Goal: Transaction & Acquisition: Book appointment/travel/reservation

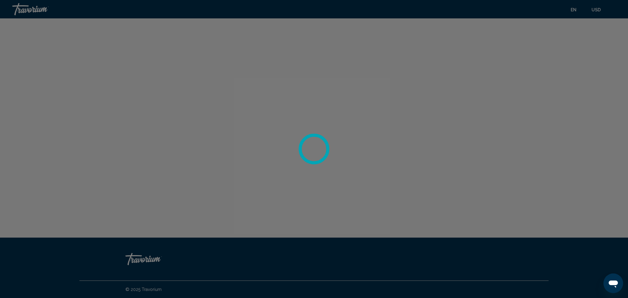
scroll to position [1948, 0]
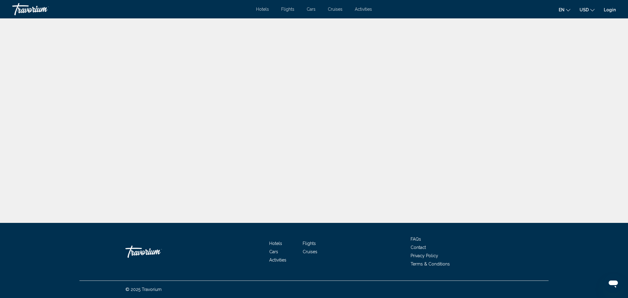
scroll to position [1948, 0]
click at [610, 11] on link "Login" at bounding box center [610, 9] width 12 height 5
click at [608, 13] on app-navigation-user-details "G Login" at bounding box center [610, 9] width 12 height 10
click at [608, 10] on link "Login" at bounding box center [610, 9] width 12 height 5
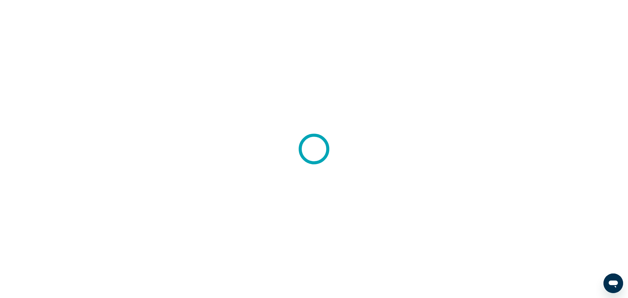
scroll to position [1948, 0]
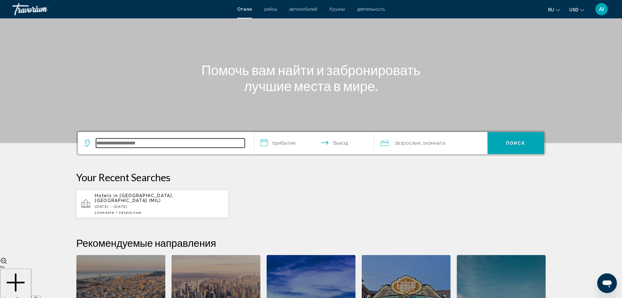
click at [205, 146] on input "Search widget" at bounding box center [170, 143] width 149 height 9
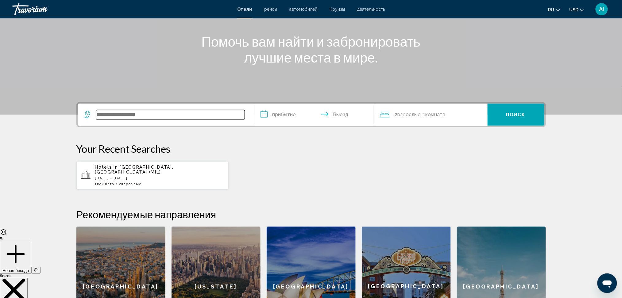
click at [183, 118] on input "Search widget" at bounding box center [170, 114] width 149 height 9
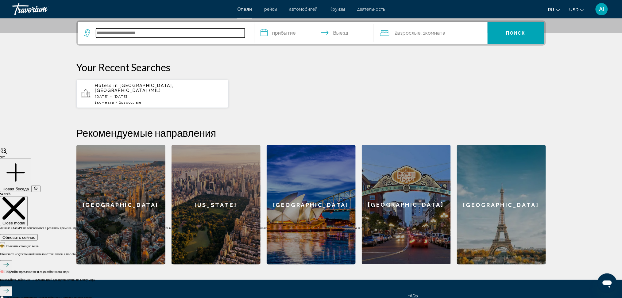
scroll to position [110, 0]
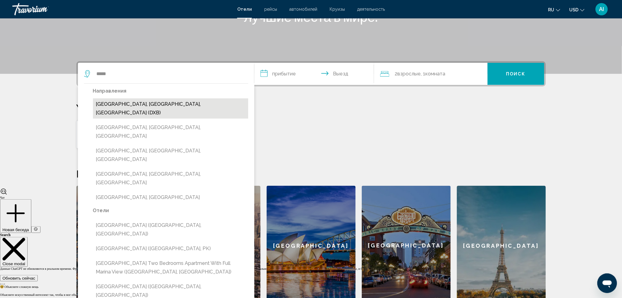
click at [155, 105] on button "[GEOGRAPHIC_DATA], [GEOGRAPHIC_DATA], [GEOGRAPHIC_DATA] (DXB)" at bounding box center [170, 109] width 155 height 20
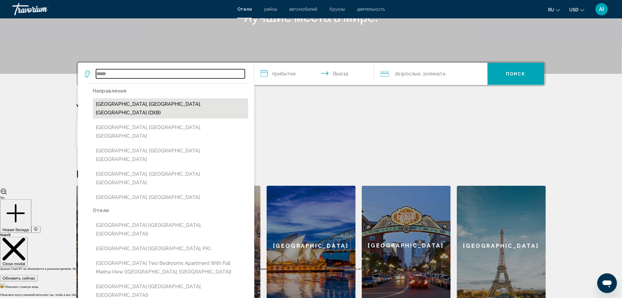
type input "**********"
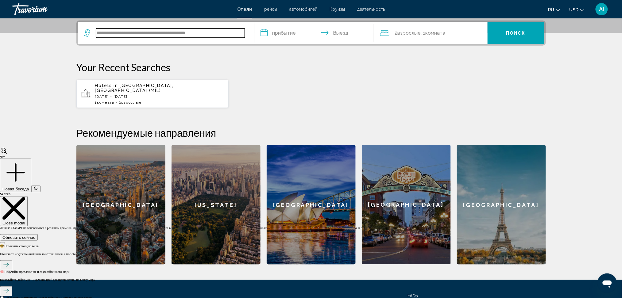
scroll to position [69, 0]
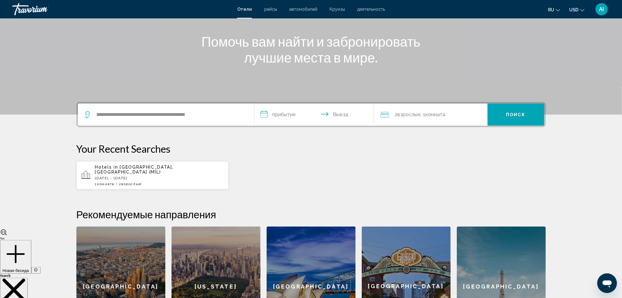
click at [421, 109] on div "2 Взрослый Взрослые , 1 Комната номера" at bounding box center [433, 115] width 107 height 22
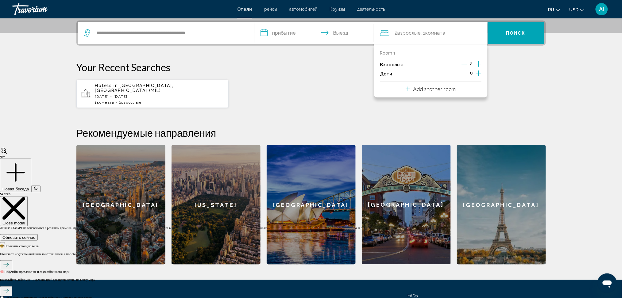
click at [481, 62] on div "Room 1 Взрослые 2 Дети 0 Add another room" at bounding box center [431, 70] width 114 height 53
click at [480, 62] on icon "Increment adults" at bounding box center [479, 63] width 6 height 7
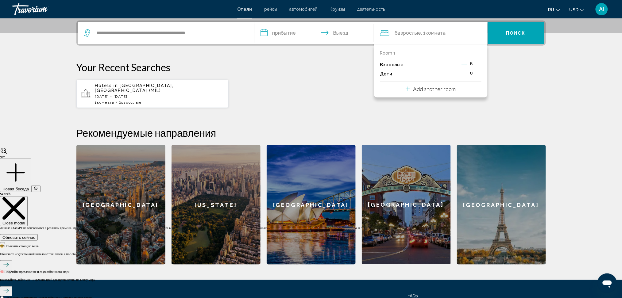
click at [464, 63] on icon "Decrement adults" at bounding box center [465, 64] width 6 height 6
click at [464, 63] on icon "Decrement adults" at bounding box center [464, 64] width 6 height 6
click at [479, 75] on icon "Increment children" at bounding box center [479, 74] width 6 height 6
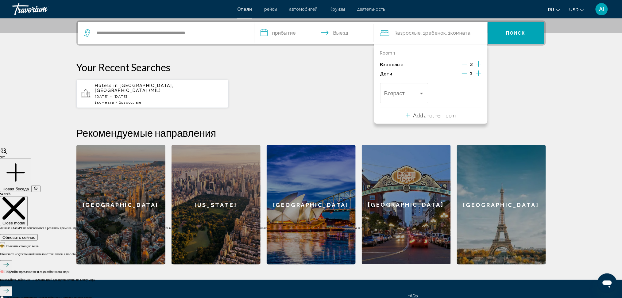
click at [479, 75] on icon "Increment children" at bounding box center [479, 74] width 6 height 6
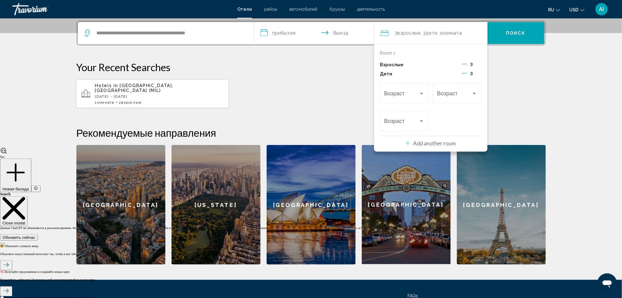
click at [431, 91] on div "Возраст Возраст Возраст" at bounding box center [430, 107] width 101 height 51
click at [424, 90] on div "Возраст" at bounding box center [404, 93] width 40 height 22
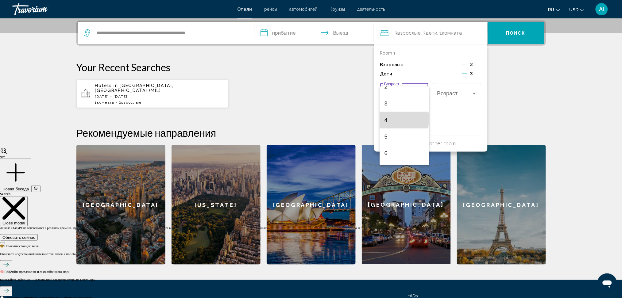
click at [404, 119] on span "4" at bounding box center [405, 120] width 40 height 17
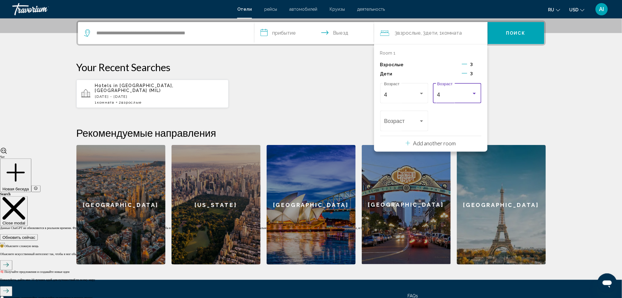
click at [449, 89] on div "4 Возраст" at bounding box center [457, 93] width 40 height 22
click at [391, 122] on div at bounding box center [311, 149] width 622 height 298
click at [396, 123] on span "Travelers: 3 adults, 3 children" at bounding box center [401, 123] width 35 height 6
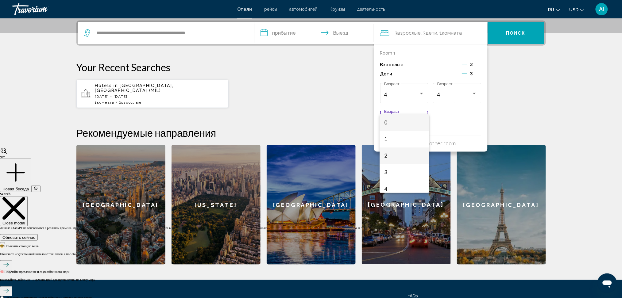
scroll to position [41, 0]
click at [394, 180] on span "6" at bounding box center [405, 181] width 40 height 17
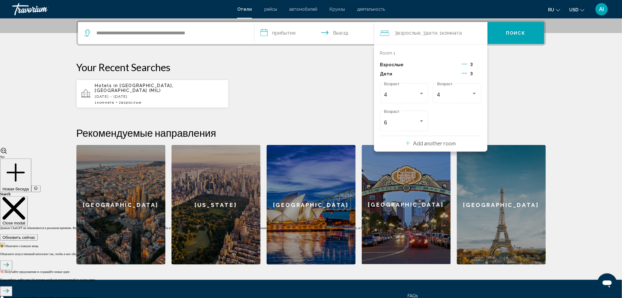
click at [429, 143] on p "Add another room" at bounding box center [434, 143] width 43 height 7
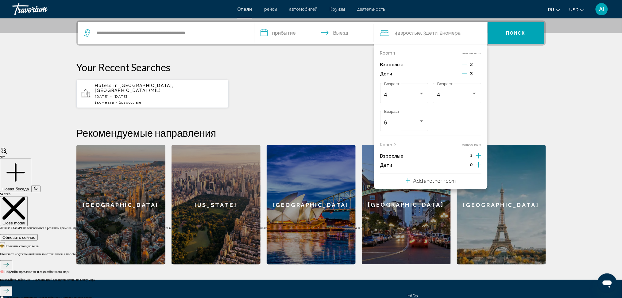
click at [476, 157] on icon "Increment adults" at bounding box center [479, 155] width 6 height 7
click at [480, 164] on icon "Increment children" at bounding box center [479, 164] width 6 height 7
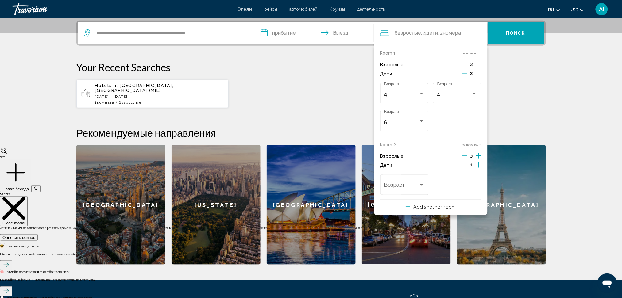
click at [480, 164] on icon "Increment children" at bounding box center [479, 164] width 6 height 7
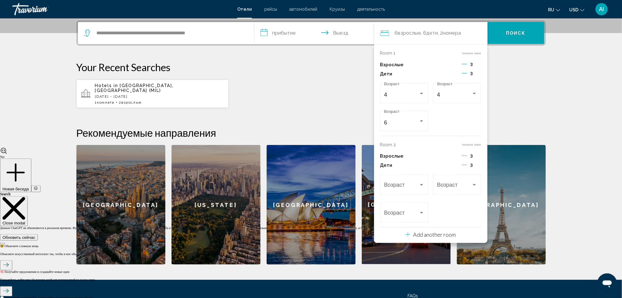
click at [466, 165] on icon "Decrement children" at bounding box center [465, 165] width 6 height 6
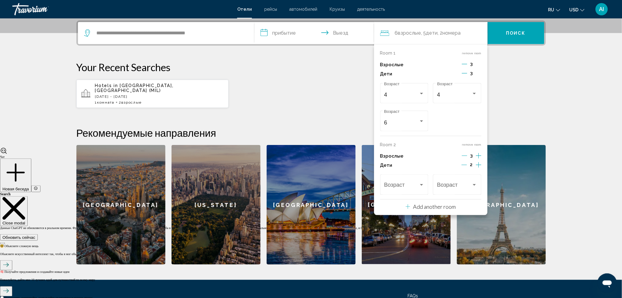
click at [466, 165] on icon "Decrement children" at bounding box center [465, 165] width 6 height 6
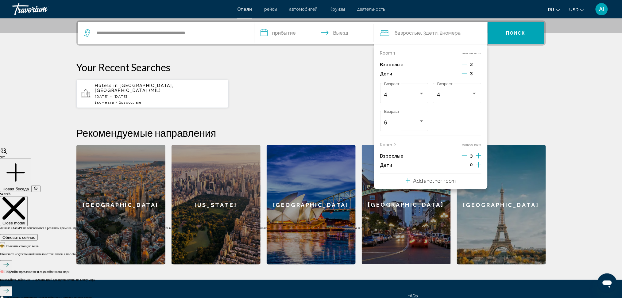
click at [464, 76] on button "Decrement children" at bounding box center [465, 73] width 6 height 7
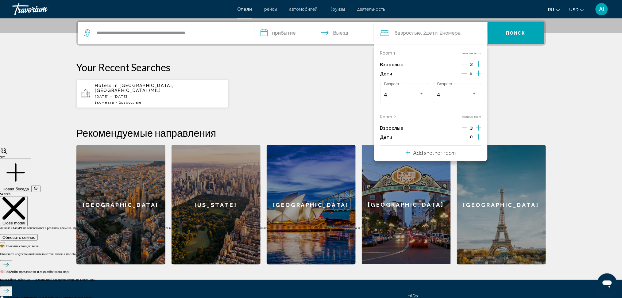
click at [478, 137] on icon "Increment children" at bounding box center [479, 136] width 6 height 7
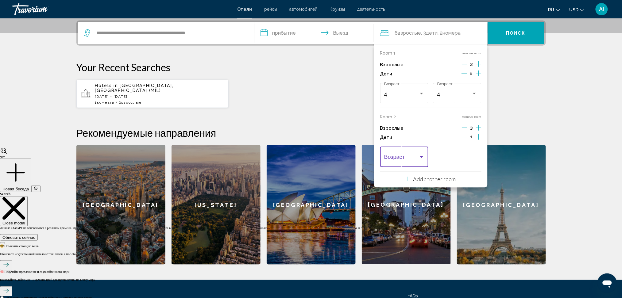
click at [421, 158] on div "Travelers: 6 adults, 3 children" at bounding box center [421, 158] width 3 height 2
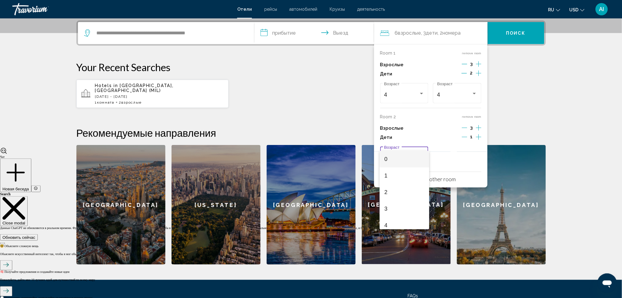
scroll to position [82, 0]
click at [397, 177] on span "6" at bounding box center [405, 177] width 40 height 17
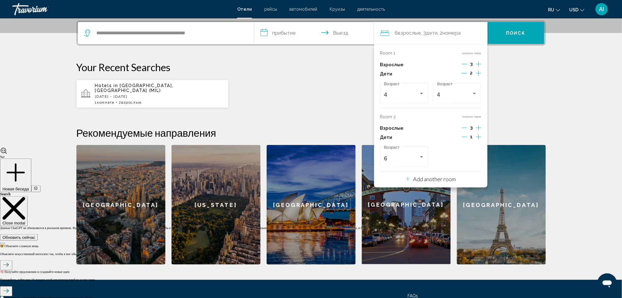
click at [266, 31] on input "**********" at bounding box center [315, 34] width 122 height 24
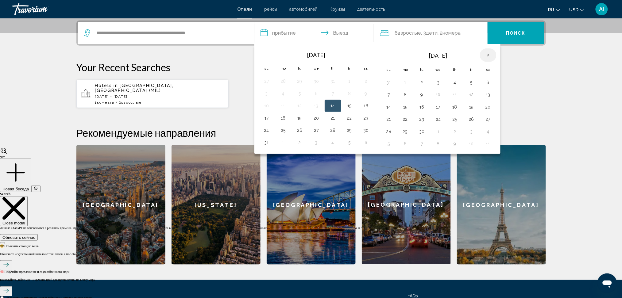
click at [492, 51] on th "Next month" at bounding box center [488, 55] width 17 height 14
click at [389, 132] on button "26" at bounding box center [389, 131] width 10 height 9
click at [335, 33] on input "**********" at bounding box center [315, 34] width 122 height 24
click at [488, 53] on th "Next month" at bounding box center [488, 55] width 17 height 14
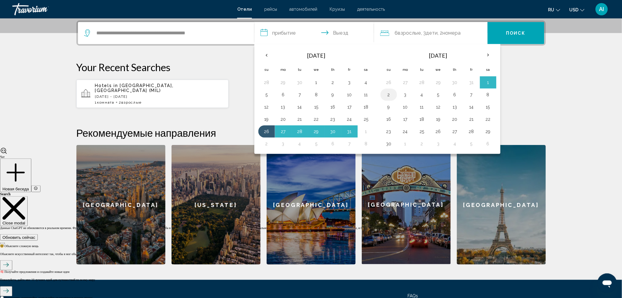
click at [392, 95] on button "2" at bounding box center [389, 95] width 10 height 9
type input "**********"
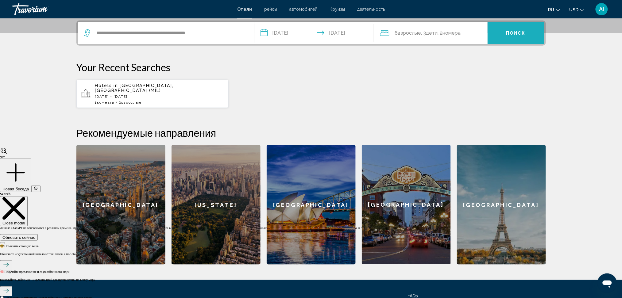
click at [513, 35] on span "Поиск" at bounding box center [515, 33] width 19 height 5
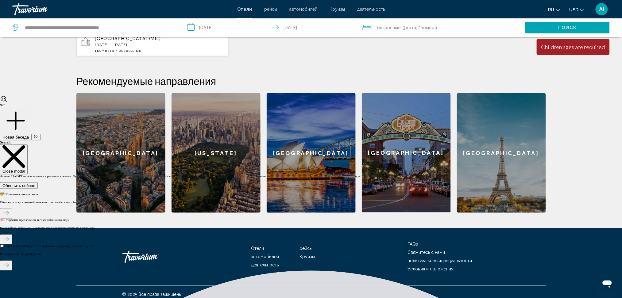
scroll to position [39, 0]
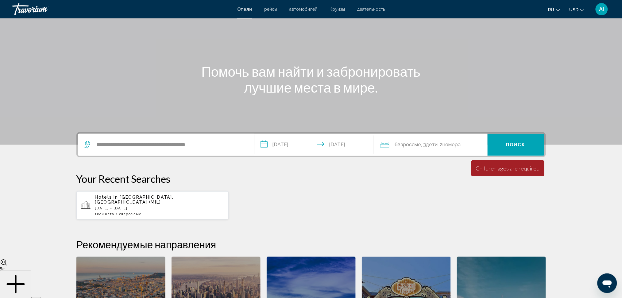
click at [457, 153] on div "6 Взрослый Взрослые , 3 Ребенок Дети , 2 Комната номера" at bounding box center [433, 145] width 107 height 22
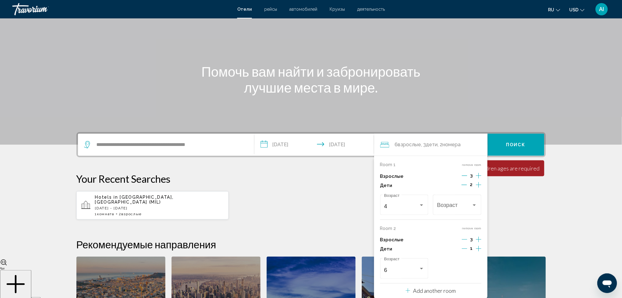
scroll to position [151, 0]
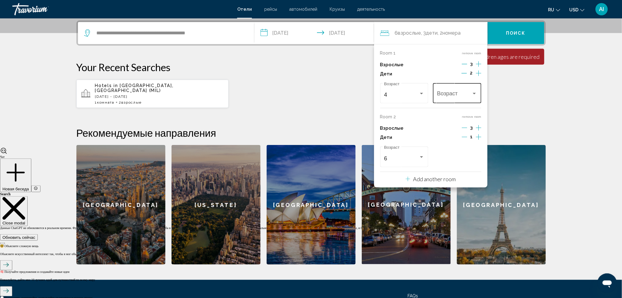
click at [445, 86] on div "Возраст" at bounding box center [457, 93] width 40 height 22
click at [439, 162] on span "4" at bounding box center [457, 161] width 40 height 17
drag, startPoint x: 503, startPoint y: 108, endPoint x: 503, endPoint y: 105, distance: 3.7
click at [503, 107] on div "**********" at bounding box center [311, 143] width 494 height 244
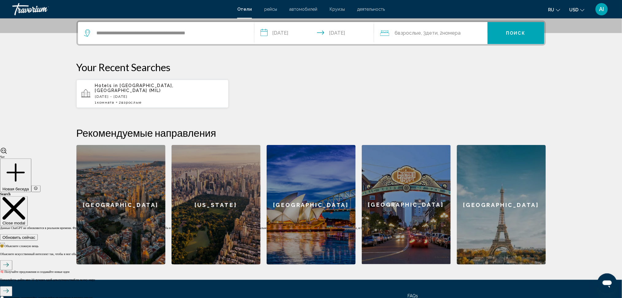
click at [490, 39] on button "Поиск" at bounding box center [516, 33] width 57 height 22
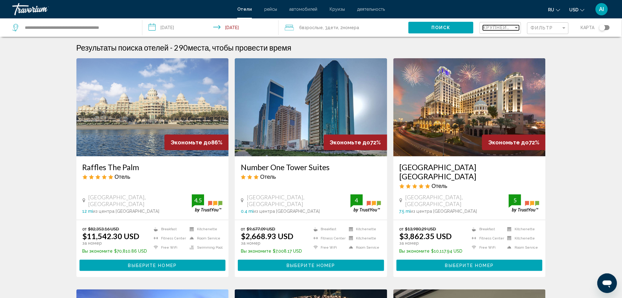
click at [516, 29] on div "Sort by" at bounding box center [517, 27] width 6 height 5
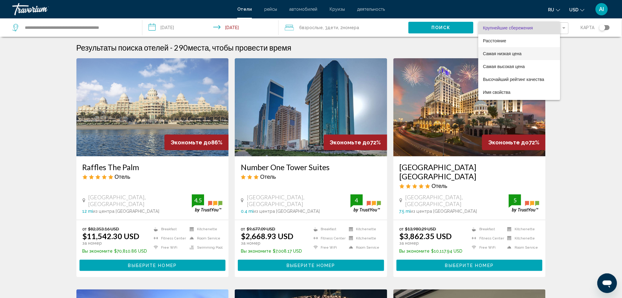
click at [526, 52] on span "Самая низкая цена" at bounding box center [519, 53] width 72 height 13
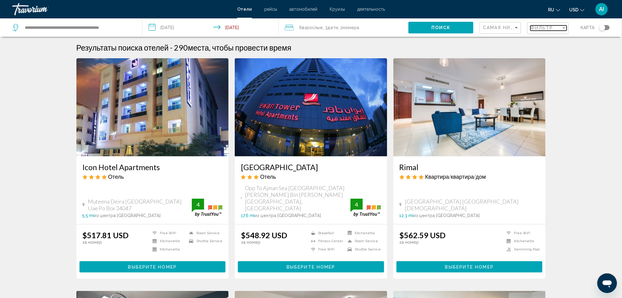
click at [536, 27] on span "Фильтр" at bounding box center [542, 27] width 23 height 5
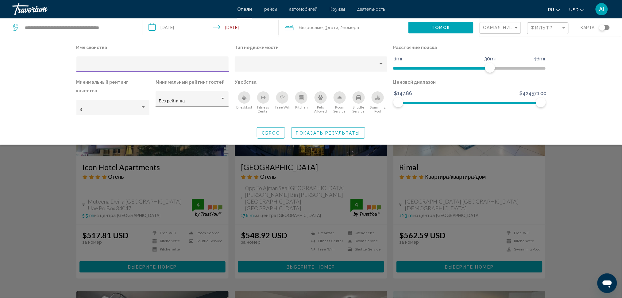
click at [372, 94] on button "Swimming Pool" at bounding box center [377, 102] width 19 height 22
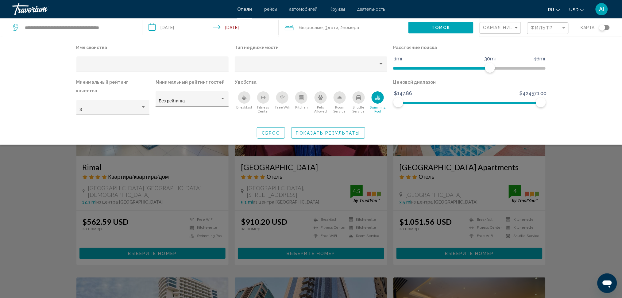
click at [121, 103] on div "3" at bounding box center [112, 109] width 67 height 13
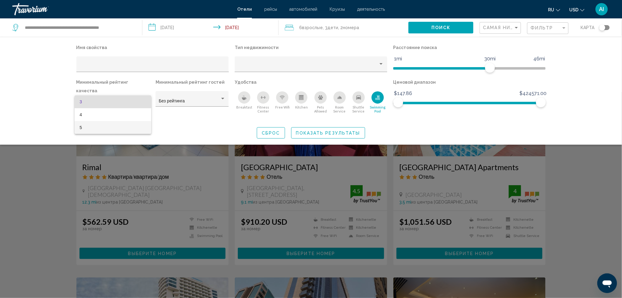
click at [115, 124] on span "5" at bounding box center [112, 127] width 67 height 13
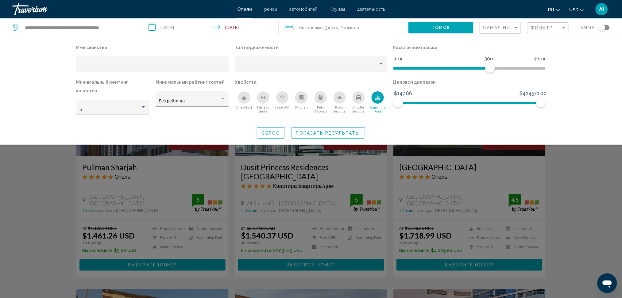
click at [104, 103] on div "5" at bounding box center [112, 109] width 67 height 13
click at [101, 89] on span "4" at bounding box center [112, 89] width 67 height 13
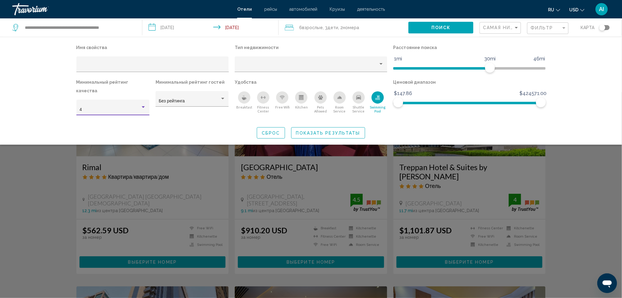
click at [279, 97] on div "Free Wifi" at bounding box center [282, 97] width 12 height 12
click at [245, 98] on icon "Breakfast" at bounding box center [244, 99] width 5 height 2
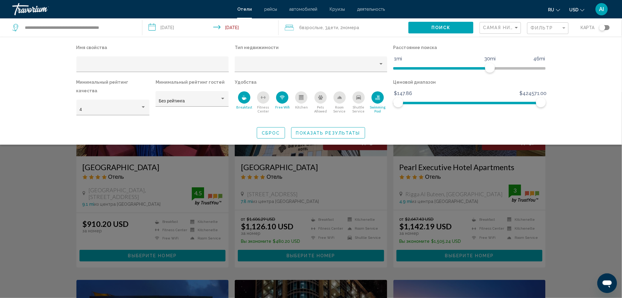
click at [240, 99] on div "Breakfast" at bounding box center [244, 97] width 12 height 12
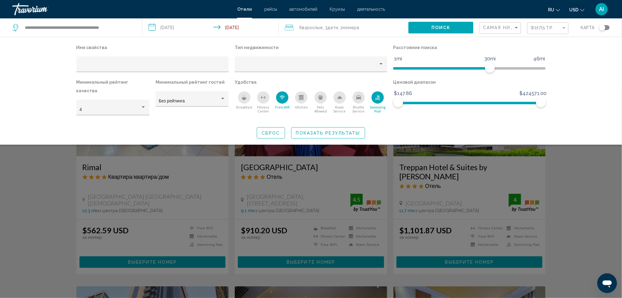
click at [245, 99] on icon "Breakfast" at bounding box center [244, 99] width 5 height 2
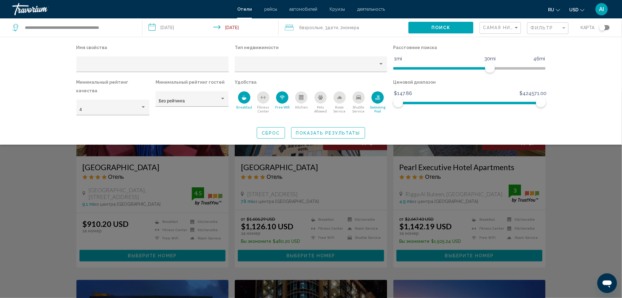
click at [340, 99] on icon "Room Service" at bounding box center [339, 99] width 5 height 0
click at [360, 98] on icon "Shuttle Service" at bounding box center [358, 97] width 5 height 4
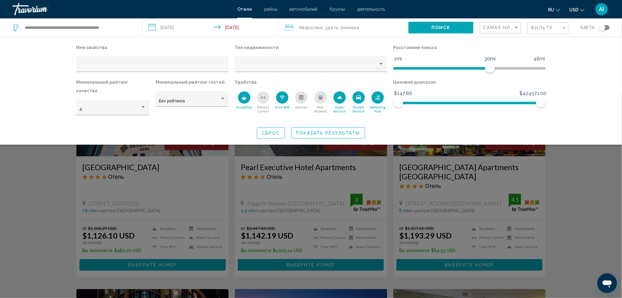
click at [360, 98] on icon "Shuttle Service" at bounding box center [358, 97] width 5 height 4
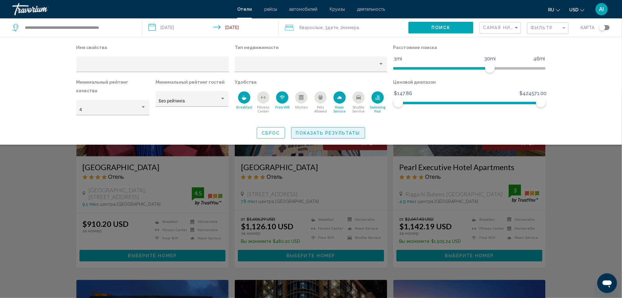
click at [343, 131] on span "Показать результаты" at bounding box center [328, 133] width 64 height 5
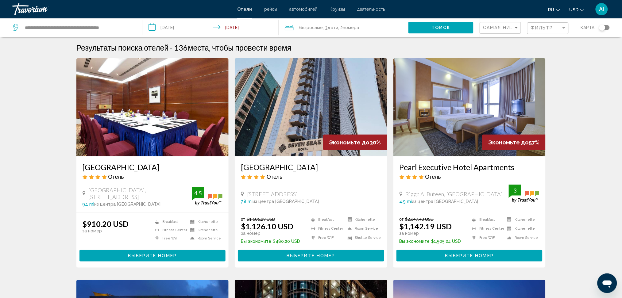
click at [342, 27] on span ", 2 Комната номера" at bounding box center [348, 27] width 21 height 9
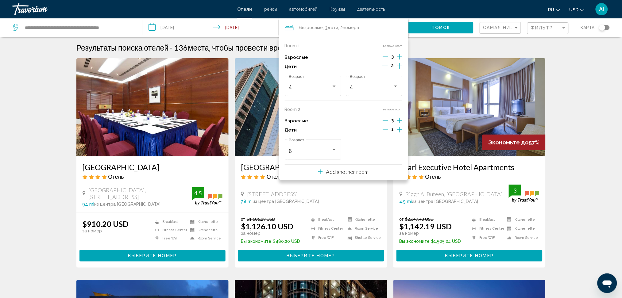
click at [361, 172] on p "Add another room" at bounding box center [347, 171] width 43 height 7
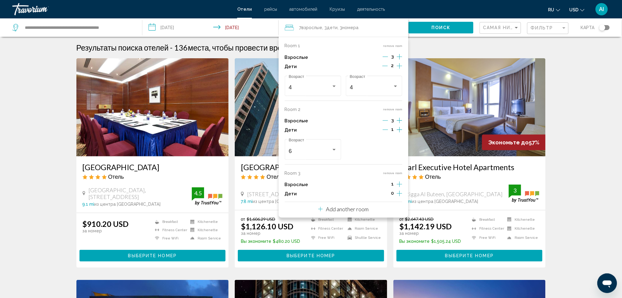
click at [399, 60] on icon "Increment adults" at bounding box center [400, 56] width 6 height 7
click at [386, 183] on icon "Decrement adults" at bounding box center [386, 185] width 6 height 6
click at [385, 120] on icon "Decrement adults" at bounding box center [386, 121] width 6 height 6
click at [385, 54] on icon "Decrement adults" at bounding box center [386, 57] width 6 height 6
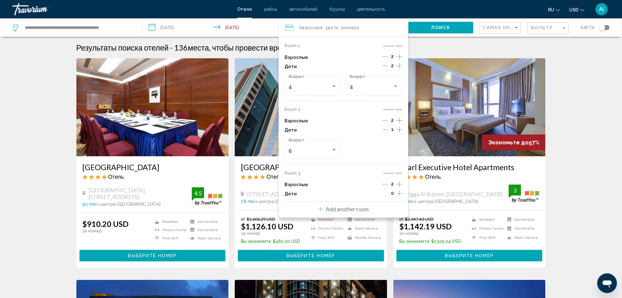
click at [385, 64] on icon "Decrement children" at bounding box center [385, 66] width 6 height 6
click at [397, 70] on icon "Increment children" at bounding box center [400, 65] width 6 height 7
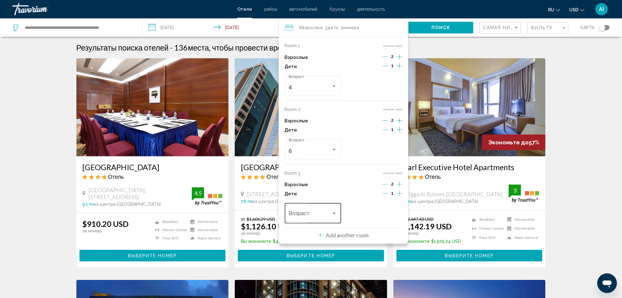
click at [323, 215] on span "Travelers: 6 adults, 3 children" at bounding box center [310, 215] width 43 height 6
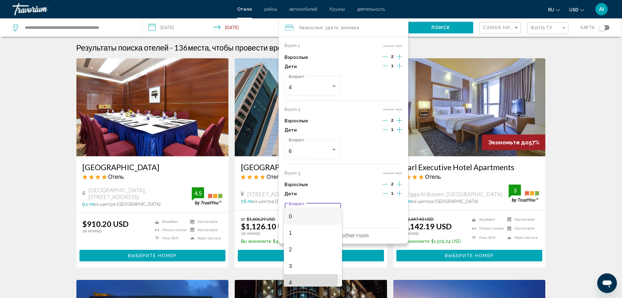
click at [304, 280] on span "4" at bounding box center [313, 283] width 48 height 17
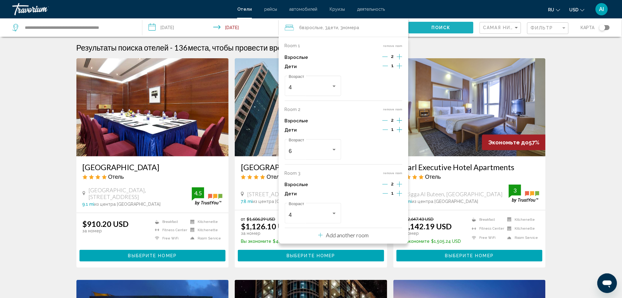
click at [436, 22] on button "Поиск" at bounding box center [440, 27] width 65 height 11
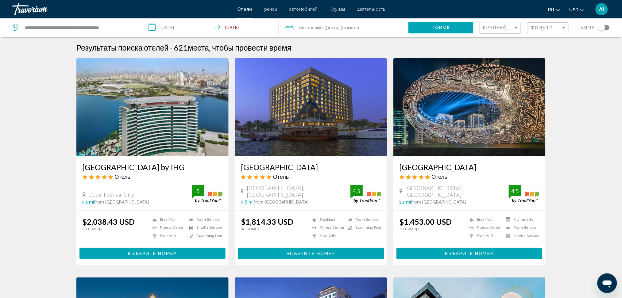
click at [506, 24] on div "Крупнейшие сбережения" at bounding box center [501, 27] width 36 height 11
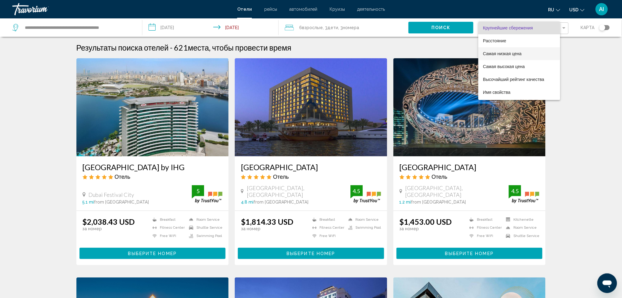
click at [506, 51] on span "Самая низкая цена" at bounding box center [502, 53] width 39 height 5
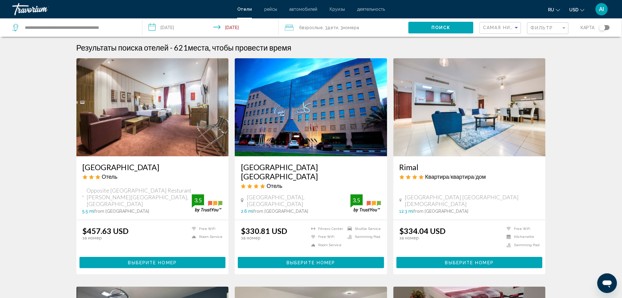
click at [541, 31] on div "Фильтр" at bounding box center [549, 28] width 36 height 11
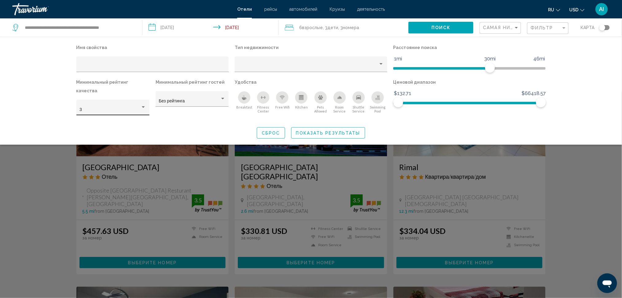
click at [94, 100] on div "3" at bounding box center [112, 108] width 73 height 16
click at [95, 114] on span "4" at bounding box center [112, 114] width 67 height 13
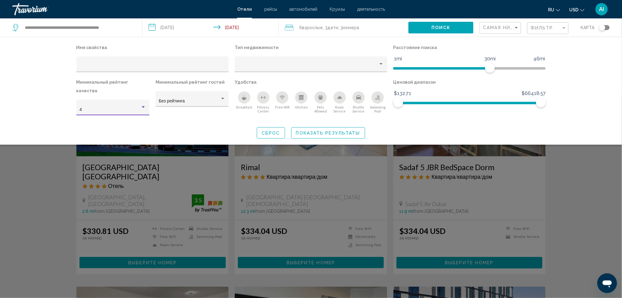
click at [43, 94] on div "Имя свойства Тип недвижимости Расстояние поиска 1mi 46mi 30mi Минимальный рейти…" at bounding box center [311, 91] width 622 height 108
click at [283, 95] on icon "Free Wifi" at bounding box center [282, 97] width 5 height 5
click at [338, 97] on icon "Room Service" at bounding box center [339, 97] width 5 height 5
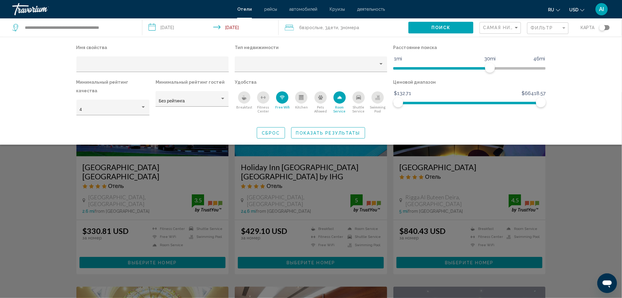
click at [372, 97] on div "Swimming Pool" at bounding box center [378, 97] width 12 height 12
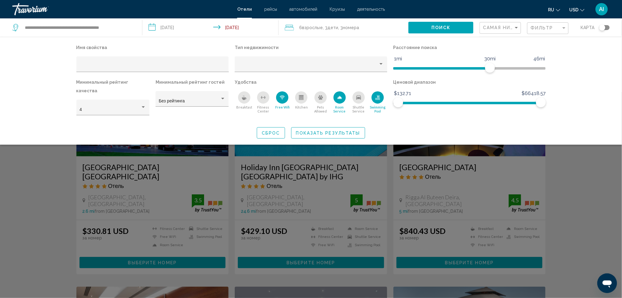
click at [346, 131] on span "Показать результаты" at bounding box center [328, 133] width 64 height 5
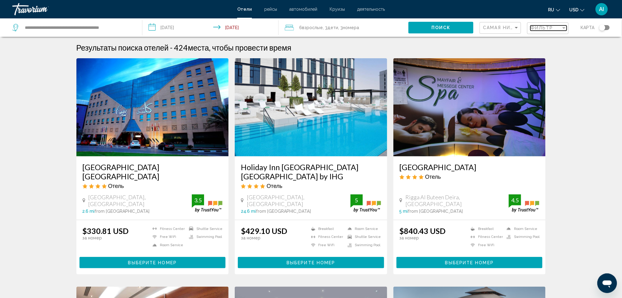
click at [534, 27] on span "Фильтр" at bounding box center [542, 27] width 23 height 5
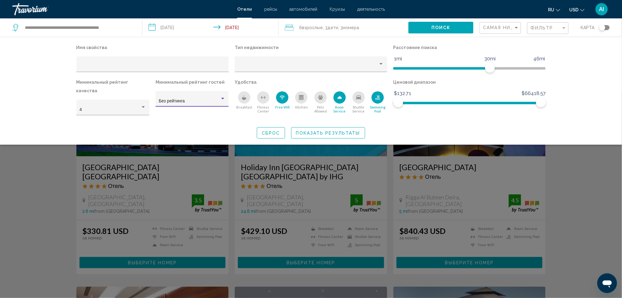
click at [197, 102] on div "Без рейтинга" at bounding box center [189, 101] width 61 height 5
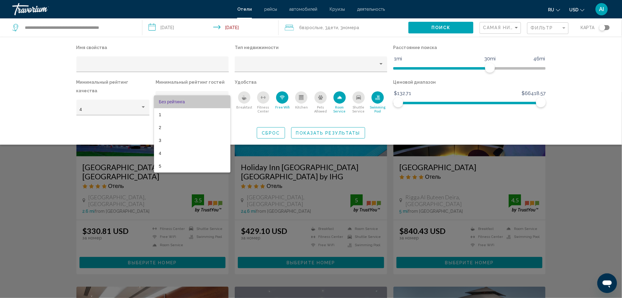
click at [200, 98] on span "Без рейтинга" at bounding box center [192, 101] width 67 height 13
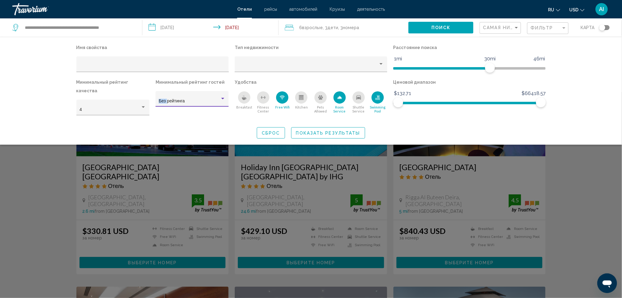
type textarea "***"
click at [200, 98] on div "Без рейтинга" at bounding box center [192, 101] width 67 height 13
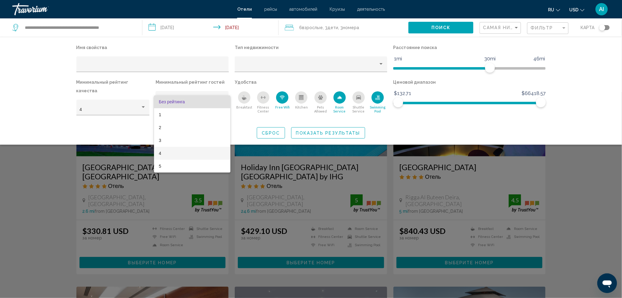
click at [196, 150] on span "4" at bounding box center [192, 153] width 67 height 13
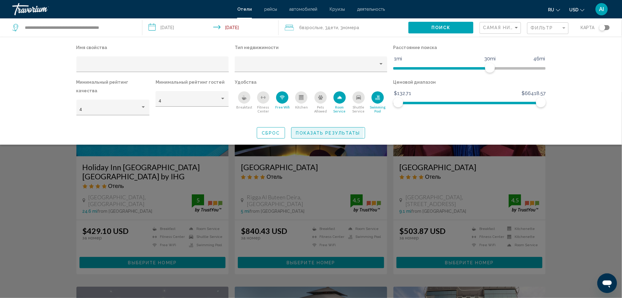
click at [315, 131] on span "Показать результаты" at bounding box center [328, 133] width 64 height 5
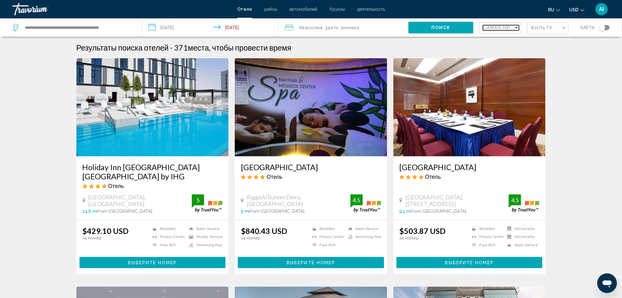
click at [501, 25] on span "Самая низкая цена" at bounding box center [511, 27] width 57 height 5
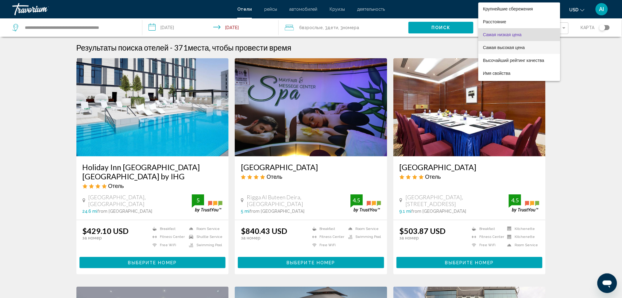
scroll to position [7, 0]
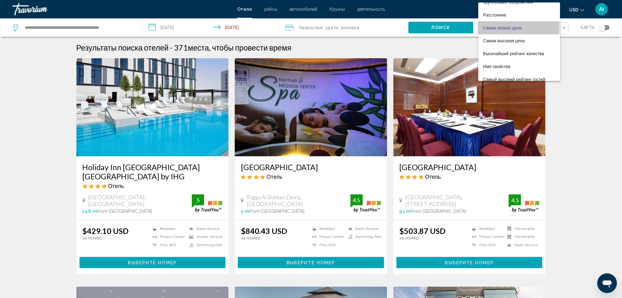
click at [504, 27] on span "Самая низкая цена" at bounding box center [502, 27] width 39 height 5
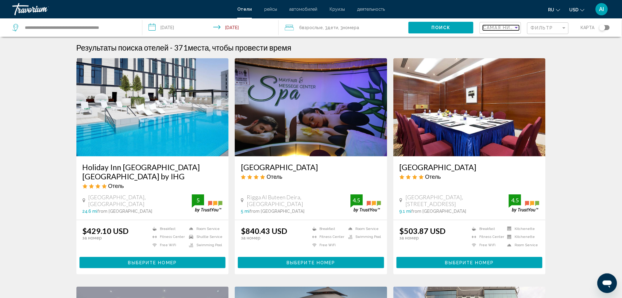
click at [504, 25] on span "Самая низкая цена" at bounding box center [511, 27] width 57 height 5
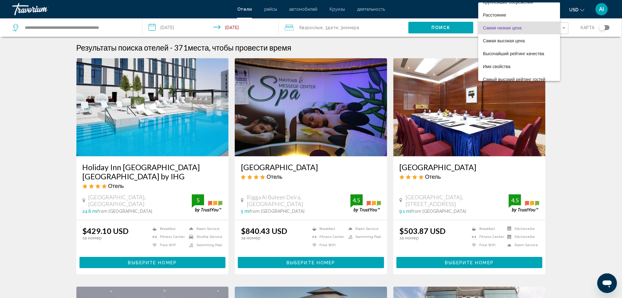
click at [504, 25] on span "Самая низкая цена" at bounding box center [502, 27] width 39 height 5
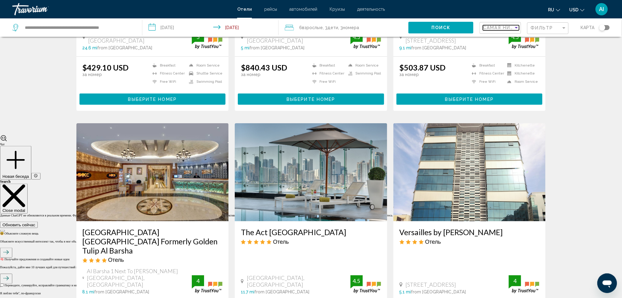
scroll to position [0, 0]
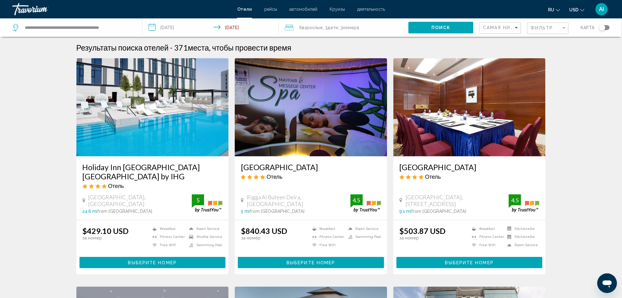
click at [534, 25] on div "Фильтр" at bounding box center [549, 28] width 36 height 11
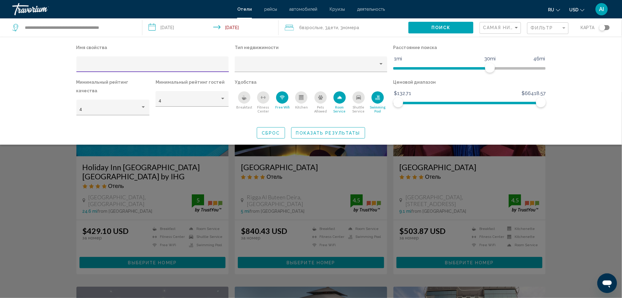
click at [257, 95] on button "Fitness Center" at bounding box center [263, 102] width 19 height 22
click at [249, 96] on div "Breakfast" at bounding box center [244, 97] width 12 height 12
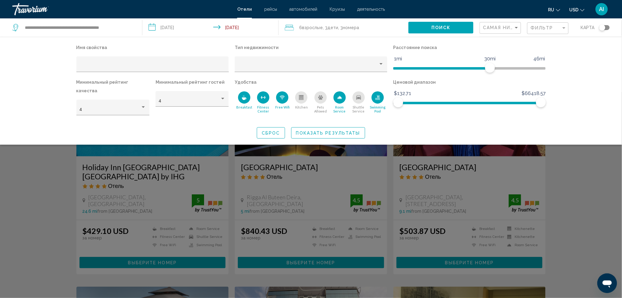
click at [259, 96] on div "Fitness Center" at bounding box center [263, 97] width 12 height 12
click at [299, 127] on button "Показать результаты" at bounding box center [328, 132] width 74 height 11
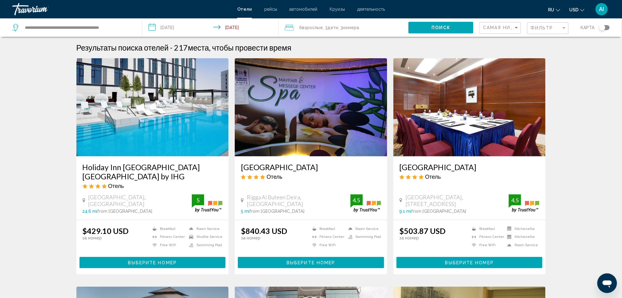
click at [601, 27] on div "Toggle map" at bounding box center [602, 28] width 6 height 6
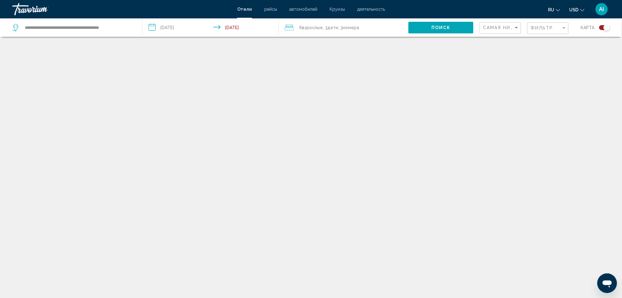
scroll to position [37, 0]
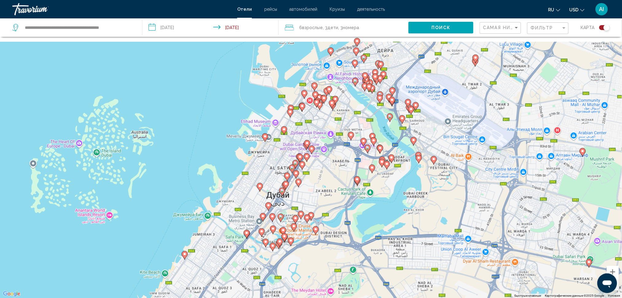
drag, startPoint x: 336, startPoint y: 122, endPoint x: 341, endPoint y: 162, distance: 40.8
click at [341, 162] on div "Чтобы активировать перетаскивание с помощью клавиатуры, нажмите Alt + Ввод. Пос…" at bounding box center [311, 149] width 622 height 298
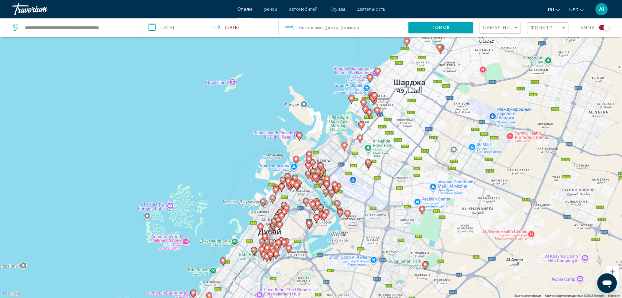
drag, startPoint x: 321, startPoint y: 141, endPoint x: 321, endPoint y: 170, distance: 28.5
click at [312, 185] on div "Чтобы активировать перетаскивание с помощью клавиатуры, нажмите Alt + Ввод. Пос…" at bounding box center [311, 149] width 622 height 298
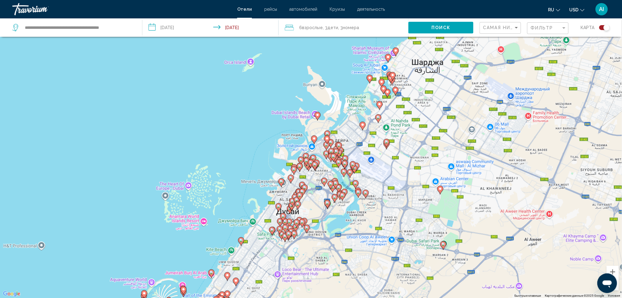
drag, startPoint x: 321, startPoint y: 170, endPoint x: 336, endPoint y: 159, distance: 19.3
click at [336, 184] on div "Main content" at bounding box center [628, 184] width 622 height 0
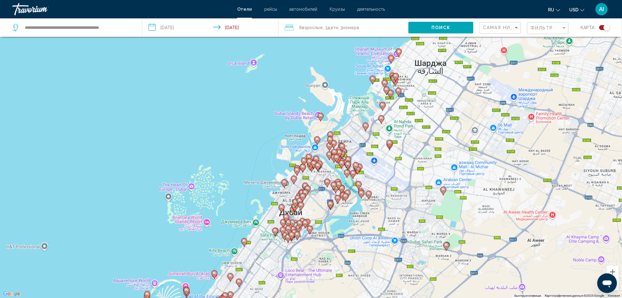
drag, startPoint x: 336, startPoint y: 159, endPoint x: 340, endPoint y: 160, distance: 3.8
click at [340, 150] on div "Main content" at bounding box center [625, 150] width 622 height 0
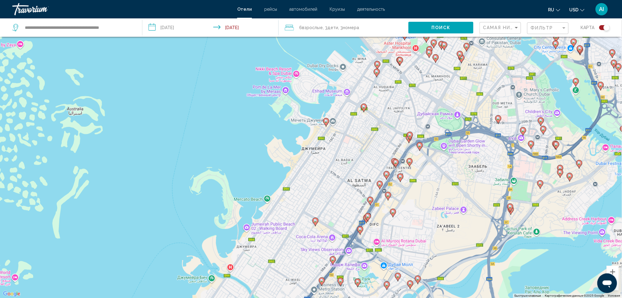
drag, startPoint x: 301, startPoint y: 249, endPoint x: 267, endPoint y: 156, distance: 99.4
click at [267, 156] on div "Чтобы активировать перетаскивание с помощью клавиатуры, нажмите Alt + Ввод. Пос…" at bounding box center [311, 149] width 622 height 298
click at [598, 24] on div "карта" at bounding box center [592, 27] width 35 height 18
click at [601, 27] on div "Toggle map" at bounding box center [604, 27] width 10 height 5
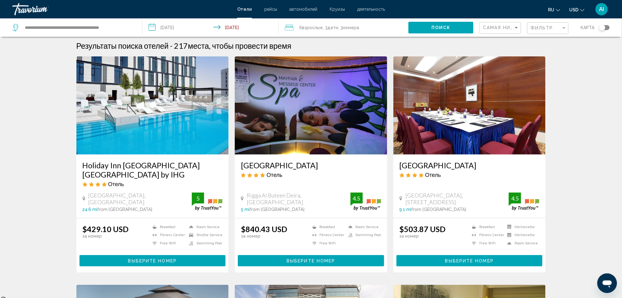
scroll to position [0, 0]
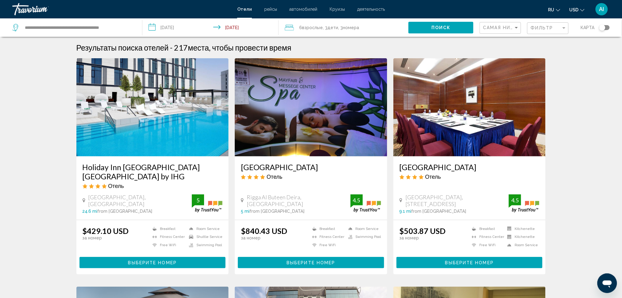
click at [603, 29] on div "Toggle map" at bounding box center [602, 28] width 6 height 6
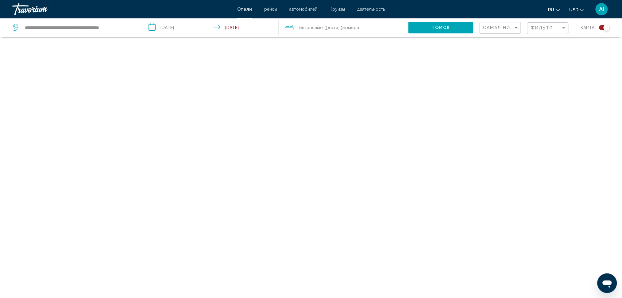
scroll to position [37, 0]
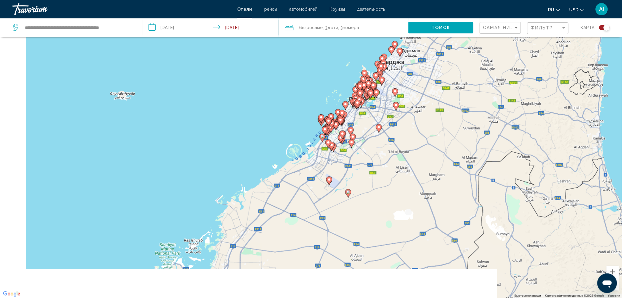
drag, startPoint x: 198, startPoint y: 182, endPoint x: 288, endPoint y: 140, distance: 99.0
click at [270, 137] on div "Чтобы активировать перетаскивание с помощью клавиатуры, нажмите Alt + Ввод. Пос…" at bounding box center [311, 149] width 622 height 298
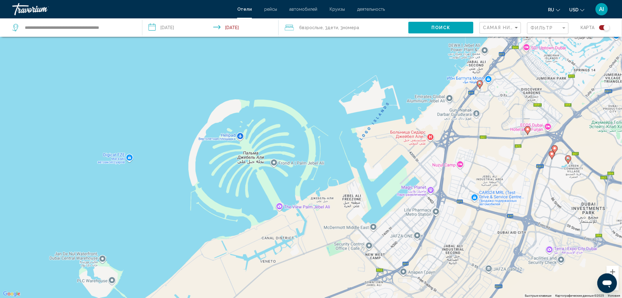
drag, startPoint x: 381, startPoint y: 138, endPoint x: 310, endPoint y: 188, distance: 87.3
click at [310, 188] on div "Чтобы активировать перетаскивание с помощью клавиатуры, нажмите Alt + Ввод. Пос…" at bounding box center [311, 149] width 622 height 298
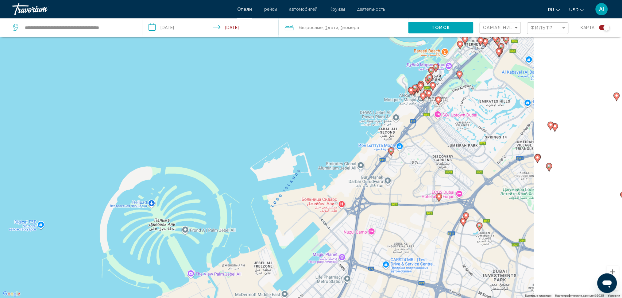
drag, startPoint x: 347, startPoint y: 160, endPoint x: 215, endPoint y: 247, distance: 158.3
click at [215, 247] on div "Чтобы активировать перетаскивание с помощью клавиатуры, нажмите Alt + Ввод. Пос…" at bounding box center [311, 149] width 622 height 298
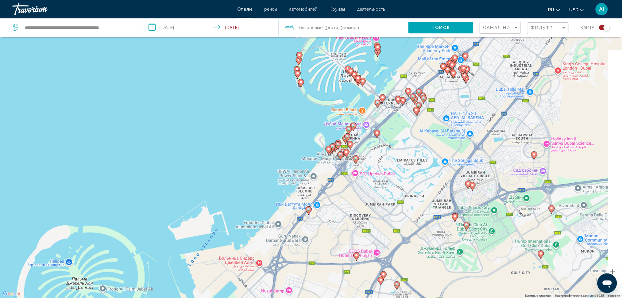
drag, startPoint x: 345, startPoint y: 145, endPoint x: 301, endPoint y: 196, distance: 66.8
click at [301, 196] on div "Чтобы активировать перетаскивание с помощью клавиатуры, нажмите Alt + Ввод. Пос…" at bounding box center [311, 149] width 622 height 298
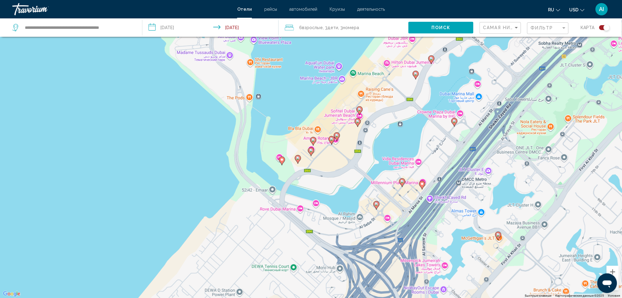
click at [282, 164] on icon "Main content" at bounding box center [282, 161] width 6 height 8
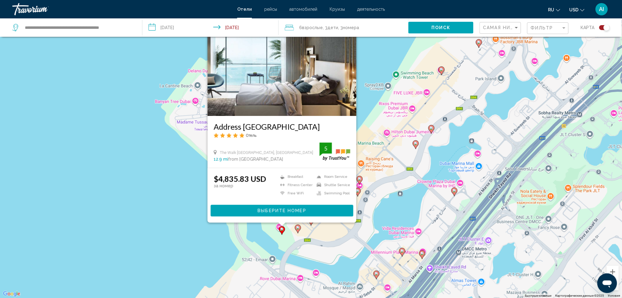
click at [172, 181] on div "Чтобы активировать перетаскивание с помощью клавиатуры, нажмите Alt + Ввод. Пос…" at bounding box center [311, 149] width 622 height 298
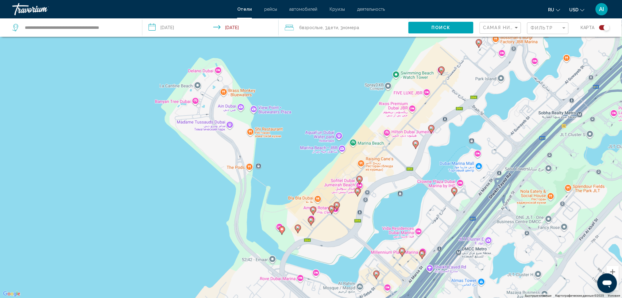
click at [298, 226] on icon "Main content" at bounding box center [298, 229] width 6 height 8
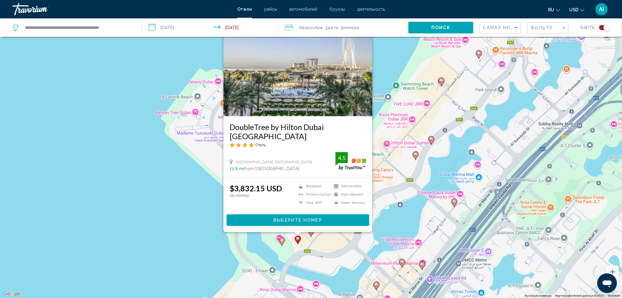
click at [193, 207] on div "Чтобы активировать перетаскивание с помощью клавиатуры, нажмите Alt + Ввод. Пос…" at bounding box center [311, 149] width 622 height 298
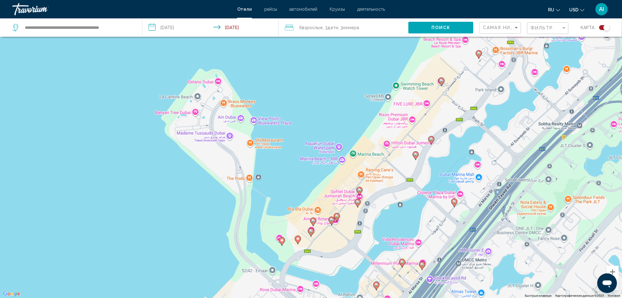
click at [299, 242] on icon "Main content" at bounding box center [298, 240] width 6 height 8
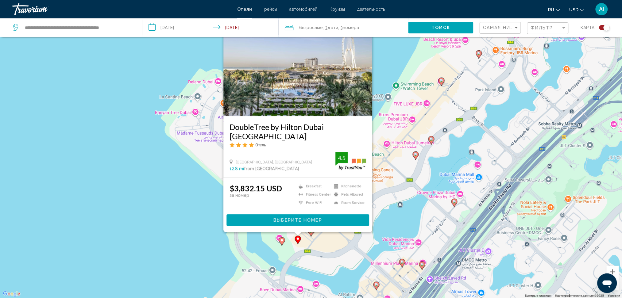
click at [199, 220] on div "Чтобы активировать перетаскивание с помощью клавиатуры, нажмите Alt + Ввод. Пос…" at bounding box center [311, 149] width 622 height 298
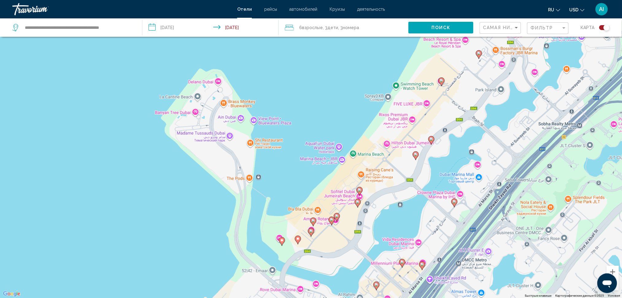
click at [311, 235] on icon "Main content" at bounding box center [311, 233] width 6 height 8
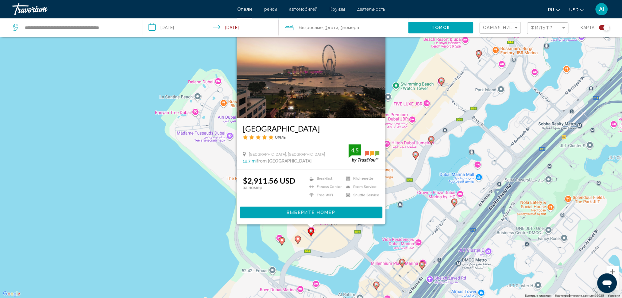
click at [207, 208] on div "Чтобы активировать перетаскивание с помощью клавиатуры, нажмите Alt + Ввод. Пос…" at bounding box center [311, 149] width 622 height 298
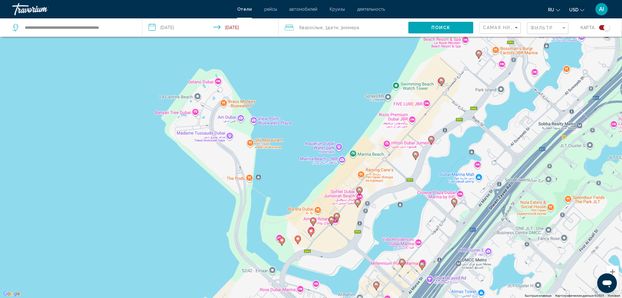
click at [313, 219] on image "Main content" at bounding box center [313, 221] width 4 height 4
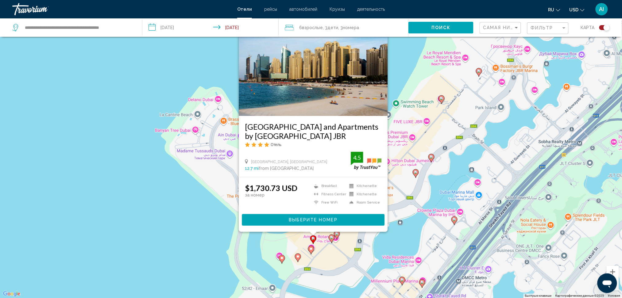
click at [191, 214] on div "Чтобы активировать перетаскивание с помощью клавиатуры, нажмите Alt + Ввод. Пос…" at bounding box center [311, 149] width 622 height 298
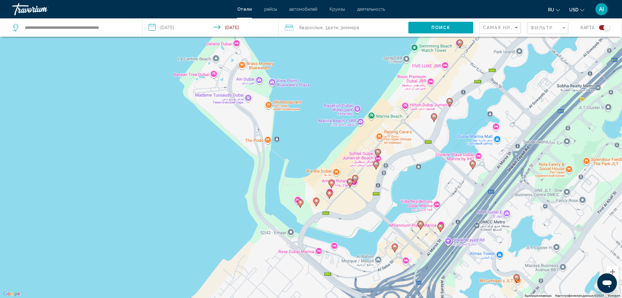
drag, startPoint x: 205, startPoint y: 219, endPoint x: 223, endPoint y: 160, distance: 62.3
click at [223, 160] on div "Чтобы активировать перетаскивание с помощью клавиатуры, нажмите Alt + Ввод. Пос…" at bounding box center [311, 149] width 622 height 298
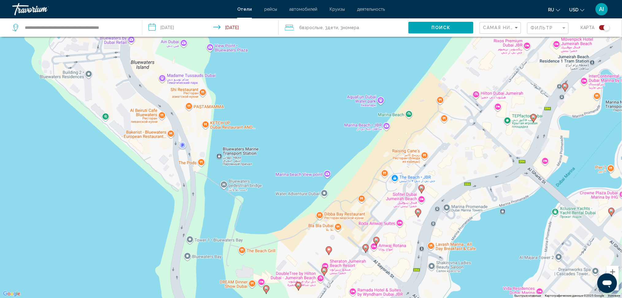
drag, startPoint x: 328, startPoint y: 84, endPoint x: 315, endPoint y: 149, distance: 66.9
click at [315, 149] on div "Чтобы активировать перетаскивание с помощью клавиатуры, нажмите Alt + Ввод. Пос…" at bounding box center [311, 149] width 622 height 298
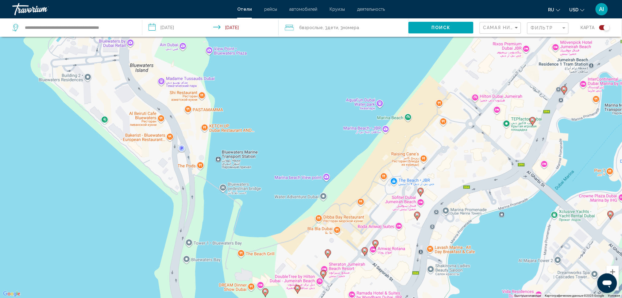
click at [378, 242] on icon "Main content" at bounding box center [376, 245] width 6 height 8
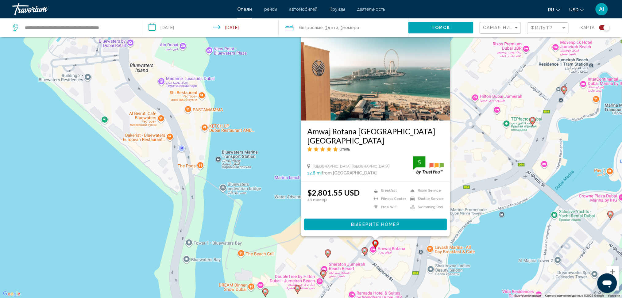
click at [364, 252] on image "Main content" at bounding box center [365, 251] width 4 height 4
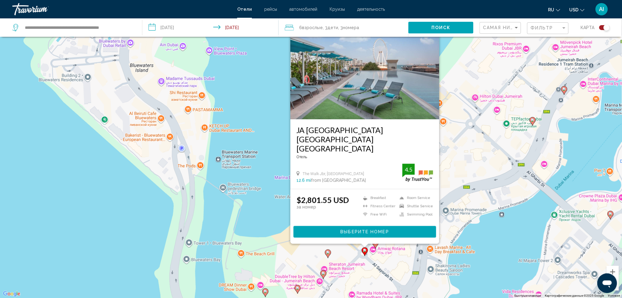
click at [500, 247] on div "Чтобы активировать перетаскивание с помощью клавиатуры, нажмите Alt + Ввод. Пос…" at bounding box center [311, 149] width 622 height 298
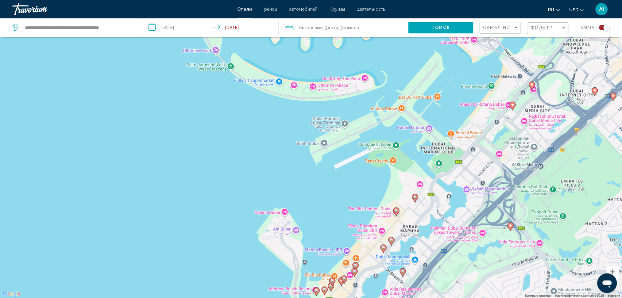
drag, startPoint x: 507, startPoint y: 152, endPoint x: 381, endPoint y: 241, distance: 154.6
click at [382, 253] on gmp-advanced-marker "Main content" at bounding box center [384, 249] width 6 height 9
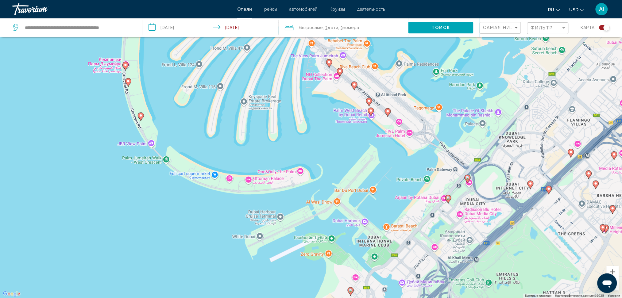
drag, startPoint x: 373, startPoint y: 142, endPoint x: 332, endPoint y: 207, distance: 76.7
click at [332, 207] on div "Чтобы активировать перетаскивание с помощью клавиатуры, нажмите Alt + Ввод. Пос…" at bounding box center [311, 149] width 622 height 298
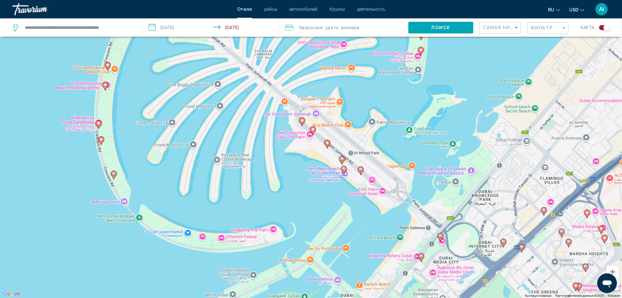
drag, startPoint x: 365, startPoint y: 152, endPoint x: 350, endPoint y: 189, distance: 40.1
click at [350, 189] on div "Чтобы активировать перетаскивание с помощью клавиатуры, нажмите Alt + Ввод. Пос…" at bounding box center [311, 149] width 622 height 298
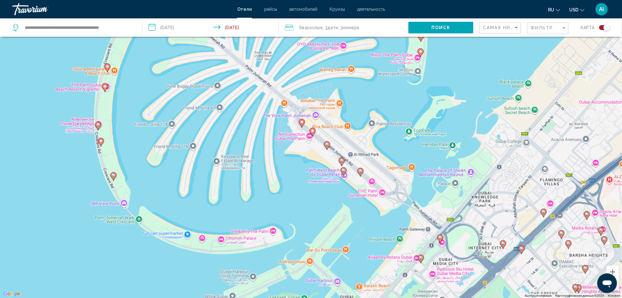
click at [300, 128] on gmp-advanced-marker "Main content" at bounding box center [302, 123] width 6 height 9
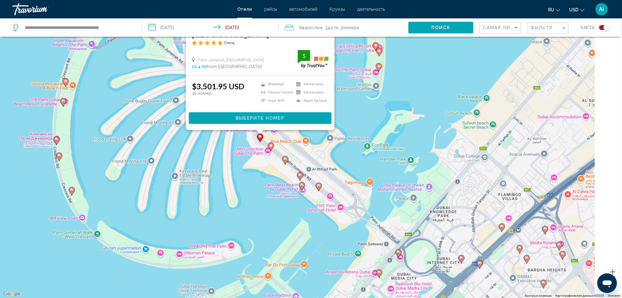
drag, startPoint x: 428, startPoint y: 243, endPoint x: 384, endPoint y: 140, distance: 112.3
click at [384, 140] on div "Чтобы активировать перетаскивание с помощью клавиатуры, нажмите Alt + Ввод. Пос…" at bounding box center [311, 149] width 622 height 298
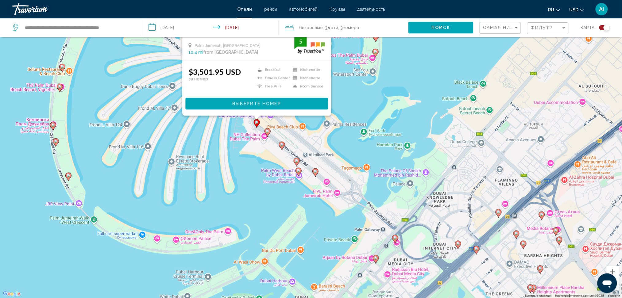
click at [314, 175] on gmp-advanced-marker "Main content" at bounding box center [315, 172] width 6 height 9
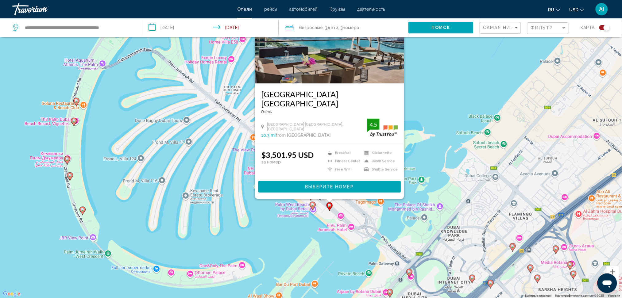
drag, startPoint x: 439, startPoint y: 152, endPoint x: 455, endPoint y: 122, distance: 33.7
click at [455, 122] on div "Чтобы активировать перетаскивание с помощью клавиатуры, нажмите Alt + Ввод. Пос…" at bounding box center [311, 149] width 622 height 298
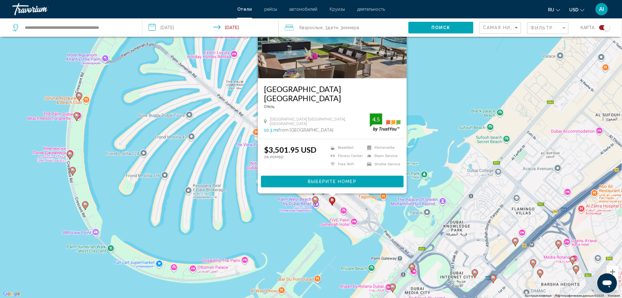
click at [316, 199] on image "Main content" at bounding box center [316, 200] width 4 height 4
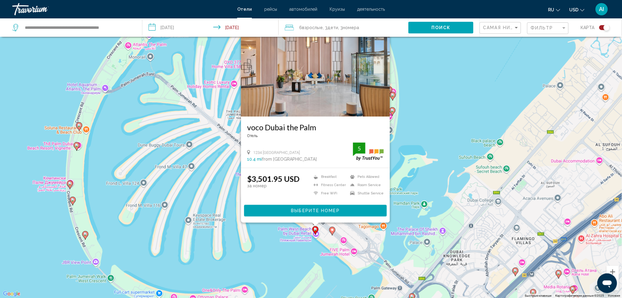
click at [445, 120] on div "Чтобы активировать перетаскивание с помощью клавиатуры, нажмите Alt + Ввод. Пос…" at bounding box center [311, 149] width 622 height 298
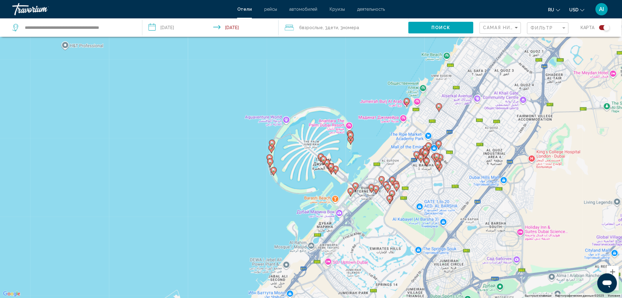
drag, startPoint x: 454, startPoint y: 122, endPoint x: 372, endPoint y: 141, distance: 84.4
click at [372, 141] on div "Чтобы активировать перетаскивание с помощью клавиатуры, нажмите Alt + Ввод. Пос…" at bounding box center [311, 149] width 622 height 298
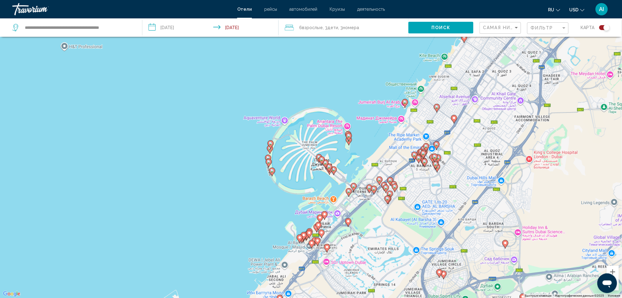
click at [404, 104] on icon "Main content" at bounding box center [405, 103] width 6 height 8
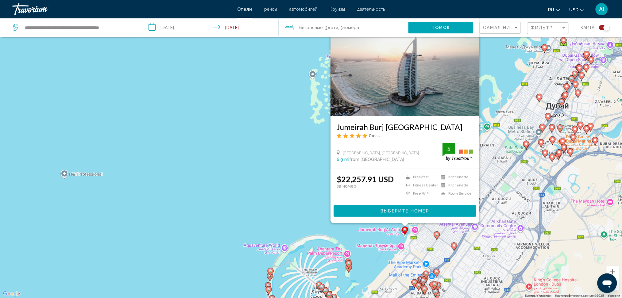
click at [288, 148] on div "Чтобы активировать перетаскивание с помощью клавиатуры, нажмите Alt + Ввод. Пос…" at bounding box center [311, 149] width 622 height 298
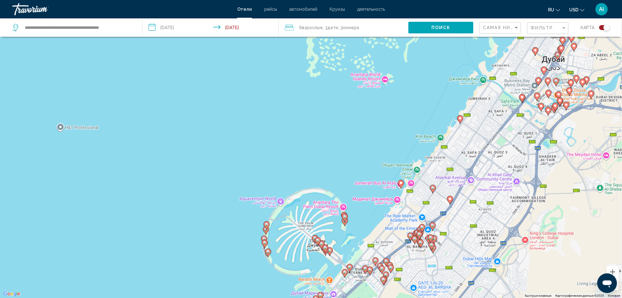
drag, startPoint x: 293, startPoint y: 190, endPoint x: 440, endPoint y: 224, distance: 151.1
click at [290, 144] on div "Чтобы активировать перетаскивание с помощью клавиатуры, нажмите Alt + Ввод. Пос…" at bounding box center [311, 149] width 622 height 298
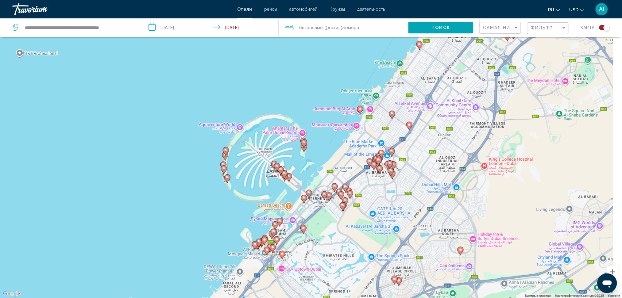
drag, startPoint x: 376, startPoint y: 234, endPoint x: 335, endPoint y: 159, distance: 85.0
click at [335, 159] on div "Чтобы активировать перетаскивание с помощью клавиатуры, нажмите Alt + Ввод. Пос…" at bounding box center [311, 149] width 622 height 298
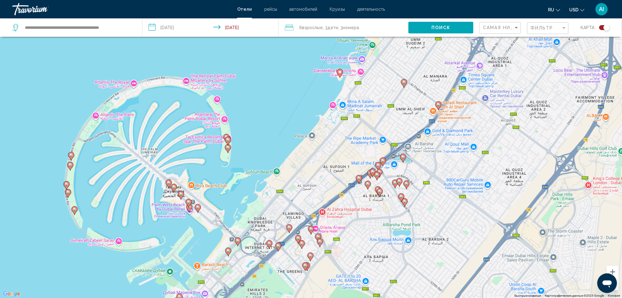
click at [405, 90] on div "Чтобы активировать перетаскивание с помощью клавиатуры, нажмите Alt + Ввод. Пос…" at bounding box center [311, 149] width 622 height 298
click at [404, 85] on icon "Main content" at bounding box center [404, 83] width 6 height 8
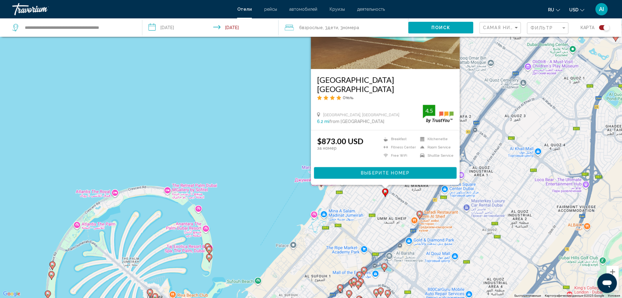
drag, startPoint x: 298, startPoint y: 192, endPoint x: 387, endPoint y: 207, distance: 90.2
click at [264, 145] on div "Чтобы активировать перетаскивание с помощью клавиатуры, нажмите Alt + Ввод. Пос…" at bounding box center [311, 149] width 622 height 298
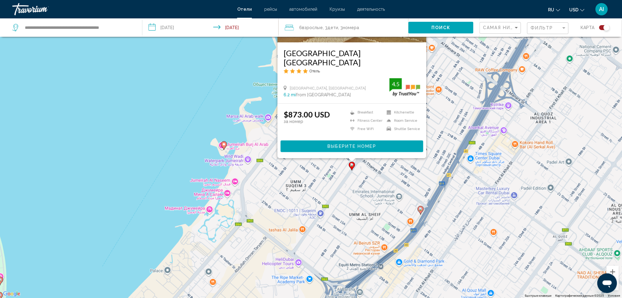
click at [179, 127] on div "Чтобы активировать перетаскивание с помощью клавиатуры, нажмите Alt + Ввод. Пос…" at bounding box center [311, 149] width 622 height 298
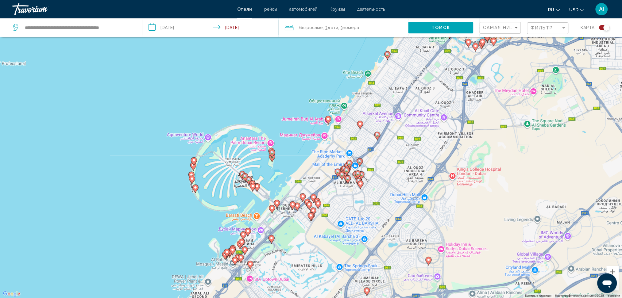
drag, startPoint x: 350, startPoint y: 178, endPoint x: 376, endPoint y: 146, distance: 41.0
click at [376, 146] on div "Чтобы активировать перетаскивание с помощью клавиатуры, нажмите Alt + Ввод. Пос…" at bounding box center [311, 149] width 622 height 298
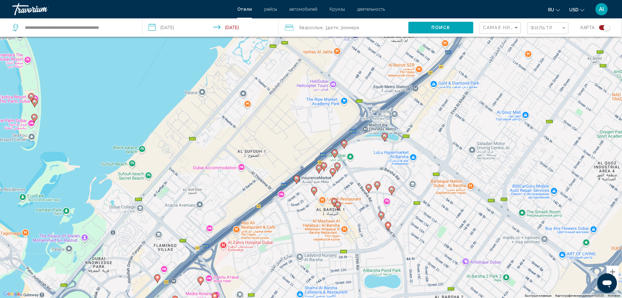
click at [385, 141] on icon "Main content" at bounding box center [385, 137] width 6 height 9
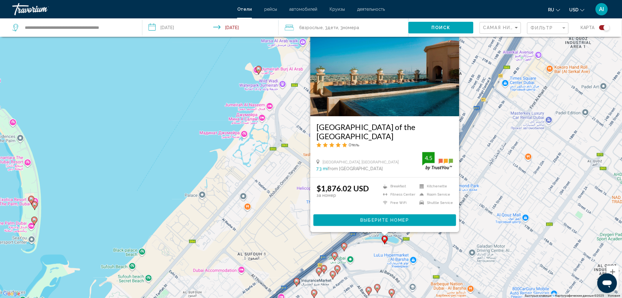
click at [343, 249] on gmp-advanced-marker "Main content" at bounding box center [344, 247] width 6 height 9
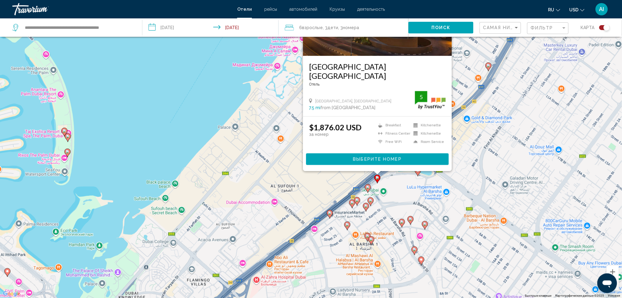
drag, startPoint x: 287, startPoint y: 250, endPoint x: 324, endPoint y: 172, distance: 86.7
click at [324, 172] on div "Чтобы активировать перетаскивание с помощью клавиатуры, нажмите Alt + Ввод. Пос…" at bounding box center [311, 149] width 622 height 298
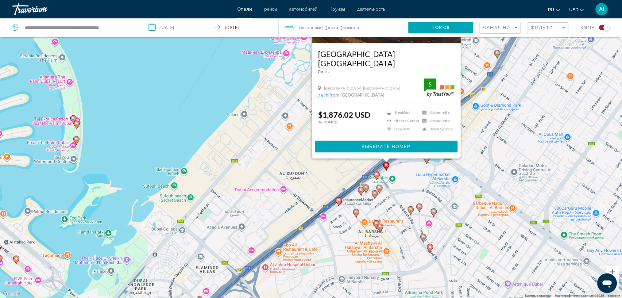
click at [375, 176] on icon "Main content" at bounding box center [377, 176] width 6 height 8
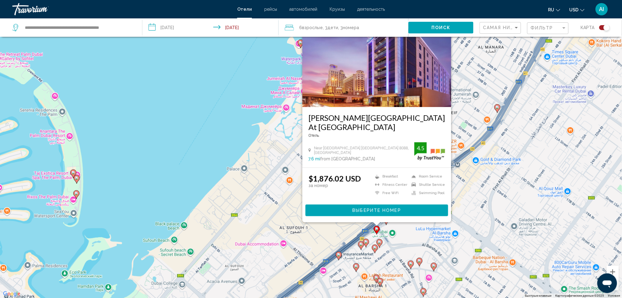
click at [366, 245] on icon "Main content" at bounding box center [366, 243] width 6 height 8
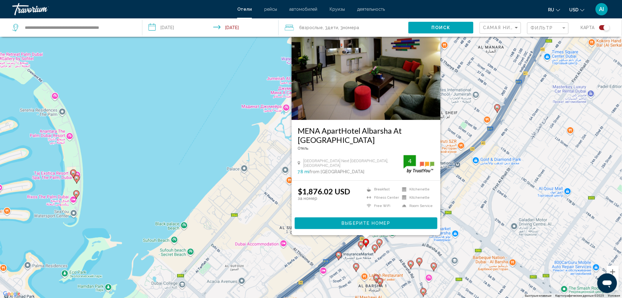
click at [360, 245] on image "Main content" at bounding box center [361, 245] width 4 height 4
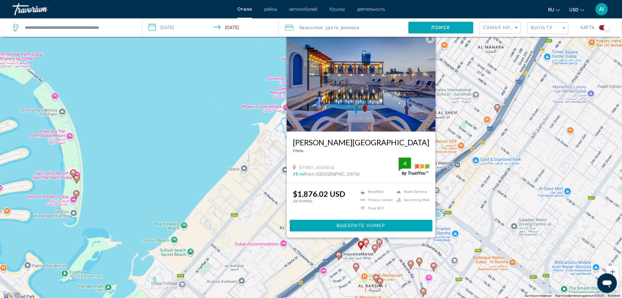
drag, startPoint x: 339, startPoint y: 257, endPoint x: 355, endPoint y: 266, distance: 18.5
click at [339, 257] on icon "Main content" at bounding box center [339, 256] width 6 height 8
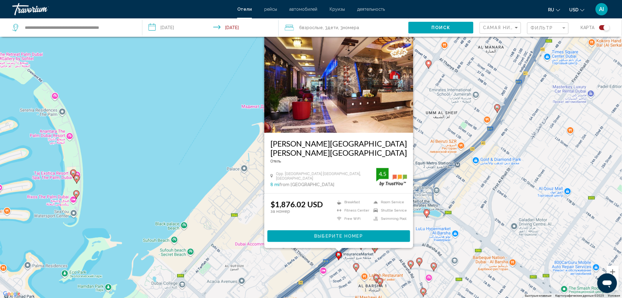
click at [357, 266] on image "Main content" at bounding box center [356, 267] width 4 height 4
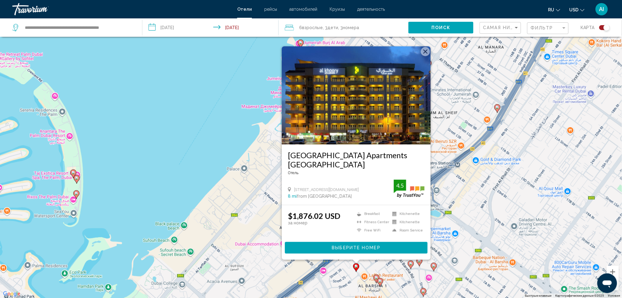
click at [376, 277] on image "Main content" at bounding box center [377, 278] width 4 height 4
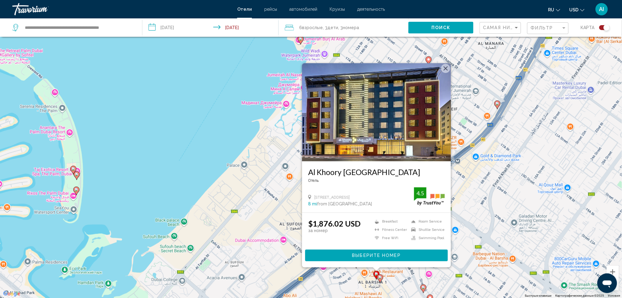
click at [378, 280] on gmp-advanced-marker "Main content" at bounding box center [380, 278] width 6 height 9
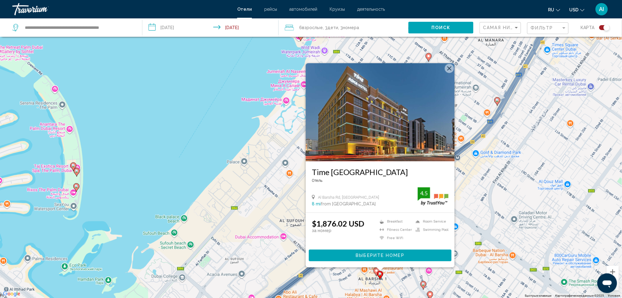
click at [424, 287] on icon "Main content" at bounding box center [423, 286] width 6 height 8
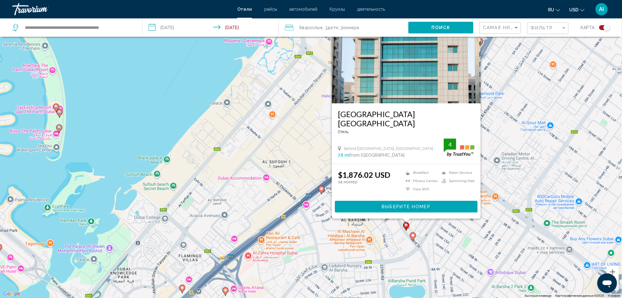
drag, startPoint x: 433, startPoint y: 287, endPoint x: 413, endPoint y: 237, distance: 53.7
click at [415, 230] on div "Чтобы активировать перетаскивание с помощью клавиатуры, нажмите Alt + Ввод. Пос…" at bounding box center [311, 149] width 622 height 298
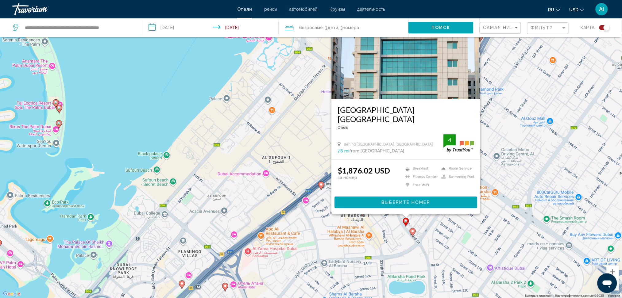
click at [413, 237] on div "Чтобы активировать перетаскивание с помощью клавиатуры, нажмите Alt + Ввод. Пос…" at bounding box center [311, 149] width 622 height 298
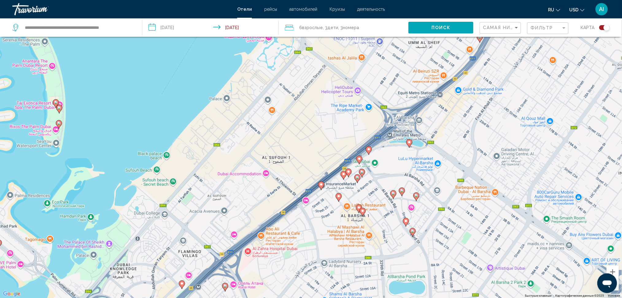
click at [413, 233] on image "Main content" at bounding box center [413, 232] width 4 height 4
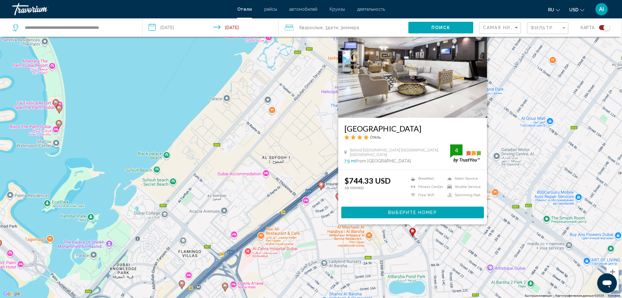
click at [192, 85] on div "Чтобы активировать перетаскивание с помощью клавиатуры, нажмите Alt + Ввод. Пос…" at bounding box center [311, 149] width 622 height 298
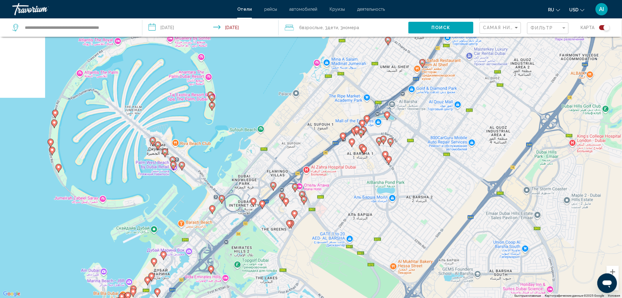
drag, startPoint x: 252, startPoint y: 192, endPoint x: 313, endPoint y: 155, distance: 71.2
click at [313, 155] on div "Чтобы активировать перетаскивание с помощью клавиатуры, нажмите Alt + Ввод. Пос…" at bounding box center [311, 149] width 622 height 298
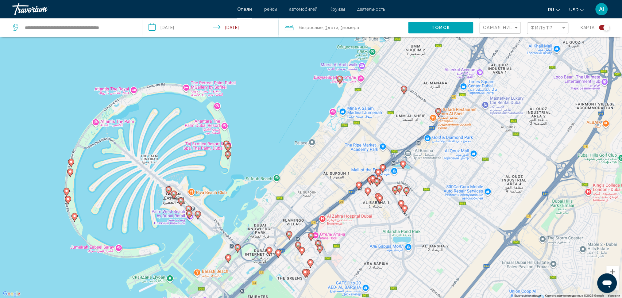
drag, startPoint x: 290, startPoint y: 152, endPoint x: 307, endPoint y: 209, distance: 59.4
click at [307, 209] on div "Чтобы активировать перетаскивание с помощью клавиатуры, нажмите Alt + Ввод. Пос…" at bounding box center [311, 149] width 622 height 298
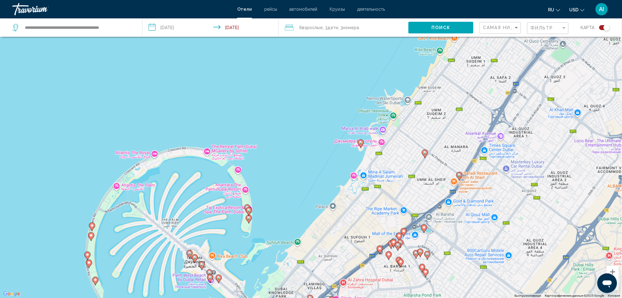
drag, startPoint x: 359, startPoint y: 153, endPoint x: 370, endPoint y: 172, distance: 21.7
click at [370, 172] on div "Чтобы активировать перетаскивание с помощью клавиатуры, нажмите Alt + Ввод. Пос…" at bounding box center [311, 149] width 622 height 298
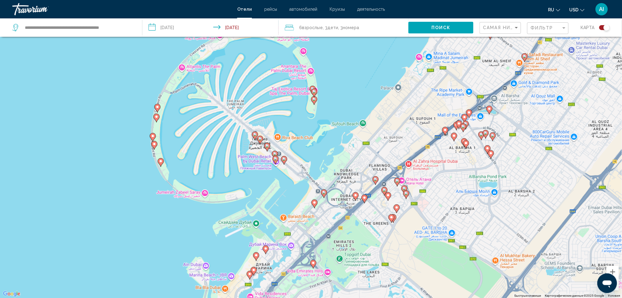
drag, startPoint x: 370, startPoint y: 138, endPoint x: 433, endPoint y: 47, distance: 110.7
click at [433, 47] on div "Чтобы активировать перетаскивание с помощью клавиатуры, нажмите Alt + Ввод. Пос…" at bounding box center [311, 149] width 622 height 298
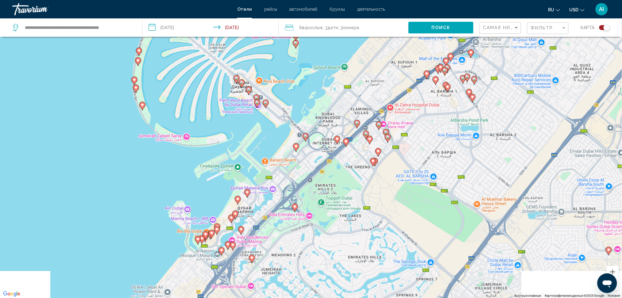
drag, startPoint x: 431, startPoint y: 131, endPoint x: 412, endPoint y: 75, distance: 59.9
click at [412, 75] on div "Чтобы активировать перетаскивание с помощью клавиатуры, нажмите Alt + Ввод. Пос…" at bounding box center [311, 149] width 622 height 298
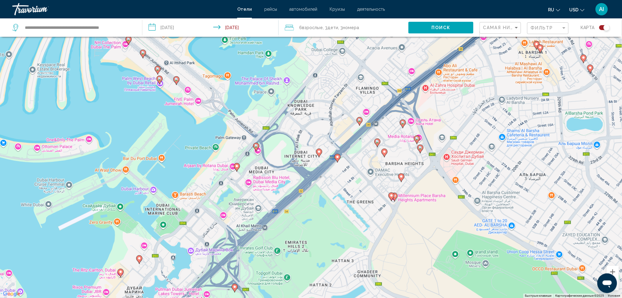
click at [361, 126] on gmp-advanced-marker "Main content" at bounding box center [360, 121] width 6 height 9
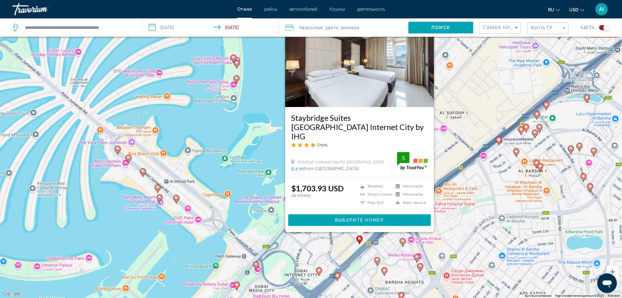
click at [405, 243] on icon "Main content" at bounding box center [403, 243] width 6 height 8
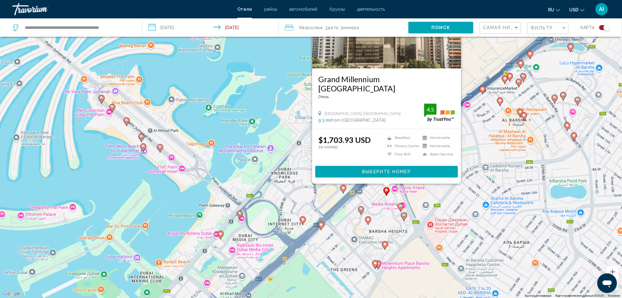
drag, startPoint x: 441, startPoint y: 246, endPoint x: 424, endPoint y: 193, distance: 55.7
click at [424, 193] on div "Чтобы активировать перетаскивание с помощью клавиатуры, нажмите Alt + Ввод. Пос…" at bounding box center [311, 149] width 622 height 298
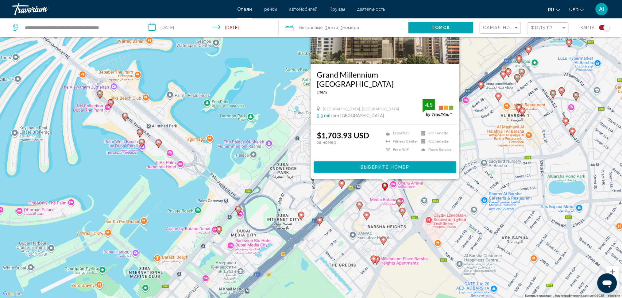
click at [399, 201] on image "Main content" at bounding box center [399, 202] width 4 height 4
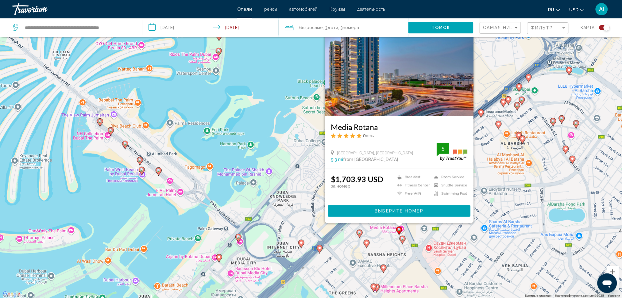
click at [402, 239] on image "Main content" at bounding box center [403, 239] width 4 height 4
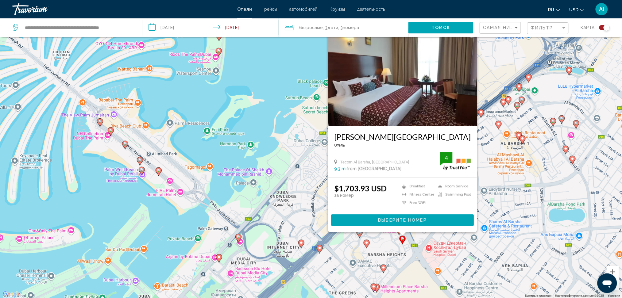
click at [359, 240] on div "Чтобы активировать перетаскивание с помощью клавиатуры, нажмите Alt + Ввод. Пос…" at bounding box center [311, 149] width 622 height 298
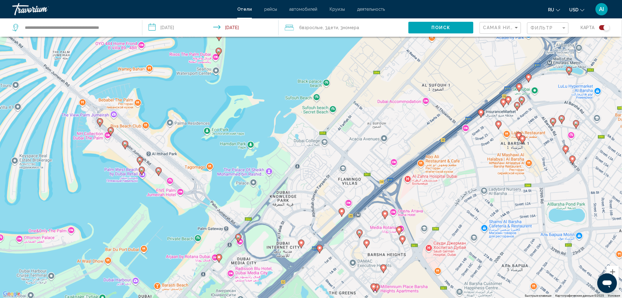
click at [360, 233] on image "Main content" at bounding box center [360, 233] width 4 height 4
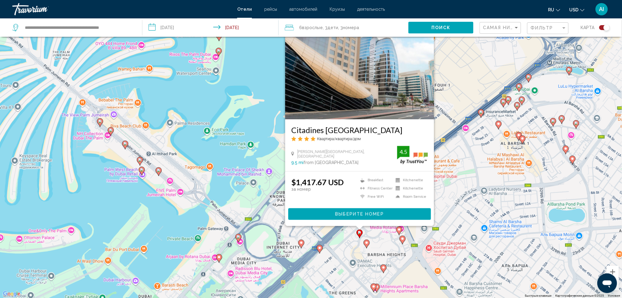
click at [366, 245] on image "Main content" at bounding box center [367, 243] width 4 height 4
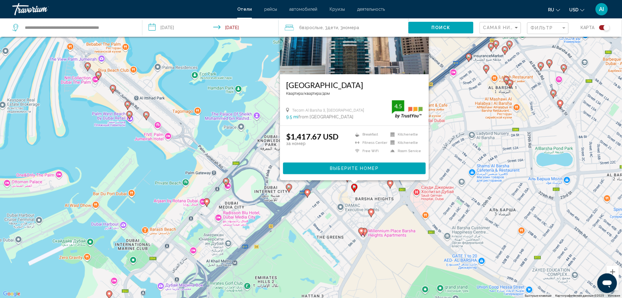
drag, startPoint x: 376, startPoint y: 252, endPoint x: 364, endPoint y: 199, distance: 54.1
click at [364, 199] on div "Чтобы активировать перетаскивание с помощью клавиатуры, нажмите Alt + Ввод. Пос…" at bounding box center [311, 149] width 622 height 298
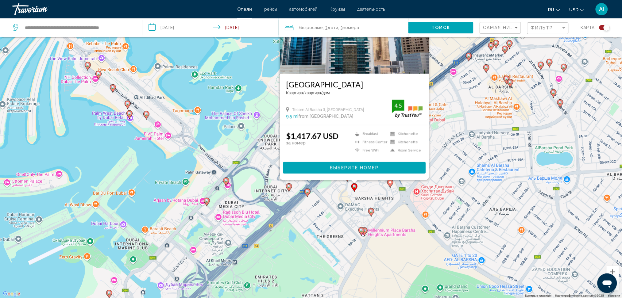
click at [360, 234] on gmp-advanced-marker "Main content" at bounding box center [361, 231] width 6 height 9
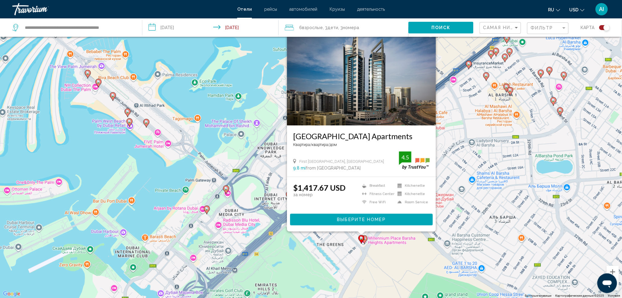
click at [365, 240] on image "Main content" at bounding box center [365, 239] width 4 height 4
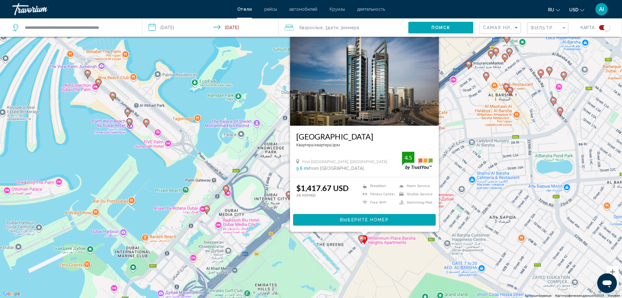
click at [375, 257] on div "Чтобы активировать перетаскивание с помощью клавиатуры, нажмите Alt + Ввод. Пос…" at bounding box center [311, 149] width 622 height 298
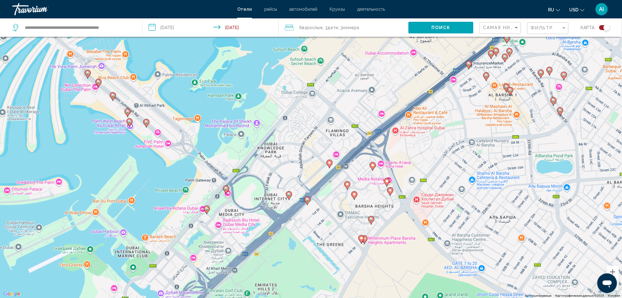
click at [349, 184] on image "Main content" at bounding box center [348, 185] width 4 height 4
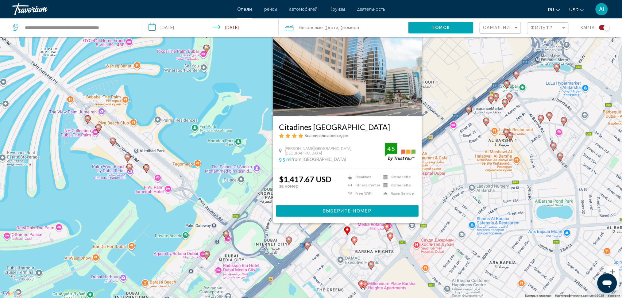
click at [606, 30] on div "Toggle map" at bounding box center [607, 28] width 6 height 6
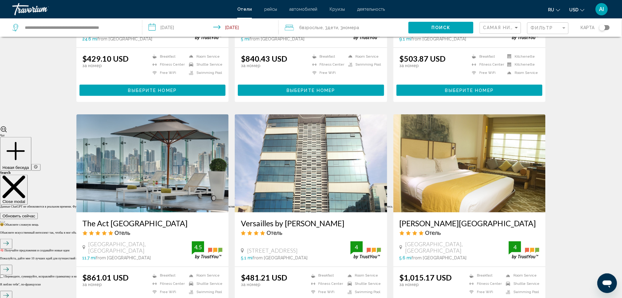
scroll to position [9, 0]
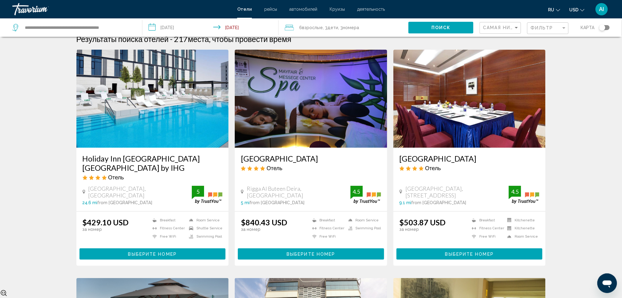
click at [605, 28] on div "Toggle map" at bounding box center [602, 28] width 6 height 6
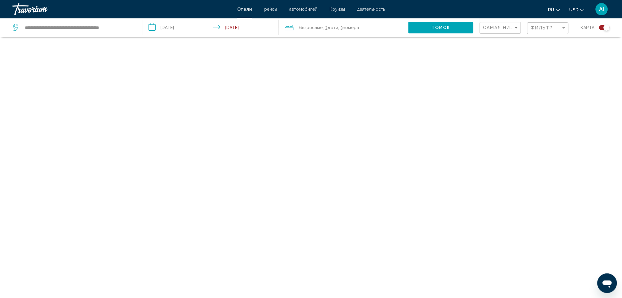
scroll to position [37, 0]
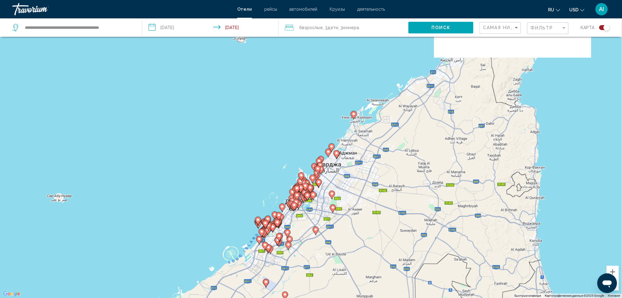
drag, startPoint x: 310, startPoint y: 104, endPoint x: 363, endPoint y: 105, distance: 53.1
click at [260, 182] on div "Чтобы активировать перетаскивание с помощью клавиатуры, нажмите Alt + Ввод. Пос…" at bounding box center [311, 149] width 622 height 298
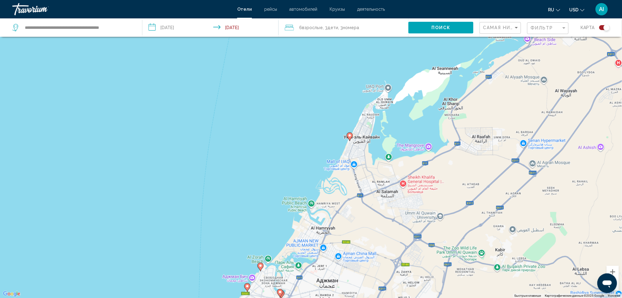
click at [350, 137] on image "Main content" at bounding box center [350, 136] width 4 height 4
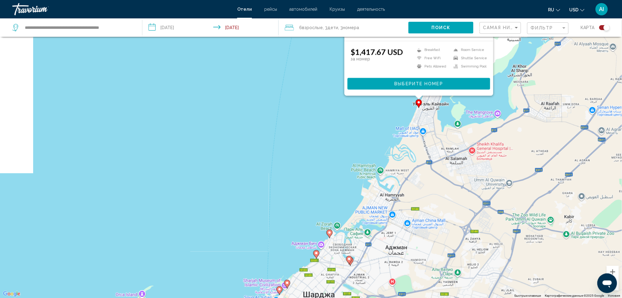
drag, startPoint x: 244, startPoint y: 196, endPoint x: 369, endPoint y: 179, distance: 126.4
click at [341, 37] on div "Чтобы активировать перетаскивание с помощью клавиатуры, нажмите Alt + Ввод. Пос…" at bounding box center [311, 149] width 622 height 298
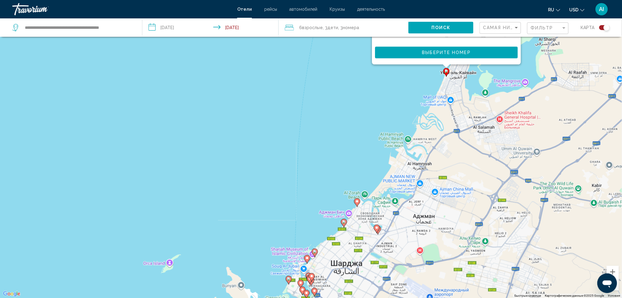
click at [358, 202] on image "Main content" at bounding box center [357, 202] width 4 height 4
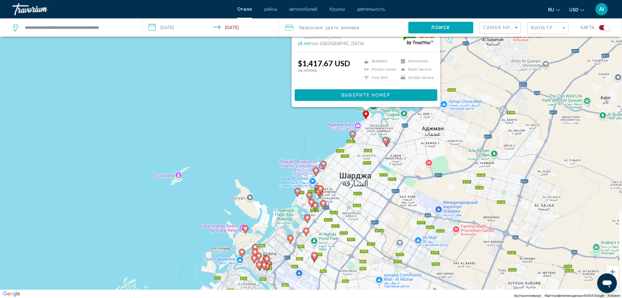
drag, startPoint x: 266, startPoint y: 191, endPoint x: 275, endPoint y: 75, distance: 116.3
click at [275, 75] on div "Чтобы активировать перетаскивание с помощью клавиатуры, нажмите Alt + Ввод. Пос…" at bounding box center [311, 149] width 622 height 298
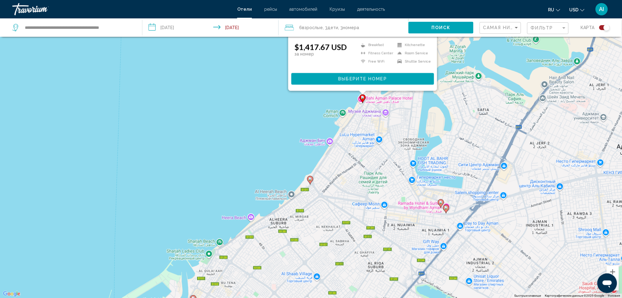
click at [309, 181] on image "Main content" at bounding box center [310, 179] width 4 height 4
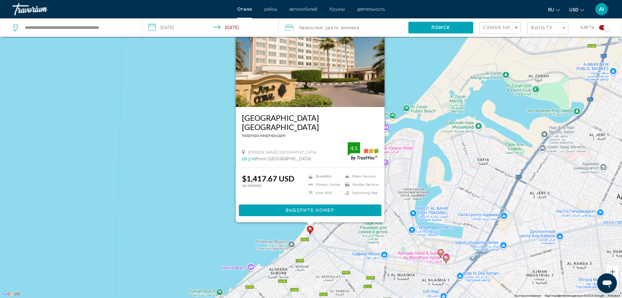
click at [310, 180] on div "$1,417.67 USD за номер Breakfast Fitness Center Free WiFi Room Service Shuttle …" at bounding box center [310, 186] width 137 height 25
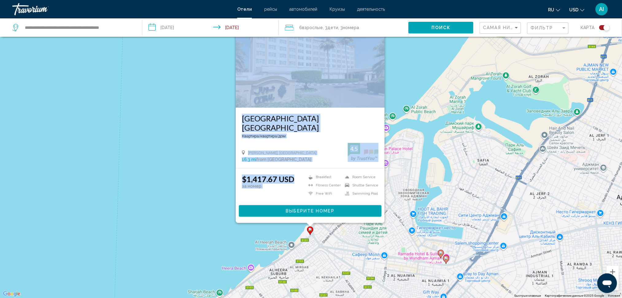
click at [443, 63] on div "Чтобы активировать перетаскивание с помощью клавиатуры, нажмите Alt + Ввод. Пос…" at bounding box center [311, 149] width 622 height 298
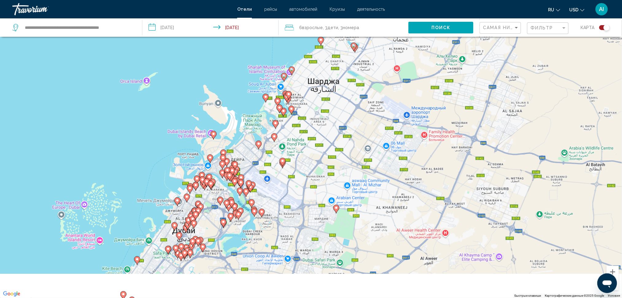
drag, startPoint x: 304, startPoint y: 177, endPoint x: 281, endPoint y: 16, distance: 162.8
click at [281, 16] on div "**********" at bounding box center [311, 112] width 622 height 298
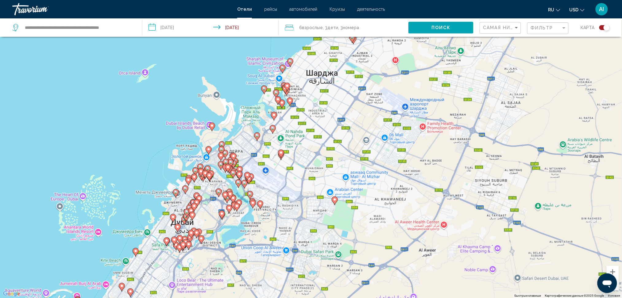
click at [343, 121] on div "Чтобы активировать перетаскивание с помощью клавиатуры, нажмите Alt + Ввод. Пос…" at bounding box center [311, 149] width 622 height 298
click at [319, 145] on div "Чтобы активировать перетаскивание с помощью клавиатуры, нажмите Alt + Ввод. Пос…" at bounding box center [311, 149] width 622 height 298
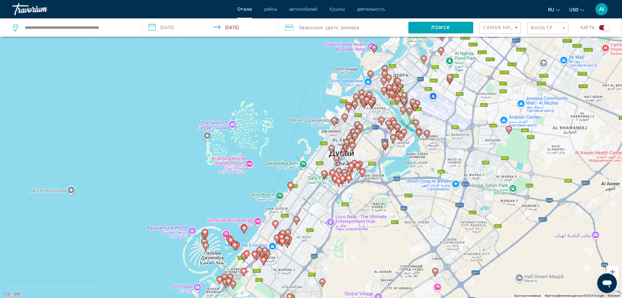
drag, startPoint x: 151, startPoint y: 120, endPoint x: 311, endPoint y: 47, distance: 176.0
click at [311, 47] on div "Чтобы активировать перетаскивание с помощью клавиатуры, нажмите Alt + Ввод. Пос…" at bounding box center [311, 149] width 622 height 298
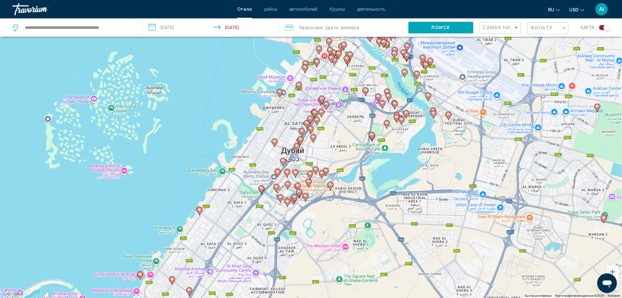
drag, startPoint x: 320, startPoint y: 132, endPoint x: 241, endPoint y: 135, distance: 78.6
click at [241, 135] on div "Чтобы активировать перетаскивание с помощью клавиатуры, нажмите Alt + Ввод. Пос…" at bounding box center [311, 149] width 622 height 298
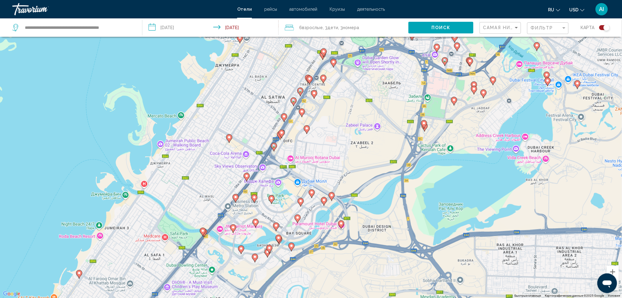
scroll to position [1948, 0]
click at [342, 225] on image "Main content" at bounding box center [341, 224] width 4 height 4
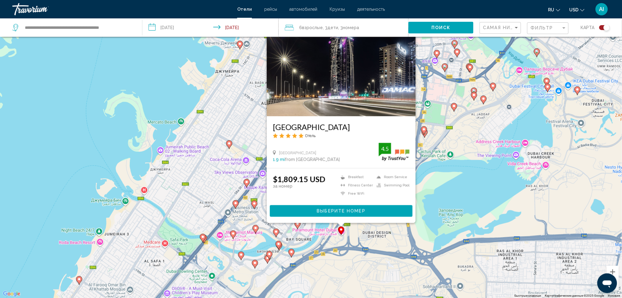
click at [293, 257] on gmp-advanced-marker "Main content" at bounding box center [291, 253] width 6 height 9
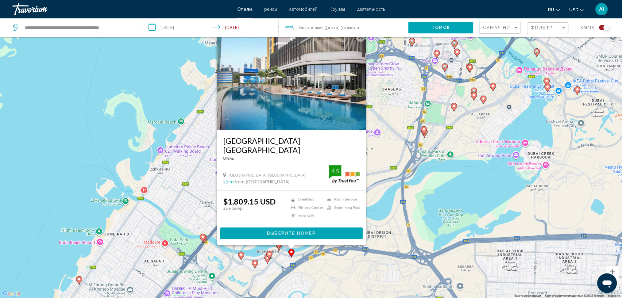
click at [272, 258] on gmp-advanced-marker "Main content" at bounding box center [269, 255] width 6 height 9
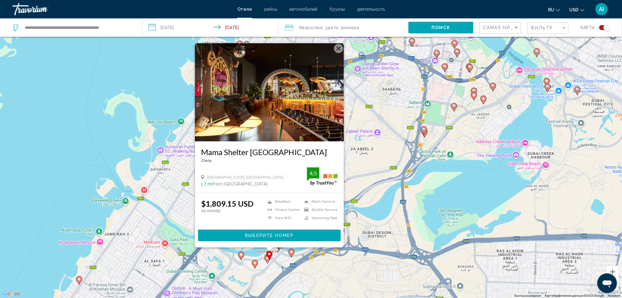
click at [267, 262] on icon "Main content" at bounding box center [268, 259] width 6 height 9
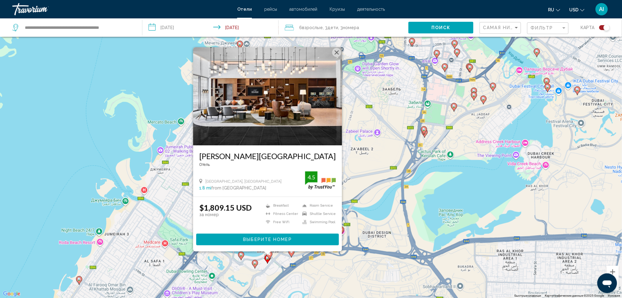
click at [254, 265] on image "Main content" at bounding box center [255, 263] width 4 height 4
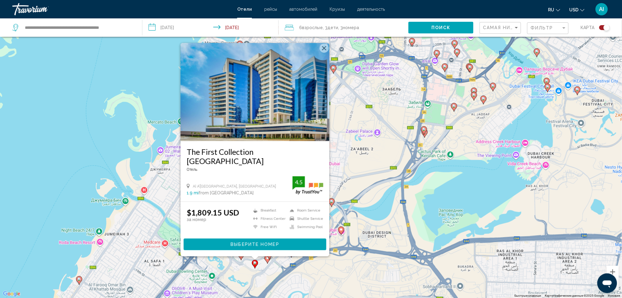
click at [242, 261] on div "Чтобы активировать перетаскивание с помощью клавиатуры, нажмите Alt + Ввод. Пос…" at bounding box center [311, 149] width 622 height 298
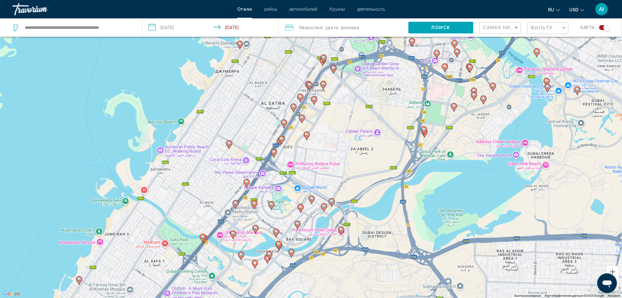
click at [242, 260] on gmp-advanced-marker "Main content" at bounding box center [241, 256] width 6 height 9
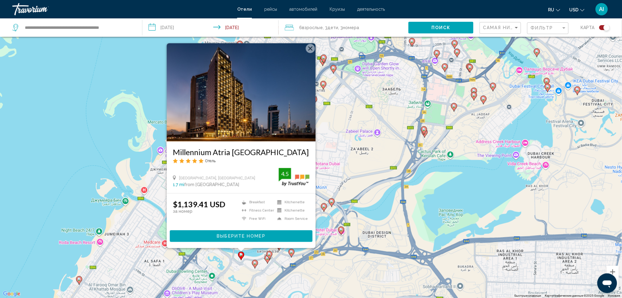
click at [335, 205] on gmp-advanced-marker "Main content" at bounding box center [332, 202] width 6 height 9
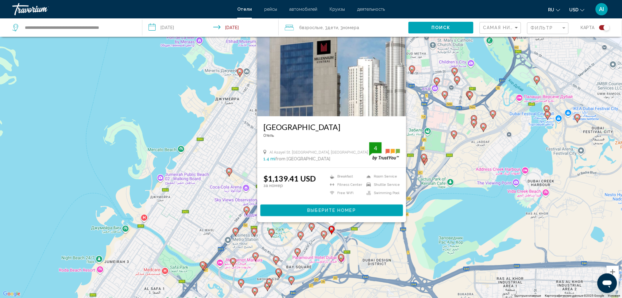
click at [322, 237] on gmp-advanced-marker "Main content" at bounding box center [324, 235] width 6 height 9
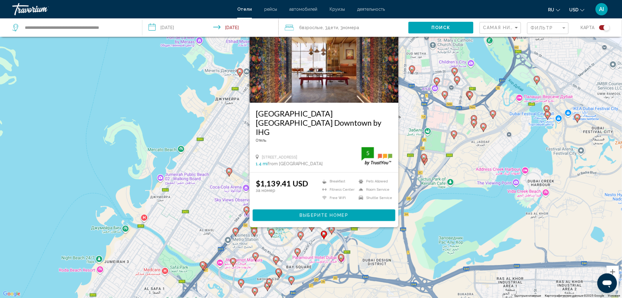
click at [300, 238] on icon "Main content" at bounding box center [301, 236] width 6 height 8
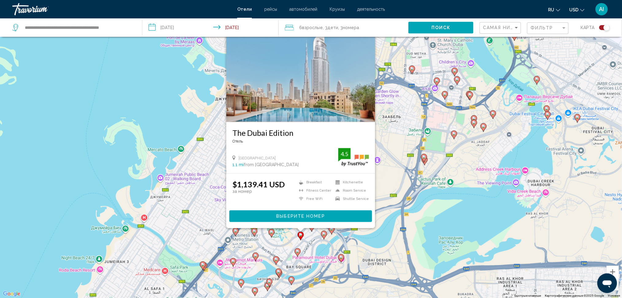
click at [299, 251] on image "Main content" at bounding box center [298, 252] width 4 height 4
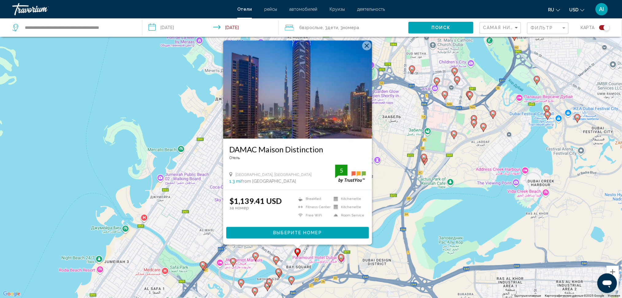
click at [278, 262] on icon "Main content" at bounding box center [276, 261] width 6 height 9
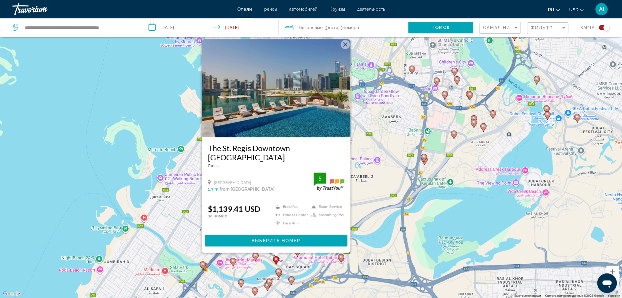
click at [255, 253] on icon "Main content" at bounding box center [256, 257] width 6 height 8
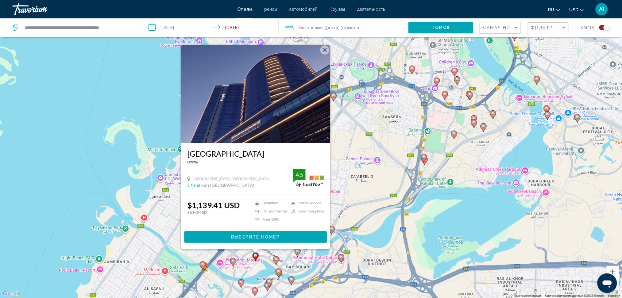
drag, startPoint x: 234, startPoint y: 261, endPoint x: 189, endPoint y: 230, distance: 55.0
click at [234, 261] on image "Main content" at bounding box center [233, 262] width 4 height 4
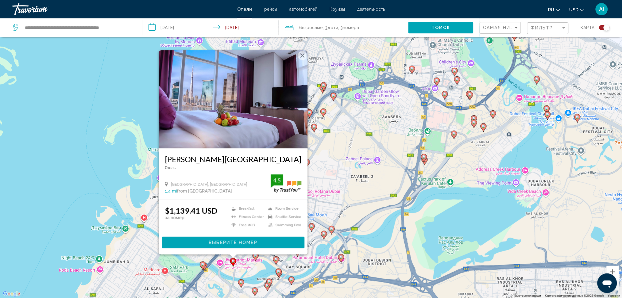
click at [114, 91] on div "Чтобы активировать перетаскивание с помощью клавиатуры, нажмите Alt + Ввод. Пос…" at bounding box center [311, 149] width 622 height 298
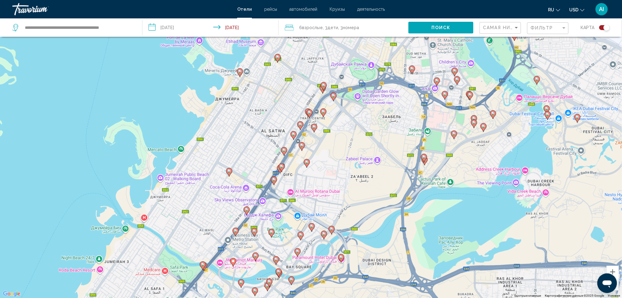
click at [247, 215] on gmp-advanced-marker "Main content" at bounding box center [247, 211] width 6 height 9
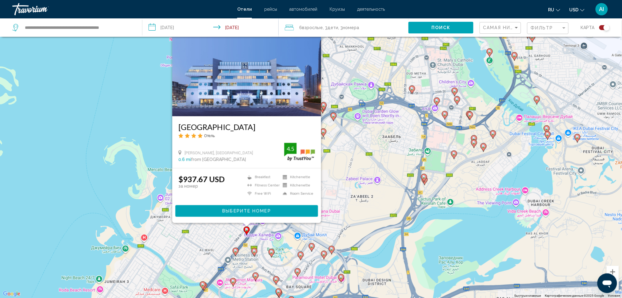
click at [150, 69] on div "Чтобы активировать перетаскивание с помощью клавиатуры, нажмите Alt + Ввод. Пос…" at bounding box center [311, 149] width 622 height 298
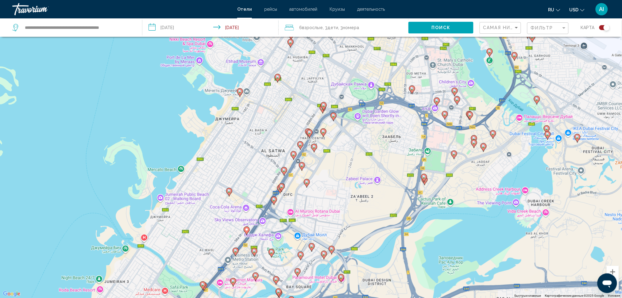
click at [230, 196] on gmp-advanced-marker "Main content" at bounding box center [229, 192] width 6 height 9
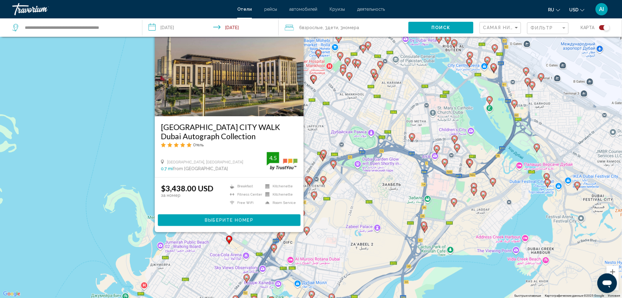
click at [115, 128] on div "Чтобы активировать перетаскивание с помощью клавиатуры, нажмите Alt + Ввод. Пос…" at bounding box center [311, 149] width 622 height 298
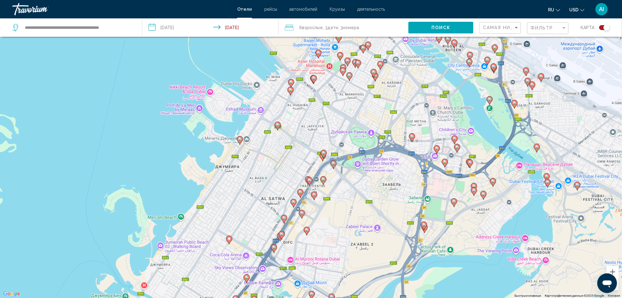
click at [279, 233] on icon "Main content" at bounding box center [282, 236] width 6 height 8
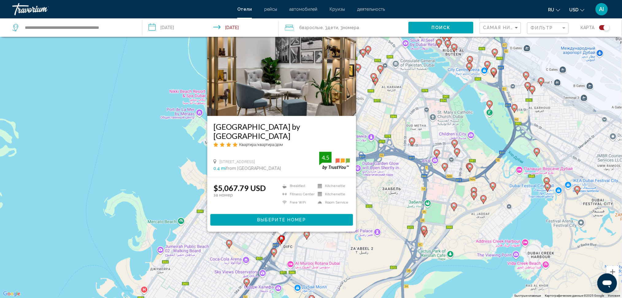
click at [306, 239] on gmp-advanced-marker "Main content" at bounding box center [307, 235] width 6 height 9
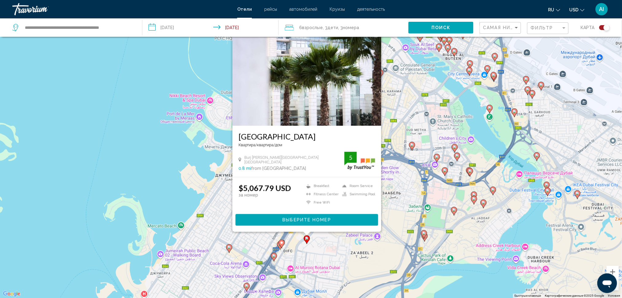
click at [155, 147] on div "Чтобы активировать перетаскивание с помощью клавиатуры, нажмите Alt + Ввод. Пос…" at bounding box center [311, 149] width 622 height 298
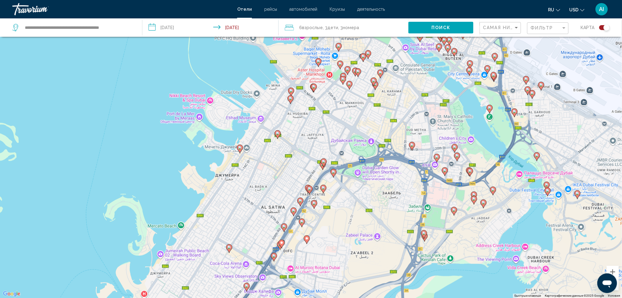
click at [293, 213] on icon "Main content" at bounding box center [294, 212] width 6 height 8
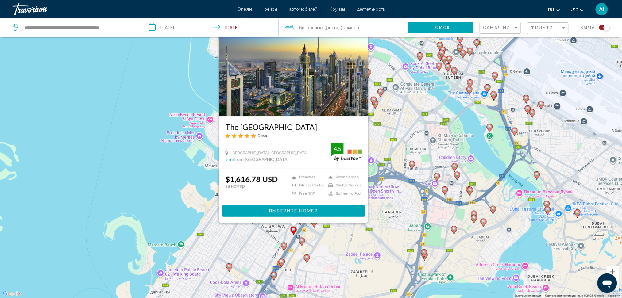
click at [315, 227] on gmp-advanced-marker "Main content" at bounding box center [314, 223] width 6 height 9
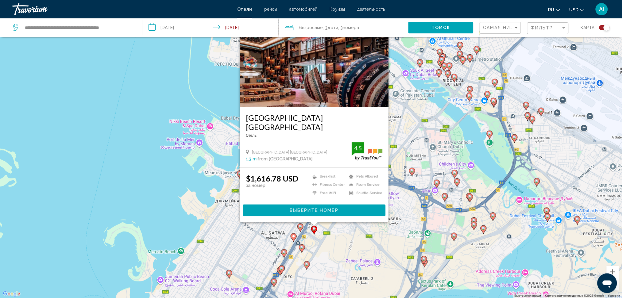
click at [299, 227] on image "Main content" at bounding box center [301, 227] width 4 height 4
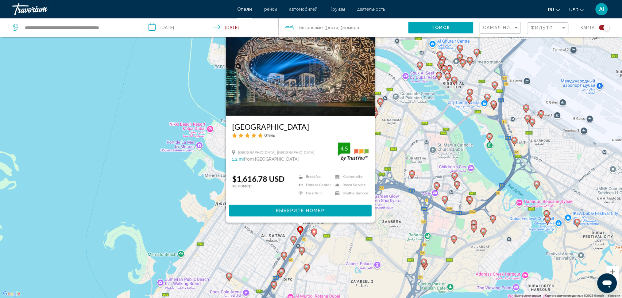
click at [344, 235] on div "Чтобы активировать перетаскивание с помощью клавиатуры, нажмите Alt + Ввод. Пос…" at bounding box center [311, 149] width 622 height 298
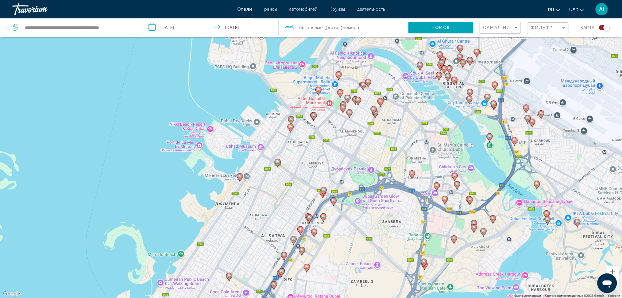
click at [325, 222] on gmp-advanced-marker "Main content" at bounding box center [323, 217] width 6 height 9
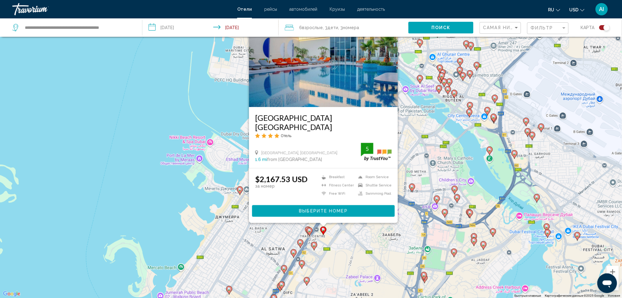
click at [348, 245] on div "Чтобы активировать перетаскивание с помощью клавиатуры, нажмите Alt + Ввод. Пос…" at bounding box center [311, 149] width 622 height 298
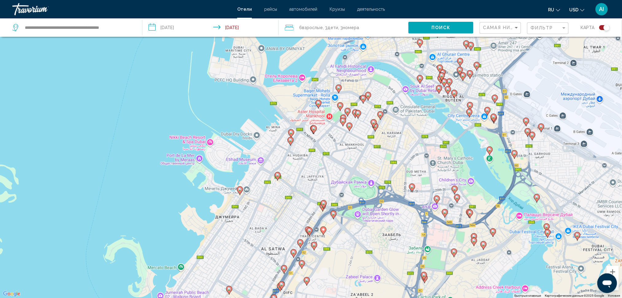
click at [308, 234] on gmp-advanced-marker "Main content" at bounding box center [310, 231] width 6 height 9
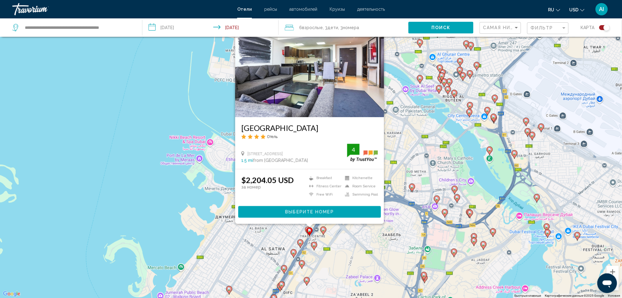
click at [343, 250] on div "Чтобы активировать перетаскивание с помощью клавиатуры, нажмите Alt + Ввод. Пос…" at bounding box center [311, 149] width 622 height 298
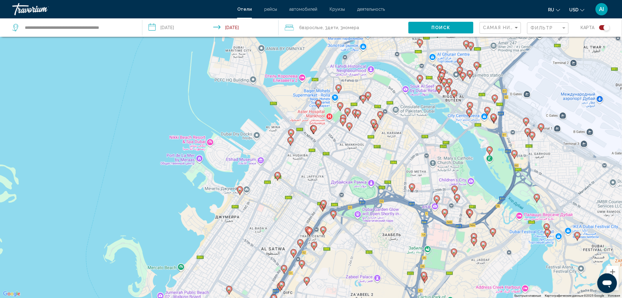
click at [336, 219] on gmp-advanced-marker "Main content" at bounding box center [333, 215] width 6 height 9
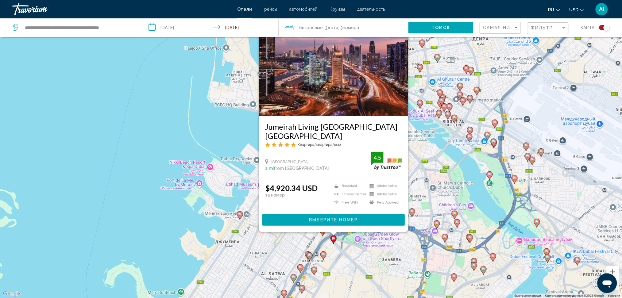
click at [345, 252] on div "Чтобы активировать перетаскивание с помощью клавиатуры, нажмите Alt + Ввод. Пос…" at bounding box center [311, 149] width 622 height 298
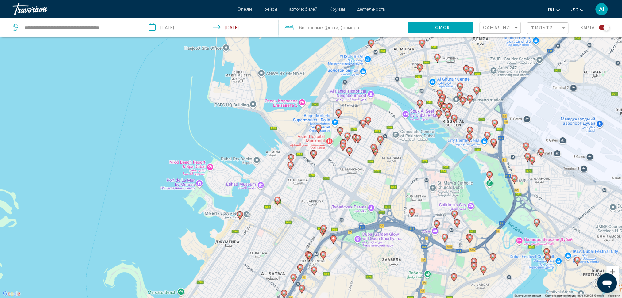
click at [323, 233] on icon "Main content" at bounding box center [324, 230] width 6 height 8
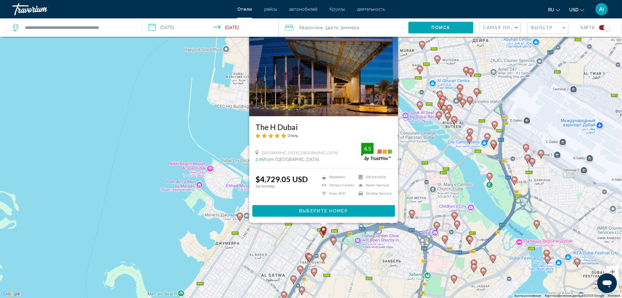
click at [414, 218] on gmp-advanced-marker "Main content" at bounding box center [412, 214] width 6 height 9
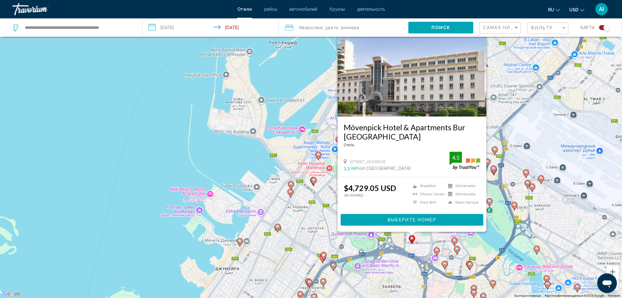
click at [240, 242] on image "Main content" at bounding box center [240, 242] width 4 height 4
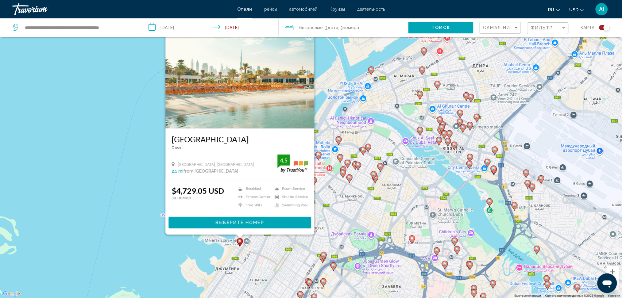
click at [435, 255] on gmp-advanced-marker "Main content" at bounding box center [437, 251] width 6 height 9
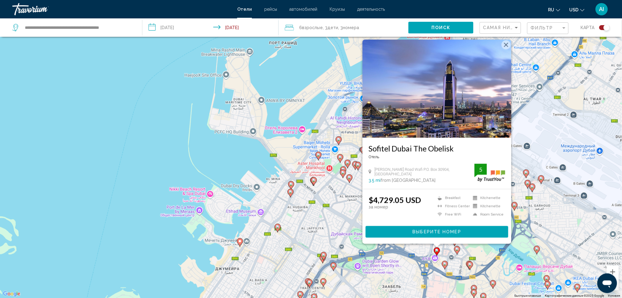
click at [446, 265] on image "Main content" at bounding box center [445, 264] width 4 height 4
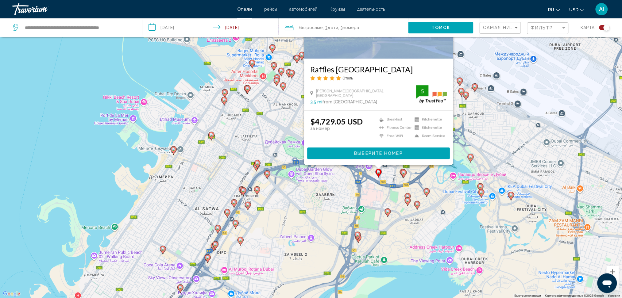
drag, startPoint x: 439, startPoint y: 282, endPoint x: 369, endPoint y: 188, distance: 117.1
click at [369, 188] on div "Чтобы активировать перетаскивание с помощью клавиатуры, нажмите Alt + Ввод. Пос…" at bounding box center [311, 149] width 622 height 298
click at [385, 214] on gmp-advanced-marker "Main content" at bounding box center [388, 212] width 6 height 9
click at [386, 214] on icon "Main content" at bounding box center [388, 213] width 6 height 8
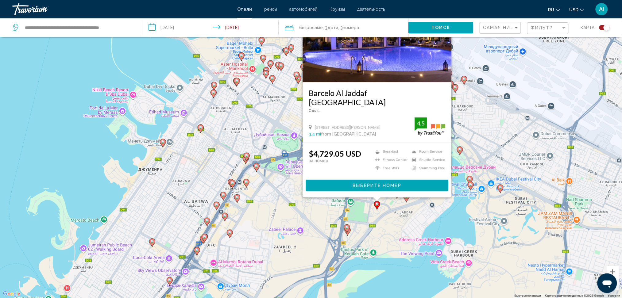
drag, startPoint x: 366, startPoint y: 226, endPoint x: 362, endPoint y: 195, distance: 31.9
click at [362, 195] on div "Чтобы активировать перетаскивание с помощью клавиатуры, нажмите Alt + Ввод. Пос…" at bounding box center [311, 149] width 622 height 298
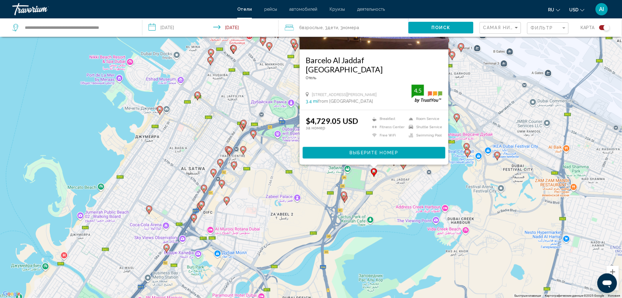
click at [345, 193] on icon "Main content" at bounding box center [344, 196] width 6 height 8
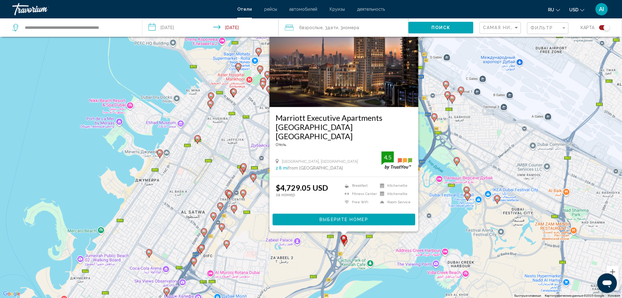
click at [346, 248] on div "Чтобы активировать перетаскивание с помощью клавиатуры, нажмите Alt + Ввод. Пос…" at bounding box center [311, 149] width 622 height 298
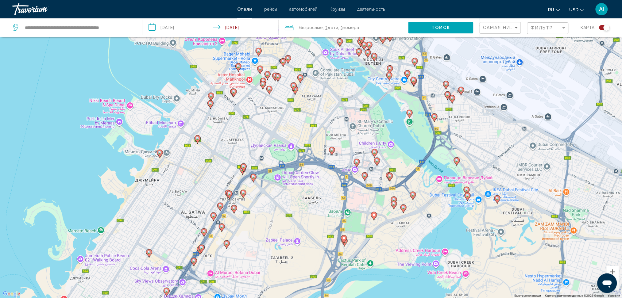
click at [347, 249] on div "Чтобы активировать перетаскивание с помощью клавиатуры, нажмите Alt + Ввод. Пос…" at bounding box center [311, 149] width 622 height 298
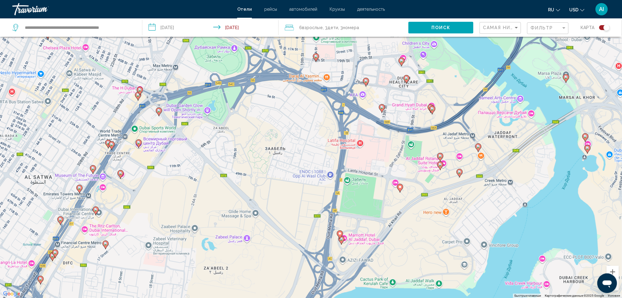
click at [343, 245] on div "Чтобы активировать перетаскивание с помощью клавиатуры, нажмите Alt + Ввод. Пос…" at bounding box center [311, 149] width 622 height 298
click at [342, 244] on icon "Main content" at bounding box center [341, 241] width 6 height 8
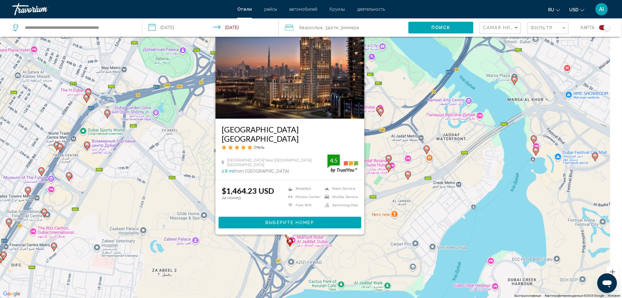
drag, startPoint x: 463, startPoint y: 200, endPoint x: 432, endPoint y: 153, distance: 56.5
click at [409, 203] on div "Чтобы активировать перетаскивание с помощью клавиатуры, нажмите Alt + Ввод. Пос…" at bounding box center [311, 149] width 622 height 298
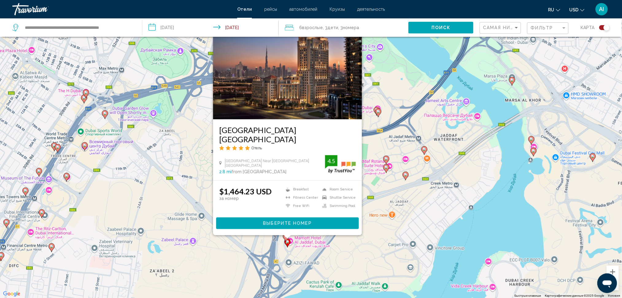
click at [424, 153] on icon "Main content" at bounding box center [424, 151] width 6 height 8
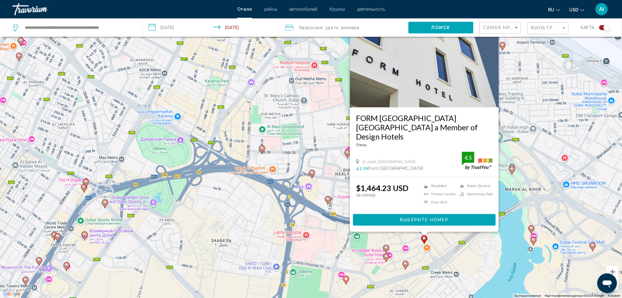
click at [533, 232] on gmp-advanced-marker "Main content" at bounding box center [531, 229] width 6 height 9
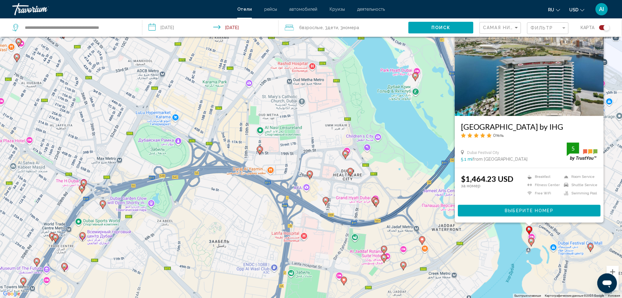
click at [591, 249] on icon "Main content" at bounding box center [591, 248] width 6 height 8
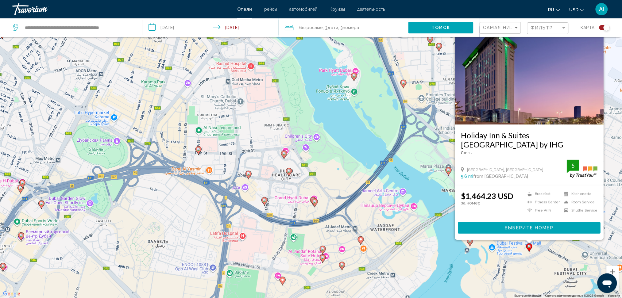
click at [450, 171] on image "Main content" at bounding box center [449, 170] width 4 height 4
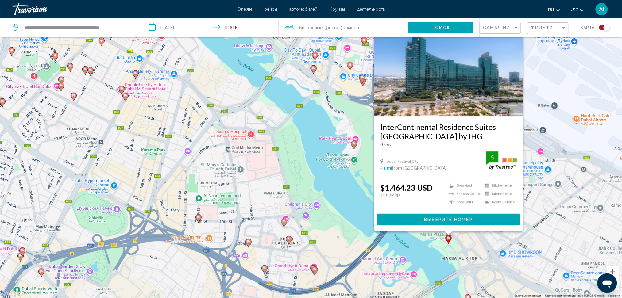
click at [531, 235] on div "Чтобы активировать перетаскивание с помощью клавиатуры, нажмите Alt + Ввод. Пос…" at bounding box center [311, 149] width 622 height 298
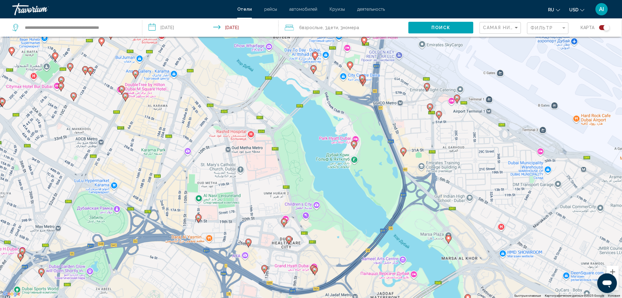
click at [406, 153] on icon "Main content" at bounding box center [403, 152] width 6 height 9
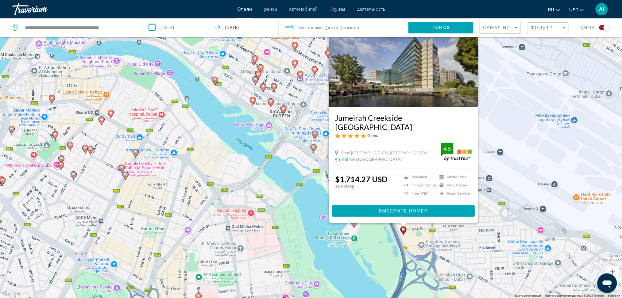
click at [393, 231] on div "Чтобы активировать перетаскивание с помощью клавиатуры, нажмите Alt + Ввод. Пос…" at bounding box center [311, 149] width 622 height 298
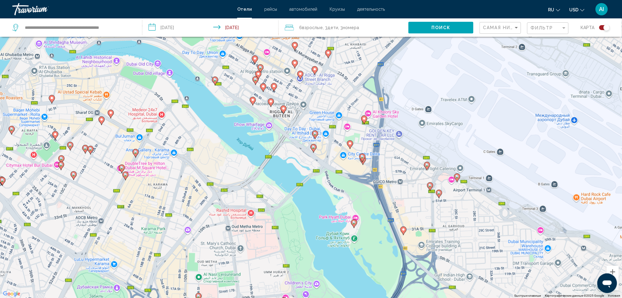
click at [352, 226] on gmp-advanced-marker "Main content" at bounding box center [354, 223] width 6 height 9
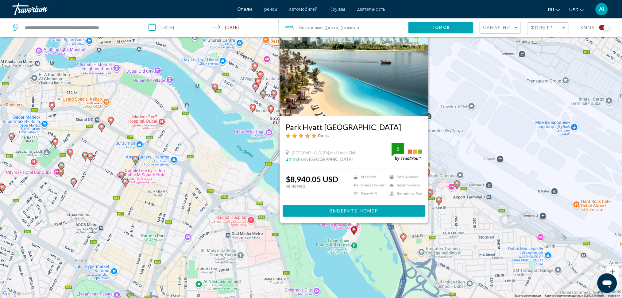
click at [374, 241] on div "Чтобы активировать перетаскивание с помощью клавиатуры, нажмите Alt + Ввод. Пос…" at bounding box center [311, 149] width 622 height 298
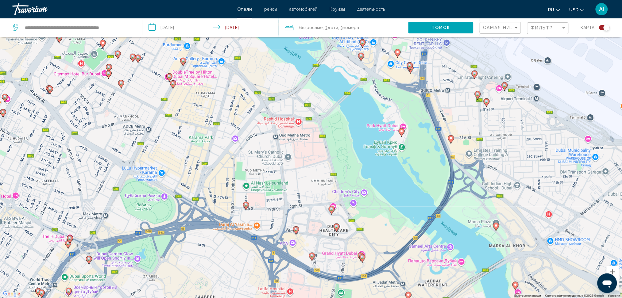
drag, startPoint x: 362, startPoint y: 221, endPoint x: 336, endPoint y: 205, distance: 30.8
click at [406, 133] on div "Чтобы активировать перетаскивание с помощью клавиатуры, нажмите Alt + Ввод. Пос…" at bounding box center [311, 149] width 622 height 298
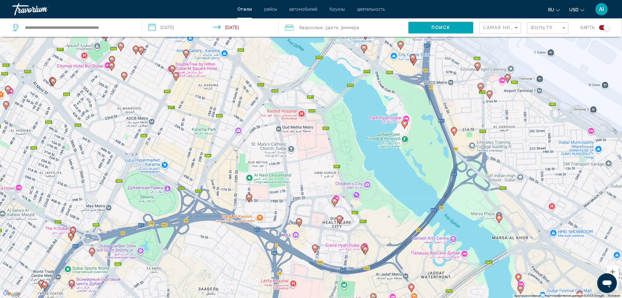
click at [333, 207] on div "Чтобы активировать перетаскивание с помощью клавиатуры, нажмите Alt + Ввод. Пос…" at bounding box center [311, 149] width 622 height 298
click at [336, 207] on gmp-advanced-marker "Main content" at bounding box center [335, 202] width 6 height 9
click at [335, 199] on icon "Main content" at bounding box center [335, 203] width 6 height 8
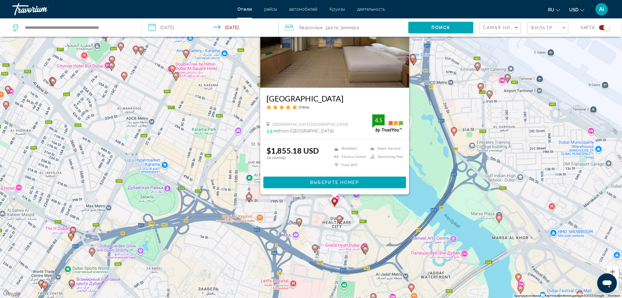
click at [390, 217] on div "Чтобы активировать перетаскивание с помощью клавиатуры, нажмите Alt + Ввод. Пос…" at bounding box center [311, 149] width 622 height 298
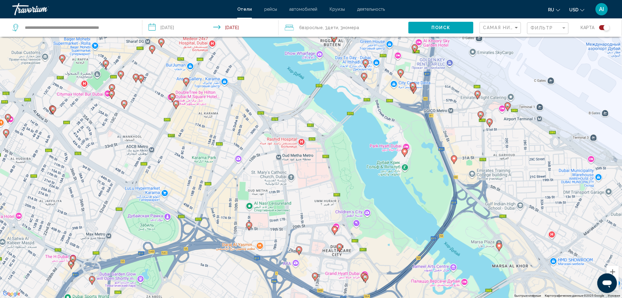
click at [396, 233] on div "Чтобы активировать перетаскивание с помощью клавиатуры, нажмите Alt + Ввод. Пос…" at bounding box center [311, 149] width 622 height 298
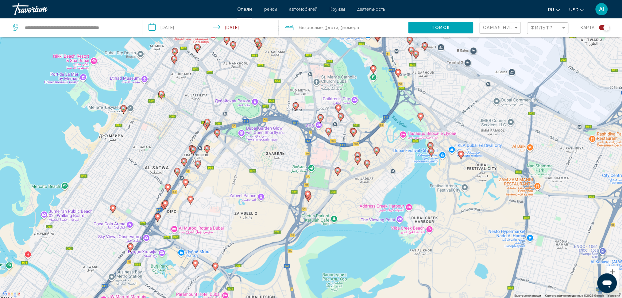
drag, startPoint x: 394, startPoint y: 223, endPoint x: 318, endPoint y: 189, distance: 83.3
click at [369, 110] on div "Чтобы активировать перетаскивание с помощью клавиатуры, нажмите Alt + Ввод. Пос…" at bounding box center [311, 149] width 622 height 298
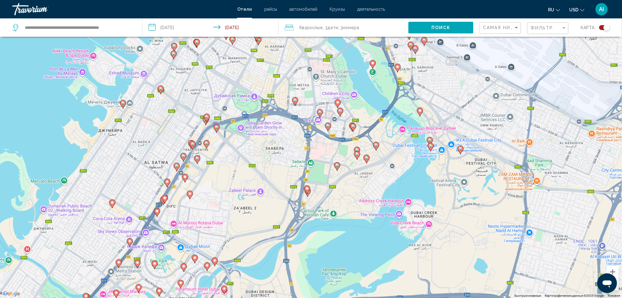
click at [308, 192] on icon "Main content" at bounding box center [307, 190] width 6 height 9
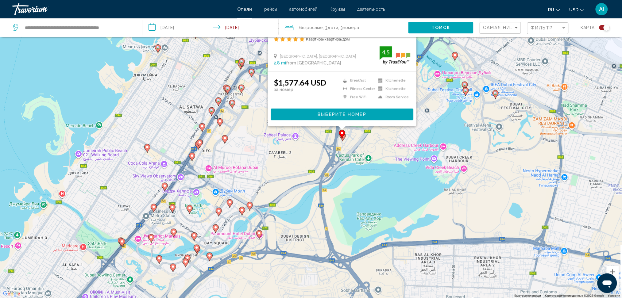
drag, startPoint x: 261, startPoint y: 269, endPoint x: 313, endPoint y: 146, distance: 132.8
click at [313, 146] on div "Чтобы активировать перетаскивание с помощью клавиатуры, нажмите Alt + Ввод. Пос…" at bounding box center [311, 149] width 622 height 298
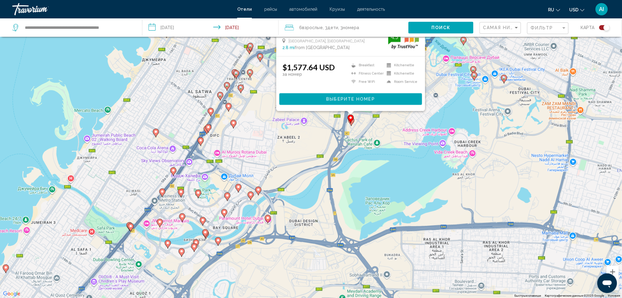
click at [268, 218] on image "Main content" at bounding box center [268, 218] width 4 height 4
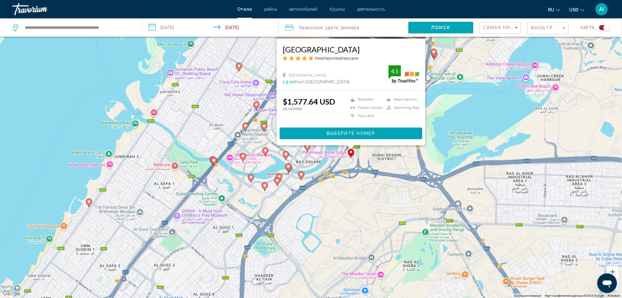
drag, startPoint x: 295, startPoint y: 252, endPoint x: 405, endPoint y: 148, distance: 151.7
click at [405, 148] on div "Чтобы активировать перетаскивание с помощью клавиатуры, нажмите Alt + Ввод. Пос…" at bounding box center [311, 149] width 622 height 298
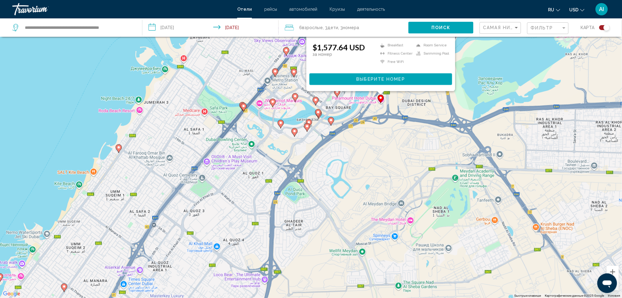
drag, startPoint x: 204, startPoint y: 241, endPoint x: 110, endPoint y: 132, distance: 144.2
click at [207, 188] on div "Чтобы активировать перетаскивание с помощью клавиатуры, нажмите Alt + Ввод. Пос…" at bounding box center [311, 149] width 622 height 298
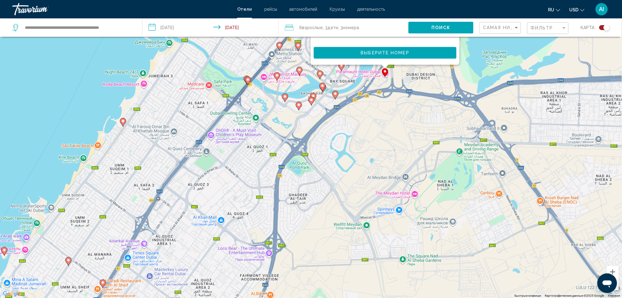
click at [122, 123] on icon "Main content" at bounding box center [123, 122] width 6 height 8
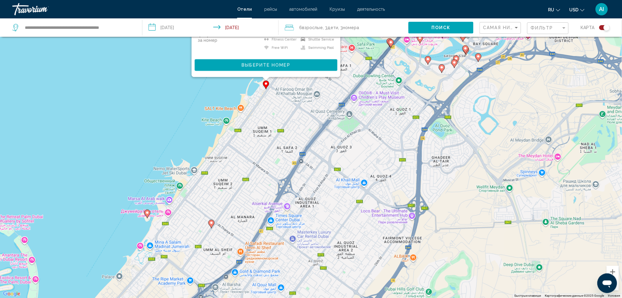
drag, startPoint x: 145, startPoint y: 243, endPoint x: 251, endPoint y: 210, distance: 111.8
click at [289, 97] on div "Чтобы активировать перетаскивание с помощью клавиатуры, нажмите Alt + Ввод. Пос…" at bounding box center [311, 149] width 622 height 298
click at [213, 226] on icon "Main content" at bounding box center [212, 224] width 6 height 8
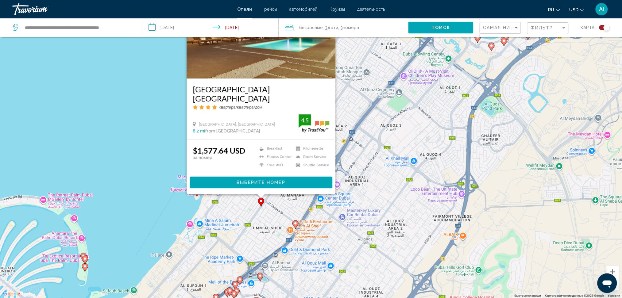
drag, startPoint x: 156, startPoint y: 232, endPoint x: 210, endPoint y: 198, distance: 63.3
click at [210, 198] on div "Чтобы активировать перетаскивание с помощью клавиатуры, нажмите Alt + Ввод. Пос…" at bounding box center [311, 149] width 622 height 298
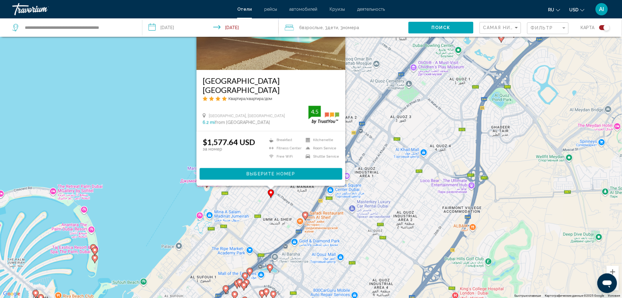
click at [182, 204] on div "Чтобы активировать перетаскивание с помощью клавиатуры, нажмите Alt + Ввод. Пос…" at bounding box center [311, 149] width 622 height 298
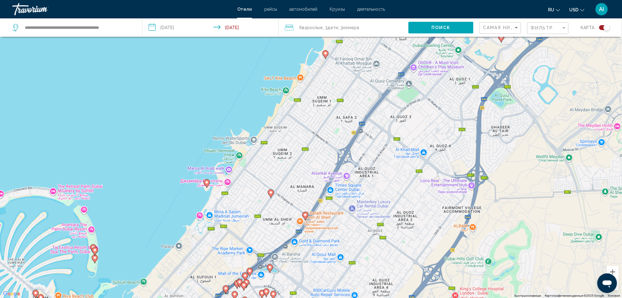
click at [200, 197] on div "Чтобы активировать перетаскивание с помощью клавиатуры, нажмите Alt + Ввод. Пос…" at bounding box center [311, 149] width 622 height 298
click at [206, 188] on gmp-advanced-marker "Main content" at bounding box center [207, 183] width 6 height 9
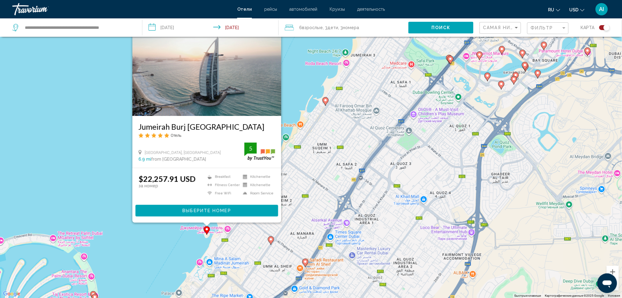
click at [146, 214] on button "Выберите номер" at bounding box center [206, 210] width 143 height 11
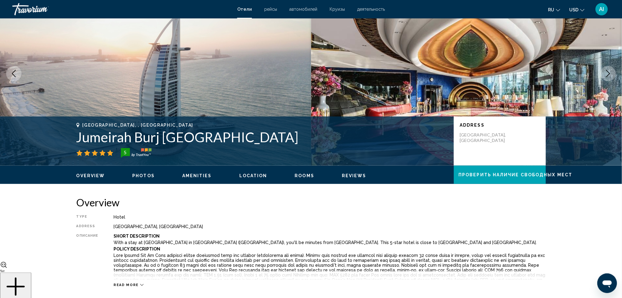
click at [94, 151] on img "Main content" at bounding box center [155, 74] width 311 height 184
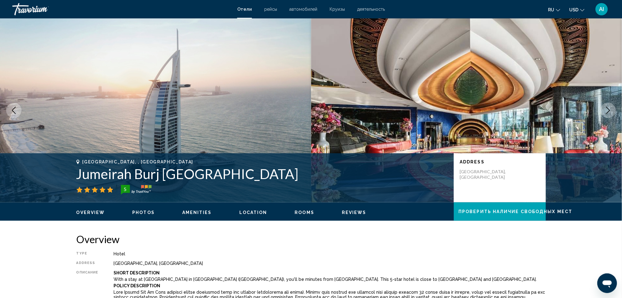
drag, startPoint x: 109, startPoint y: 172, endPoint x: 106, endPoint y: 167, distance: 5.7
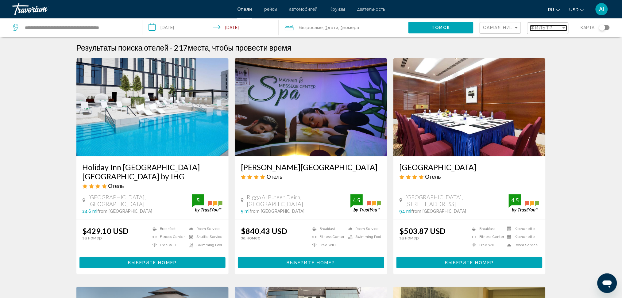
click at [552, 28] on span "Фильтр" at bounding box center [542, 27] width 23 height 5
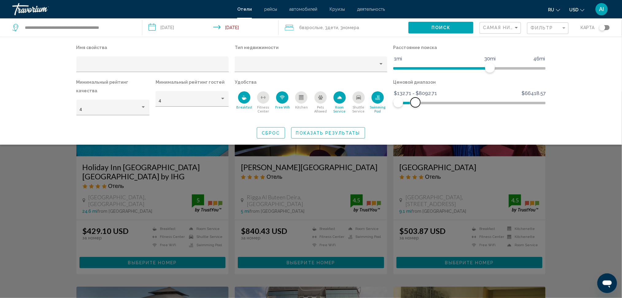
drag, startPoint x: 539, startPoint y: 103, endPoint x: 415, endPoint y: 110, distance: 123.2
click at [415, 110] on div "Ценовой диапазон $132.71 $66418.57 $132.71 $8092.71 $132.71 - $8092.71" at bounding box center [469, 99] width 159 height 43
click at [360, 127] on button "Показать результаты" at bounding box center [328, 132] width 74 height 11
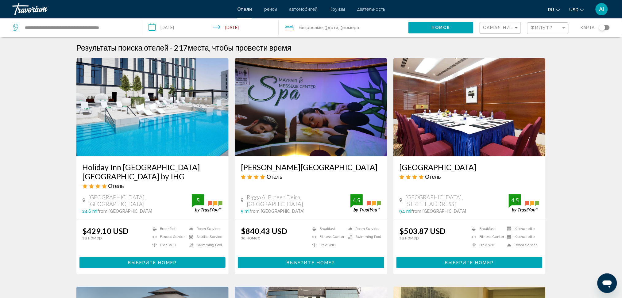
click at [602, 26] on div "Toggle map" at bounding box center [602, 28] width 6 height 6
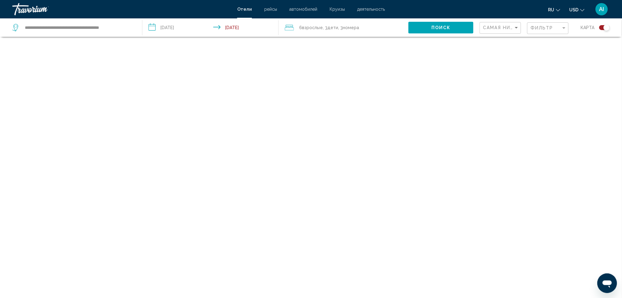
scroll to position [37, 0]
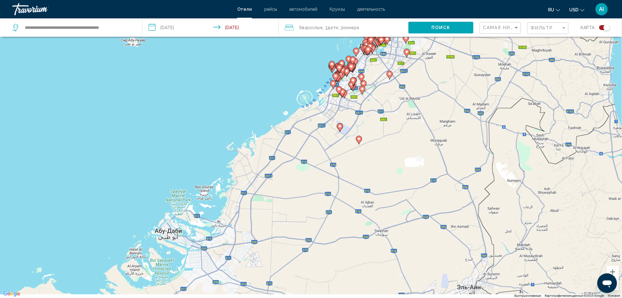
drag, startPoint x: 288, startPoint y: 97, endPoint x: 318, endPoint y: 60, distance: 47.2
click at [318, 60] on div "Чтобы активировать перетаскивание с помощью клавиатуры, нажмите Alt + Ввод. Пос…" at bounding box center [311, 149] width 622 height 298
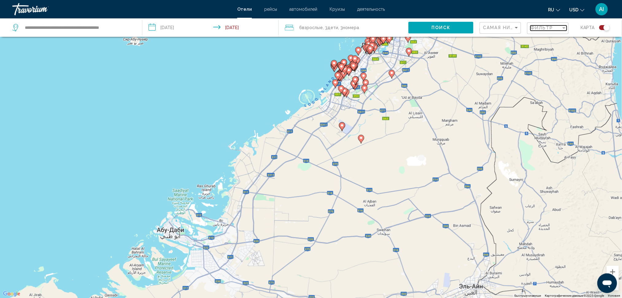
click at [543, 27] on span "Фильтр" at bounding box center [542, 27] width 23 height 5
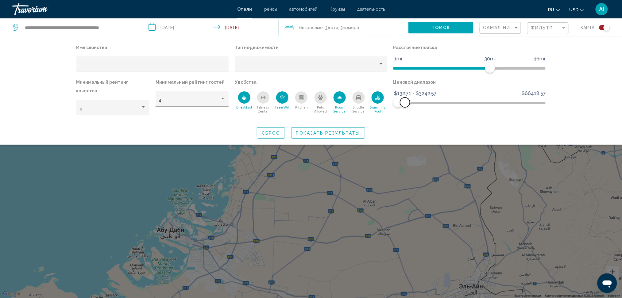
drag, startPoint x: 410, startPoint y: 102, endPoint x: 405, endPoint y: 103, distance: 5.4
click at [405, 103] on ngx-slider "$132.71 $66418.57 $132.71 $3242.57 $132.71 - $3242.57" at bounding box center [469, 102] width 153 height 1
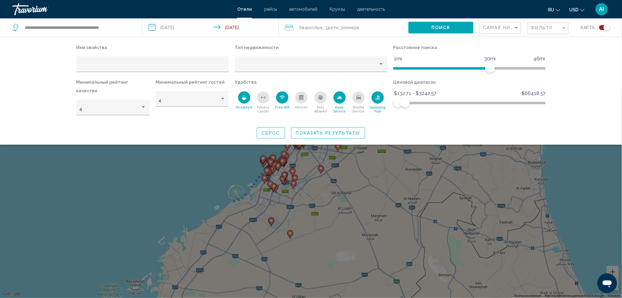
click at [464, 29] on button "Поиск" at bounding box center [440, 27] width 65 height 11
click at [442, 27] on span "Поиск" at bounding box center [440, 27] width 19 height 5
click at [356, 131] on span "Показать результаты" at bounding box center [328, 133] width 64 height 5
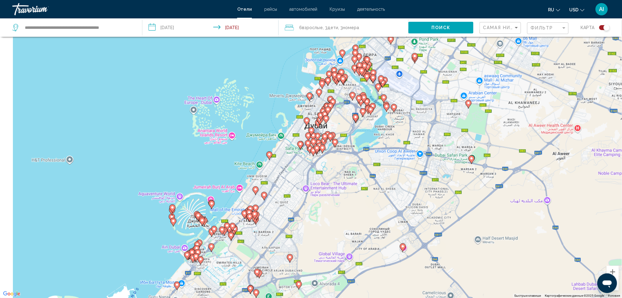
drag, startPoint x: 221, startPoint y: 91, endPoint x: 301, endPoint y: 24, distance: 104.7
click at [301, 24] on div "**********" at bounding box center [311, 167] width 622 height 335
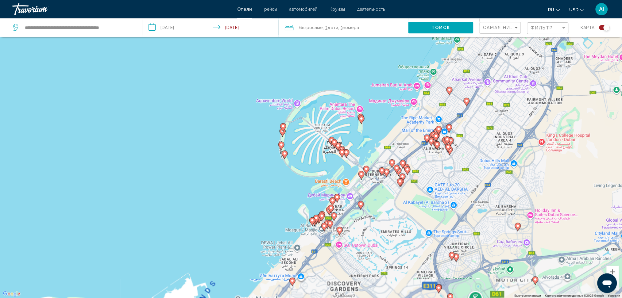
drag, startPoint x: 238, startPoint y: 145, endPoint x: 283, endPoint y: 124, distance: 49.8
click at [300, 56] on div "Чтобы активировать перетаскивание с помощью клавиатуры, нажмите Alt + Ввод. Пос…" at bounding box center [311, 149] width 622 height 298
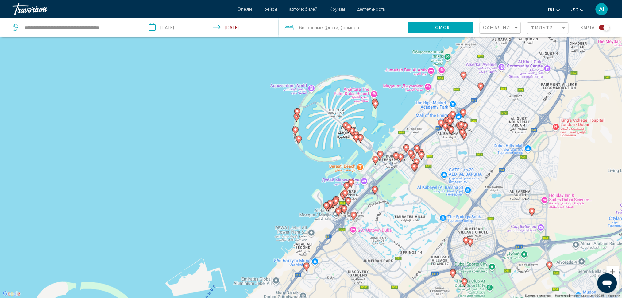
click at [375, 191] on image "Main content" at bounding box center [375, 189] width 4 height 4
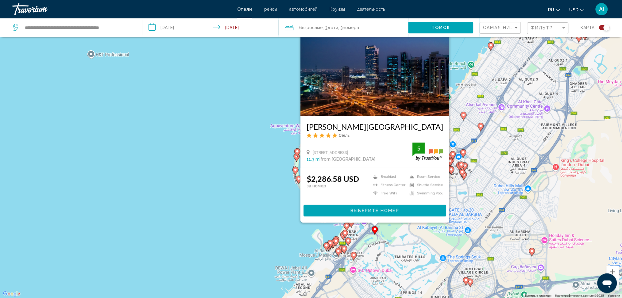
click at [197, 166] on div "Чтобы активировать перетаскивание с помощью клавиатуры, нажмите Alt + Ввод. Пос…" at bounding box center [311, 149] width 622 height 298
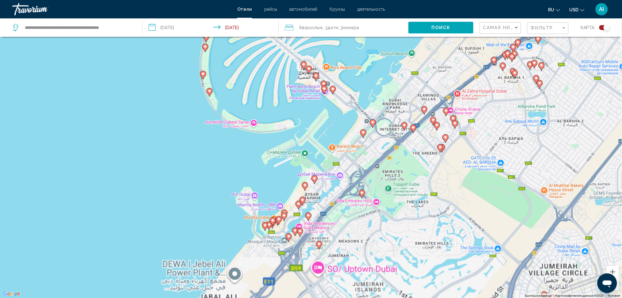
drag, startPoint x: 382, startPoint y: 242, endPoint x: 388, endPoint y: 169, distance: 72.4
click at [388, 169] on div "Чтобы активировать перетаскивание с помощью клавиатуры, нажмите Alt + Ввод. Пос…" at bounding box center [311, 149] width 622 height 298
click at [364, 191] on image "Main content" at bounding box center [362, 193] width 4 height 4
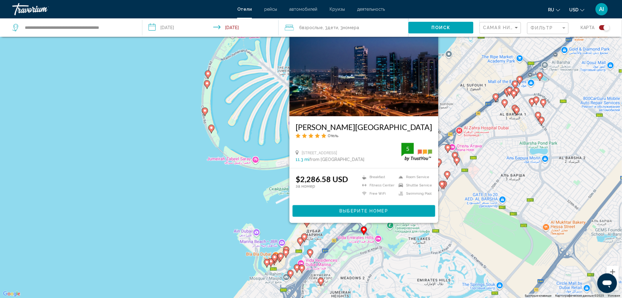
click at [362, 209] on span "Выберите номер" at bounding box center [363, 211] width 48 height 5
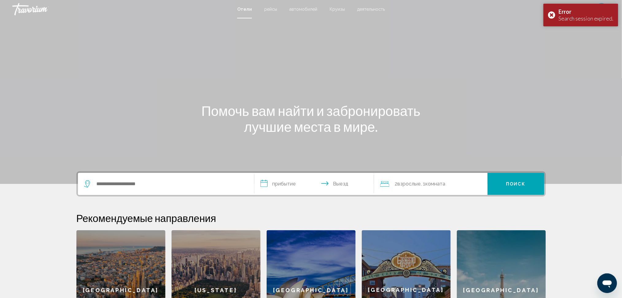
scroll to position [66, 0]
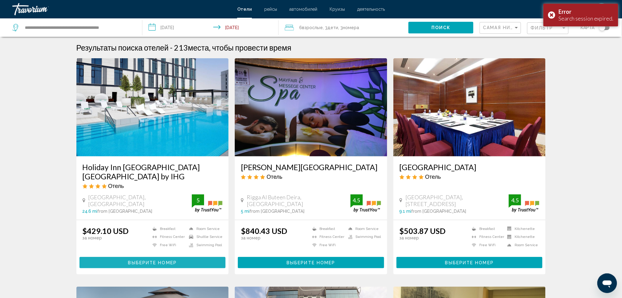
click at [143, 260] on span "Выберите номер" at bounding box center [152, 262] width 48 height 5
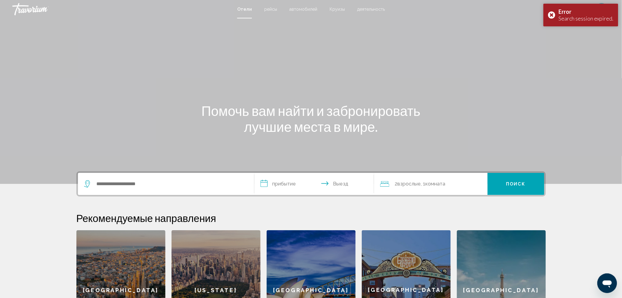
click at [294, 182] on input "**********" at bounding box center [315, 185] width 122 height 24
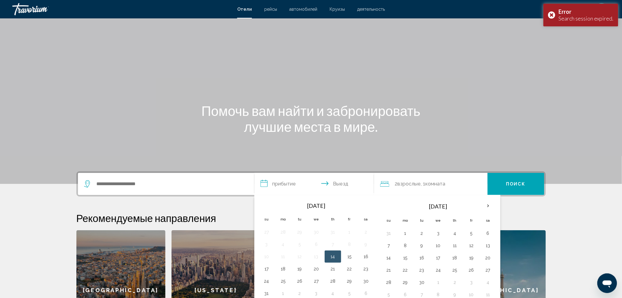
scroll to position [66, 0]
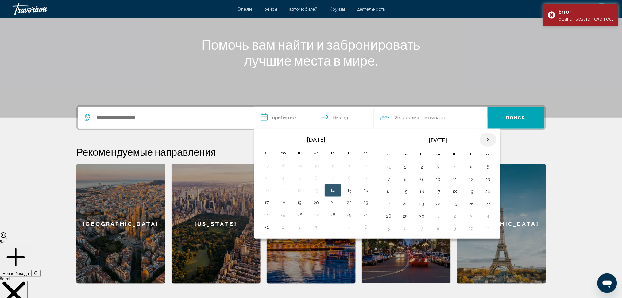
click at [488, 138] on th "Next month" at bounding box center [488, 140] width 17 height 14
drag, startPoint x: 387, startPoint y: 217, endPoint x: 394, endPoint y: 195, distance: 22.5
click at [387, 216] on button "26" at bounding box center [389, 216] width 10 height 9
click at [340, 117] on input "**********" at bounding box center [315, 119] width 122 height 24
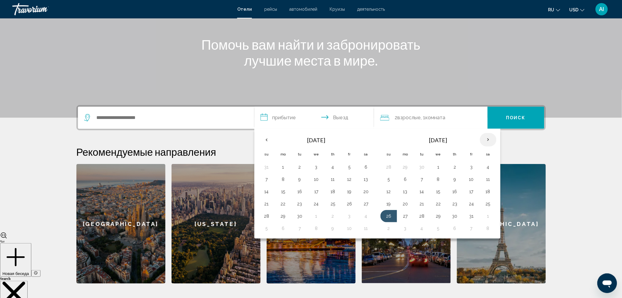
click at [487, 137] on th "Next month" at bounding box center [488, 140] width 17 height 14
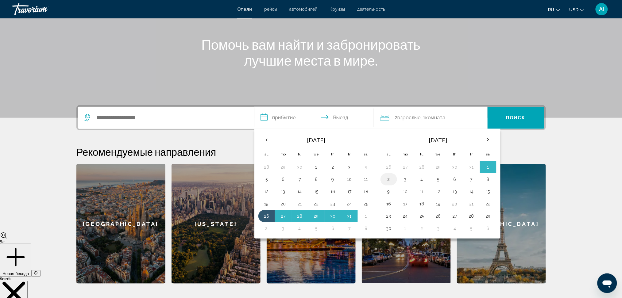
click at [389, 179] on button "2" at bounding box center [389, 179] width 10 height 9
type input "**********"
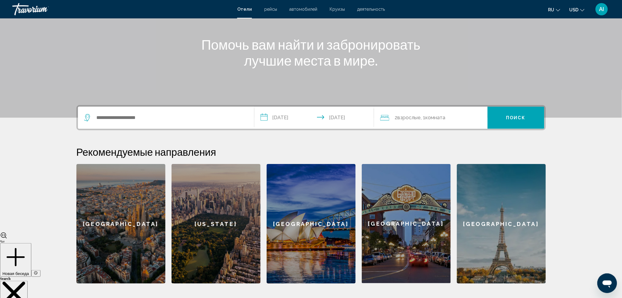
click at [396, 117] on span "2 Взрослый Взрослые" at bounding box center [408, 118] width 26 height 9
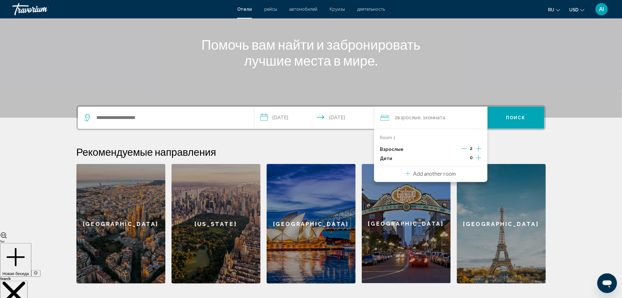
click at [454, 172] on p "Add another room" at bounding box center [434, 173] width 43 height 7
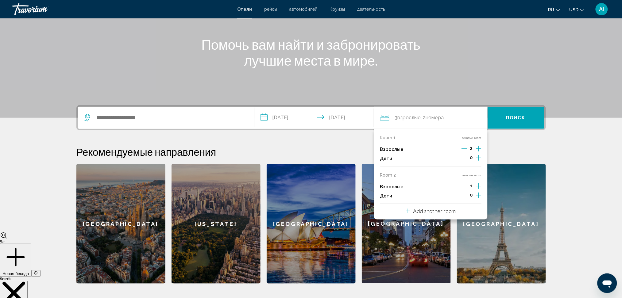
drag, startPoint x: 438, startPoint y: 208, endPoint x: 469, endPoint y: 177, distance: 43.6
click at [438, 209] on p "Add another room" at bounding box center [434, 211] width 43 height 7
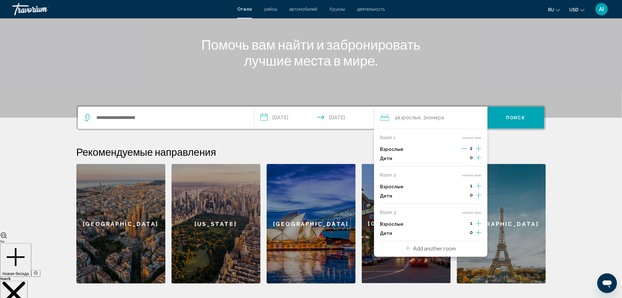
click at [479, 159] on icon "Increment children" at bounding box center [479, 157] width 6 height 7
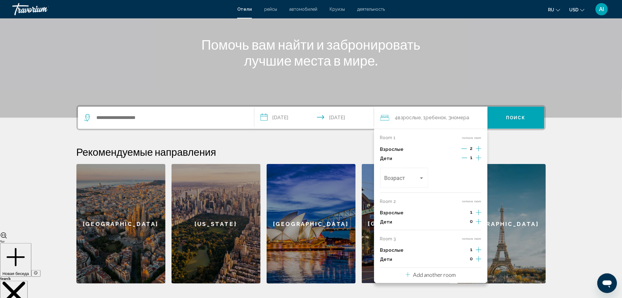
click at [480, 153] on icon "Increment adults" at bounding box center [479, 148] width 6 height 7
click at [478, 153] on icon "Increment adults" at bounding box center [479, 148] width 6 height 7
drag, startPoint x: 479, startPoint y: 260, endPoint x: 474, endPoint y: 236, distance: 24.1
click at [478, 162] on icon "Increment children" at bounding box center [479, 157] width 6 height 7
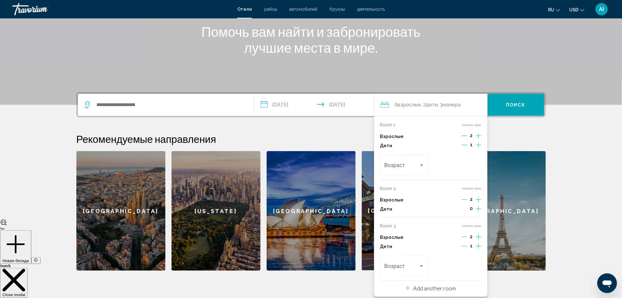
click at [477, 149] on icon "Increment children" at bounding box center [479, 144] width 6 height 7
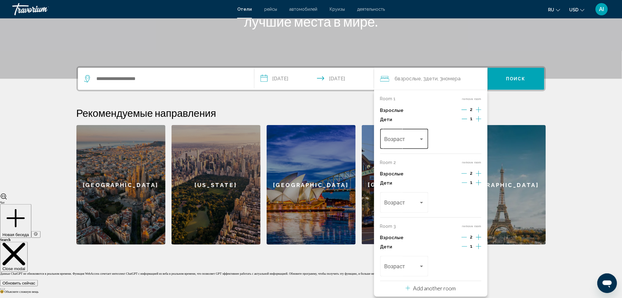
click at [406, 140] on span "Travelers: 6 adults, 3 children" at bounding box center [401, 140] width 35 height 6
click at [389, 204] on span "4" at bounding box center [405, 207] width 40 height 17
click at [396, 203] on span "Travelers: 6 adults, 3 children" at bounding box center [401, 204] width 35 height 6
click at [395, 220] on span "6" at bounding box center [405, 222] width 40 height 17
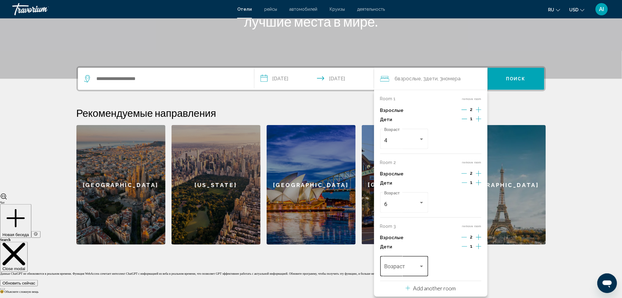
click at [404, 274] on div "Возраст" at bounding box center [404, 266] width 40 height 22
drag, startPoint x: 396, startPoint y: 267, endPoint x: 431, endPoint y: 277, distance: 35.4
click at [396, 267] on span "4" at bounding box center [405, 268] width 40 height 17
click at [177, 71] on div "Search widget" at bounding box center [166, 79] width 164 height 22
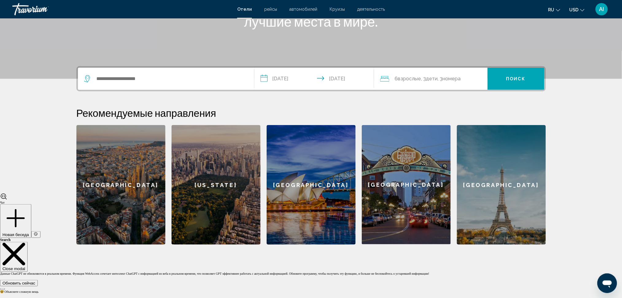
scroll to position [66, 0]
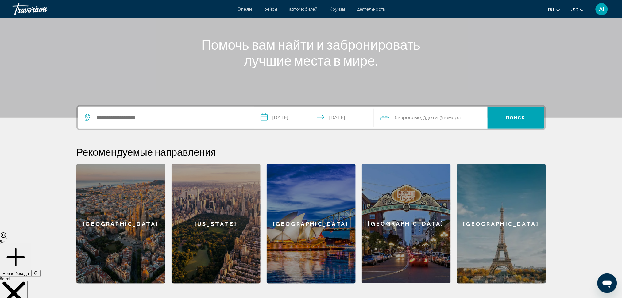
click at [173, 78] on div "Main content" at bounding box center [311, 26] width 622 height 184
click at [145, 111] on div "Search widget" at bounding box center [166, 118] width 164 height 22
click at [141, 115] on input "Search widget" at bounding box center [170, 117] width 149 height 9
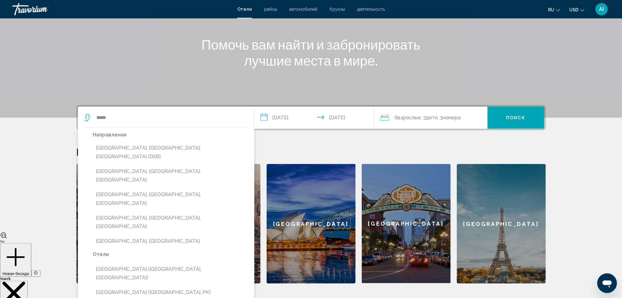
drag, startPoint x: 157, startPoint y: 144, endPoint x: 346, endPoint y: 141, distance: 188.5
click at [157, 145] on button "[GEOGRAPHIC_DATA], [GEOGRAPHIC_DATA], [GEOGRAPHIC_DATA] (DXB)" at bounding box center [170, 152] width 155 height 20
type input "**********"
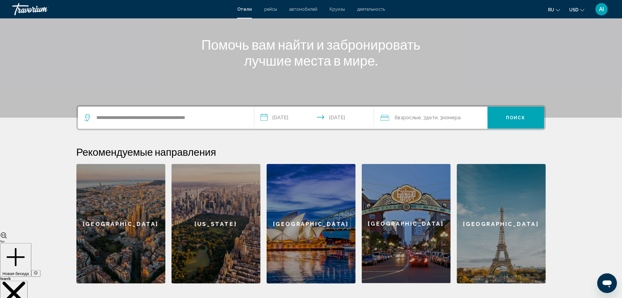
click at [508, 125] on button "Поиск" at bounding box center [516, 118] width 57 height 22
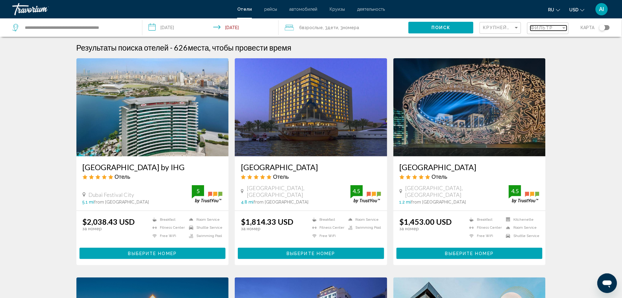
click at [533, 26] on span "Фильтр" at bounding box center [542, 27] width 23 height 5
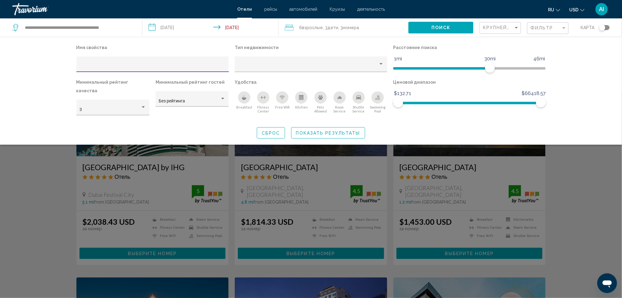
click at [246, 100] on icon "Breakfast" at bounding box center [244, 97] width 5 height 5
click at [284, 94] on div "Free Wifi" at bounding box center [282, 97] width 12 height 12
click at [341, 97] on icon "Room Service" at bounding box center [339, 97] width 5 height 5
click at [377, 95] on icon "Swimming Pool" at bounding box center [378, 96] width 2 height 3
click at [136, 107] on div "3" at bounding box center [109, 109] width 61 height 5
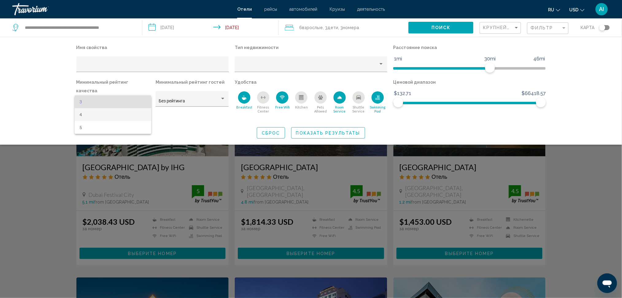
click at [119, 115] on span "4" at bounding box center [112, 114] width 67 height 13
click at [203, 99] on div "Без рейтинга" at bounding box center [189, 101] width 61 height 5
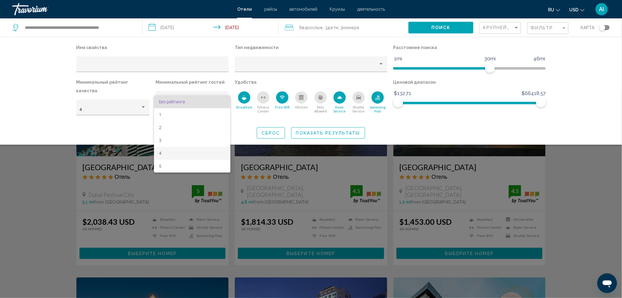
click at [184, 153] on span "4" at bounding box center [192, 153] width 67 height 13
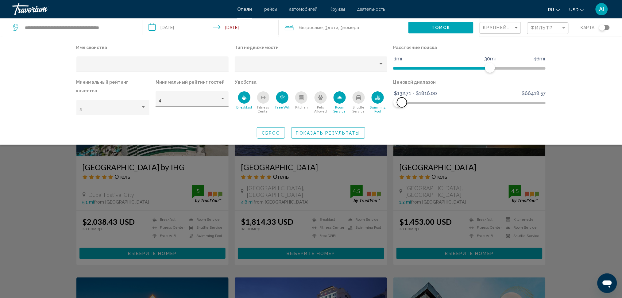
drag, startPoint x: 514, startPoint y: 103, endPoint x: 402, endPoint y: 108, distance: 112.4
click at [402, 108] on div "Ценовой диапазон $132.71 $66418.57 $132.71 $1816.00 $132.71 - $1816.00" at bounding box center [469, 99] width 159 height 43
click at [447, 27] on span "Поиск" at bounding box center [440, 27] width 19 height 5
click at [352, 131] on span "Показать результаты" at bounding box center [328, 133] width 64 height 5
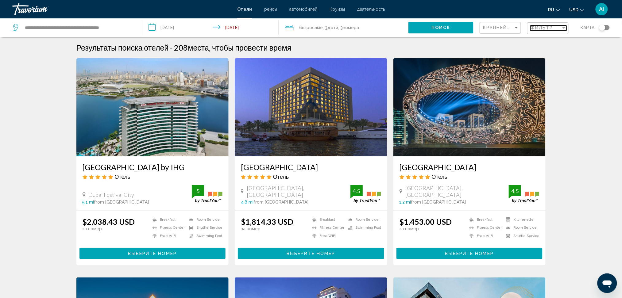
click at [545, 28] on span "Фильтр" at bounding box center [542, 27] width 23 height 5
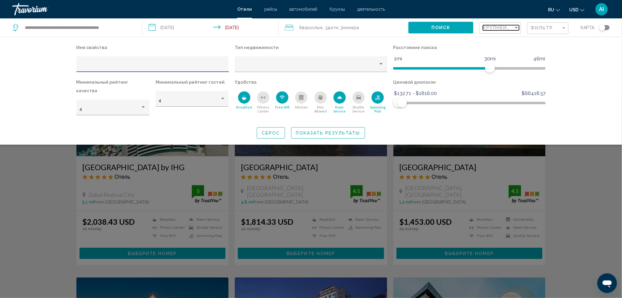
click at [485, 29] on span "Крупнейшие сбережения" at bounding box center [519, 27] width 73 height 5
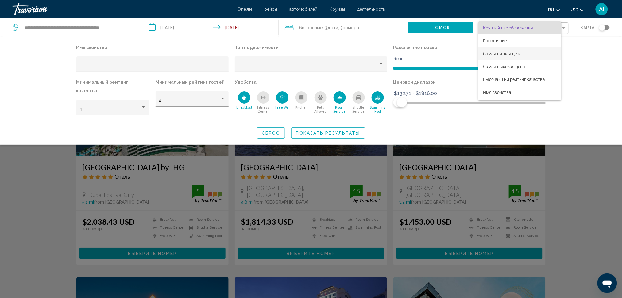
click at [492, 54] on span "Самая низкая цена" at bounding box center [502, 53] width 39 height 5
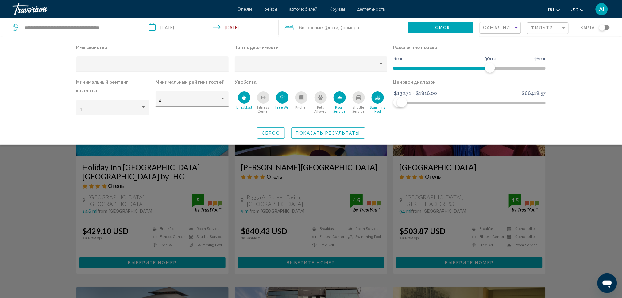
click at [567, 157] on div "Search widget" at bounding box center [311, 195] width 622 height 206
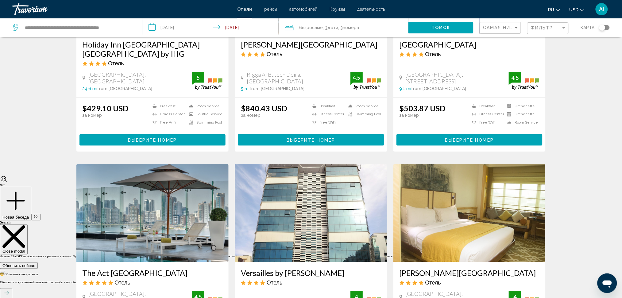
scroll to position [204, 0]
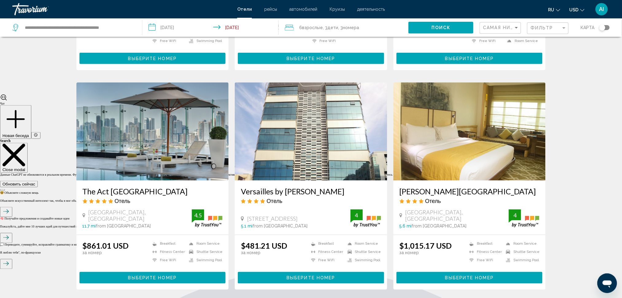
click at [179, 173] on img "Main content" at bounding box center [152, 132] width 153 height 98
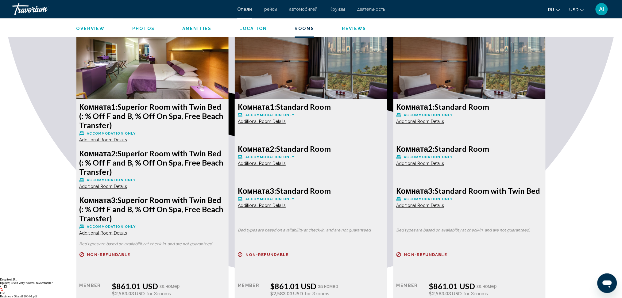
scroll to position [860, 0]
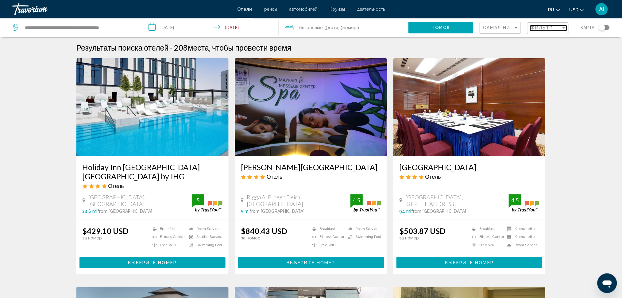
click at [554, 29] on div "Фильтр" at bounding box center [546, 27] width 31 height 5
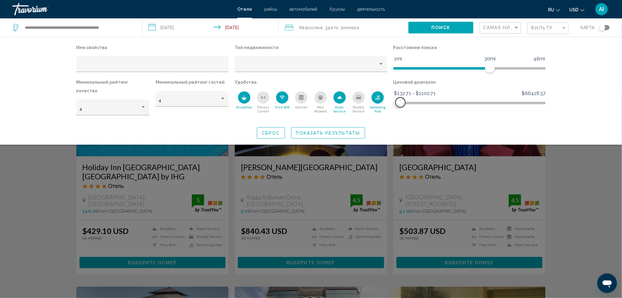
click at [400, 104] on span "Hotel Filters" at bounding box center [401, 103] width 10 height 10
drag, startPoint x: 329, startPoint y: 121, endPoint x: 509, endPoint y: 114, distance: 180.2
click at [329, 127] on button "Показать результаты" at bounding box center [328, 132] width 74 height 11
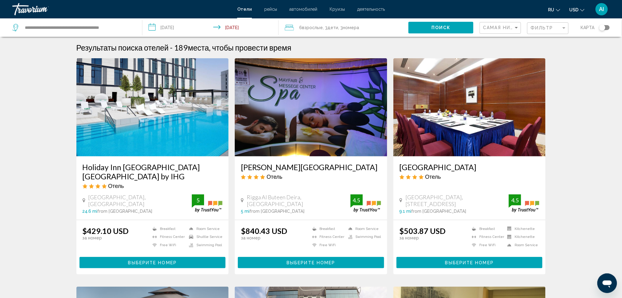
click at [601, 30] on div "Toggle map" at bounding box center [602, 28] width 6 height 6
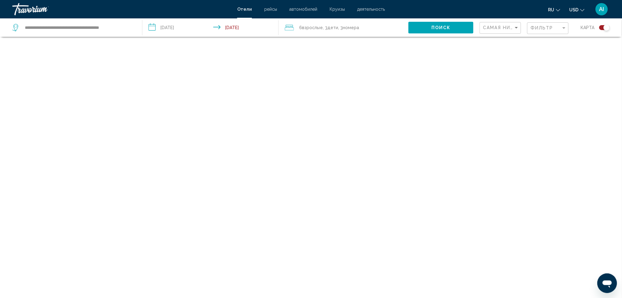
scroll to position [37, 0]
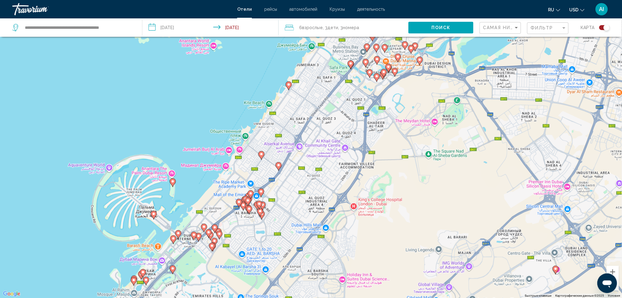
drag, startPoint x: 251, startPoint y: 176, endPoint x: 278, endPoint y: 75, distance: 104.7
click at [278, 75] on div "Чтобы активировать перетаскивание с помощью клавиатуры, нажмите Alt + Ввод. Пос…" at bounding box center [311, 149] width 622 height 298
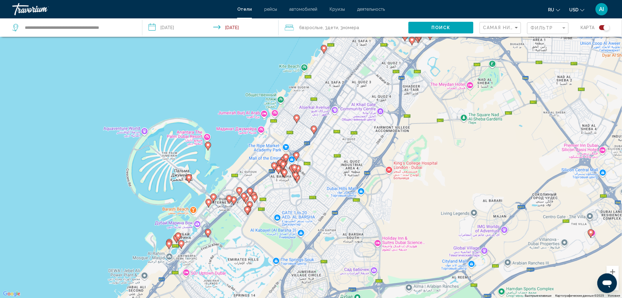
drag, startPoint x: 246, startPoint y: 101, endPoint x: 282, endPoint y: 63, distance: 51.9
click at [282, 63] on div "Чтобы активировать перетаскивание с помощью клавиатуры, нажмите Alt + Ввод. Пос…" at bounding box center [311, 149] width 622 height 298
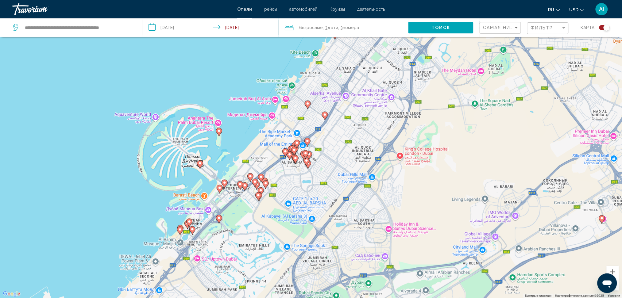
drag, startPoint x: 256, startPoint y: 105, endPoint x: 263, endPoint y: 97, distance: 10.9
click at [263, 97] on div "Чтобы активировать перетаскивание с помощью клавиатуры, нажмите Alt + Ввод. Пос…" at bounding box center [311, 149] width 622 height 298
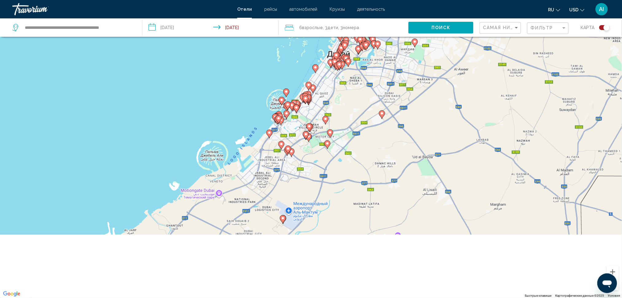
drag, startPoint x: 356, startPoint y: 171, endPoint x: 355, endPoint y: 135, distance: 35.6
click at [355, 135] on div "Чтобы активировать перетаскивание с помощью клавиатуры, нажмите Alt + Ввод. Пос…" at bounding box center [311, 149] width 622 height 298
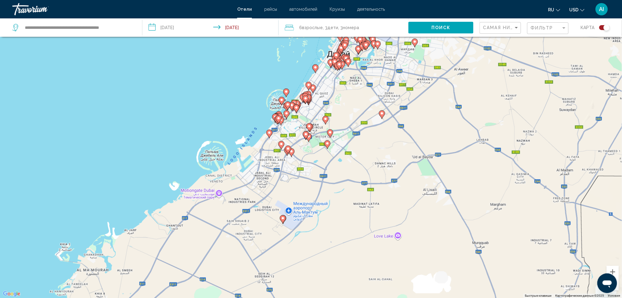
click at [283, 223] on icon "Main content" at bounding box center [283, 220] width 6 height 8
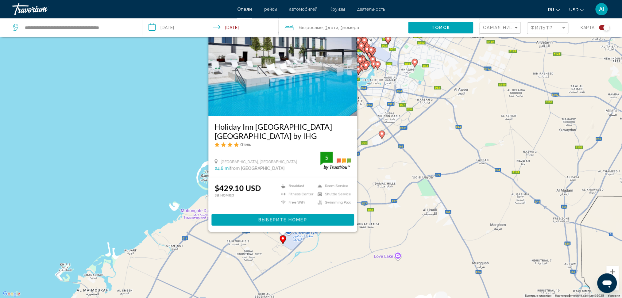
click at [385, 139] on div "Чтобы активировать перетаскивание с помощью клавиатуры, нажмите Alt + Ввод. Пос…" at bounding box center [311, 149] width 622 height 298
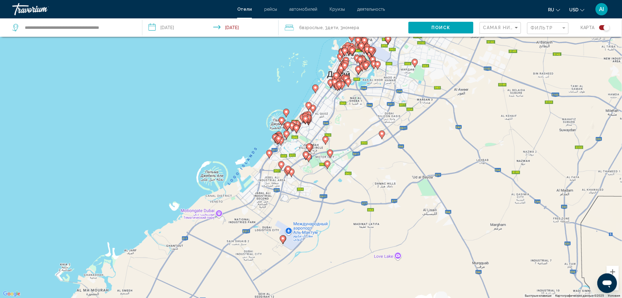
click at [383, 138] on gmp-advanced-marker "Main content" at bounding box center [382, 134] width 6 height 9
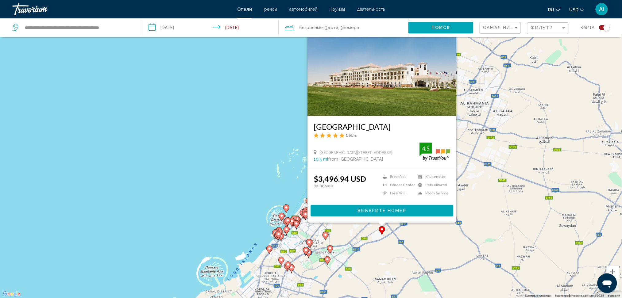
click at [330, 250] on image "Main content" at bounding box center [330, 249] width 4 height 4
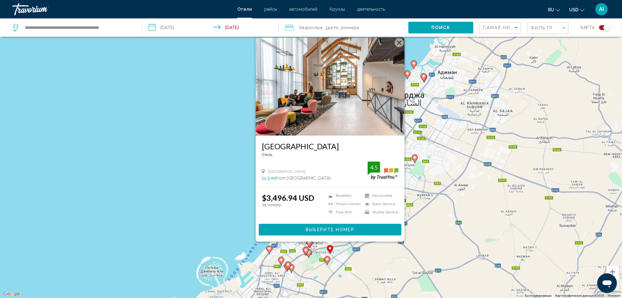
click at [329, 263] on gmp-advanced-marker "Main content" at bounding box center [327, 260] width 6 height 9
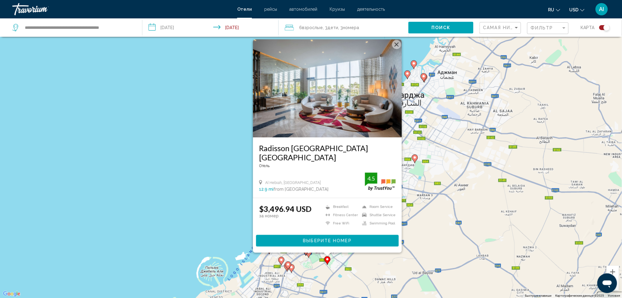
click at [345, 269] on div "Чтобы активировать перетаскивание с помощью клавиатуры, нажмите Alt + Ввод. Пос…" at bounding box center [311, 149] width 622 height 298
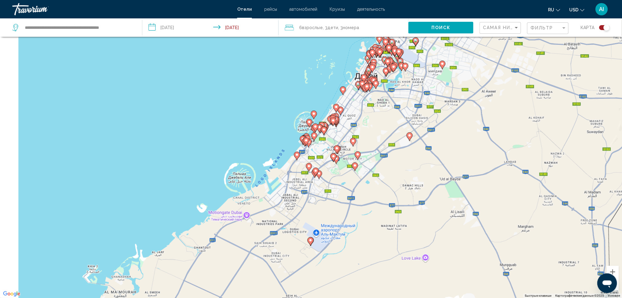
drag, startPoint x: 344, startPoint y: 262, endPoint x: 320, endPoint y: 153, distance: 112.0
click at [376, 144] on div "Чтобы активировать перетаскивание с помощью клавиатуры, нажмите Alt + Ввод. Пос…" at bounding box center [311, 149] width 622 height 298
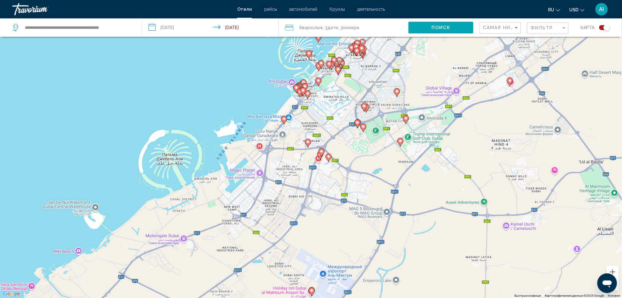
click at [328, 159] on icon "Main content" at bounding box center [329, 158] width 6 height 8
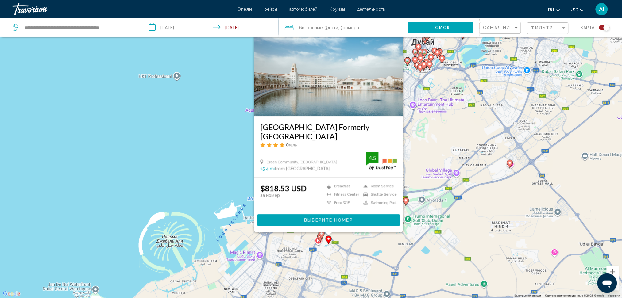
drag, startPoint x: 213, startPoint y: 154, endPoint x: 418, endPoint y: 278, distance: 239.0
click at [212, 154] on div "Чтобы активировать перетаскивание с помощью клавиатуры, нажмите Alt + Ввод. Пос…" at bounding box center [311, 149] width 622 height 298
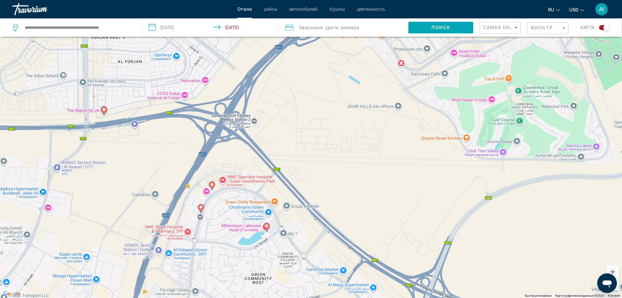
click at [212, 183] on image "Main content" at bounding box center [212, 185] width 4 height 4
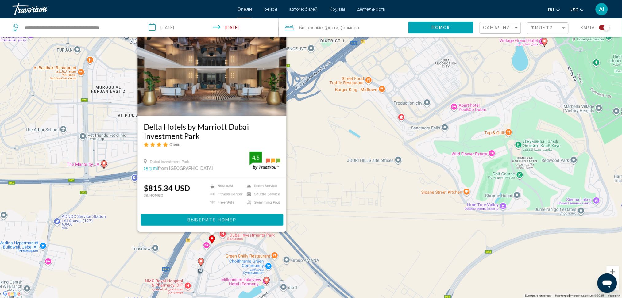
click at [199, 261] on icon "Main content" at bounding box center [201, 263] width 6 height 8
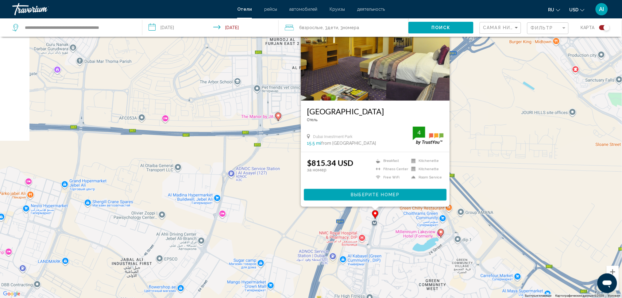
drag, startPoint x: 97, startPoint y: 229, endPoint x: 216, endPoint y: 120, distance: 161.0
click at [272, 181] on div "Чтобы активировать перетаскивание с помощью клавиатуры, нажмите Alt + Ввод. Пос…" at bounding box center [311, 149] width 622 height 298
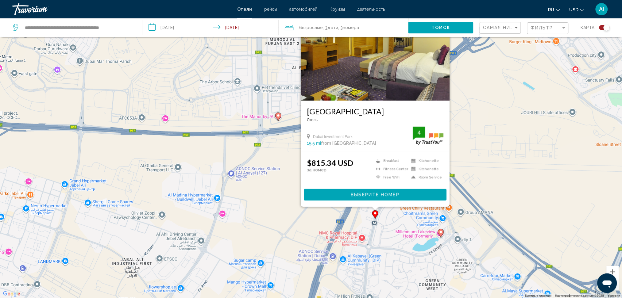
click at [216, 120] on div "Чтобы активировать перетаскивание с помощью клавиатуры, нажмите Alt + Ввод. Пос…" at bounding box center [311, 149] width 622 height 298
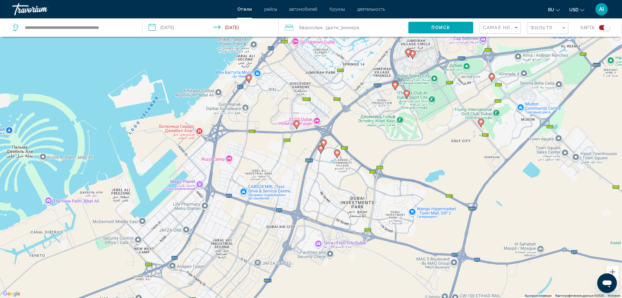
click at [248, 81] on icon "Main content" at bounding box center [249, 79] width 6 height 8
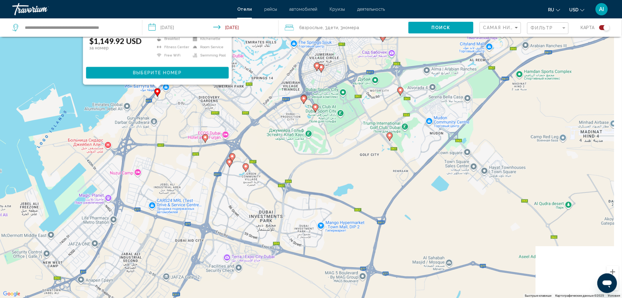
drag, startPoint x: 438, startPoint y: 239, endPoint x: 394, endPoint y: 126, distance: 121.4
click at [342, 95] on div "Чтобы активировать перетаскивание с помощью клавиатуры, нажмите Alt + Ввод. Пос…" at bounding box center [311, 149] width 622 height 298
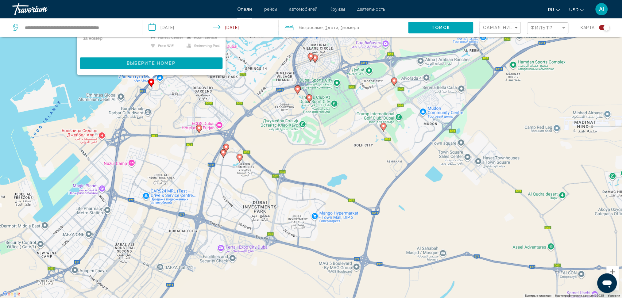
click at [384, 130] on gmp-advanced-marker "Main content" at bounding box center [384, 127] width 6 height 9
click at [383, 129] on icon "Main content" at bounding box center [384, 127] width 6 height 8
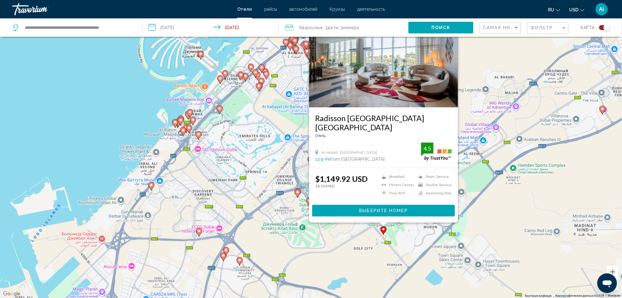
click at [485, 198] on div "Чтобы активировать перетаскивание с помощью клавиатуры, нажмите Alt + Ввод. Пос…" at bounding box center [311, 149] width 622 height 298
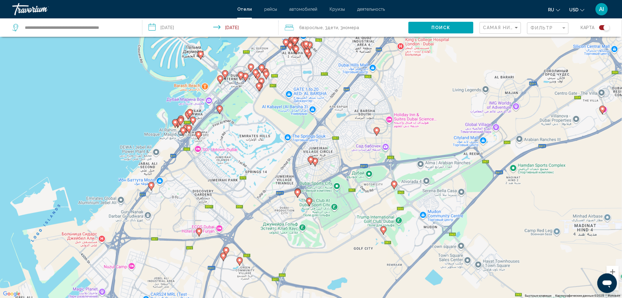
click at [316, 164] on icon "Main content" at bounding box center [315, 162] width 6 height 9
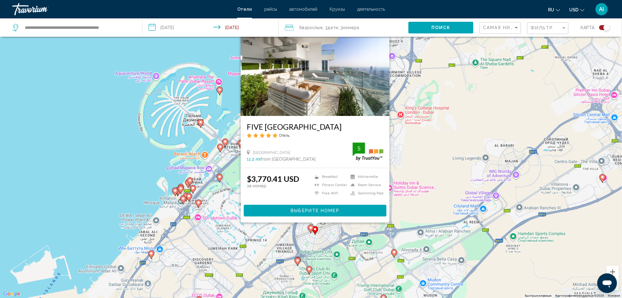
click at [429, 162] on div "Чтобы активировать перетаскивание с помощью клавиатуры, нажмите Alt + Ввод. Пос…" at bounding box center [311, 149] width 622 height 298
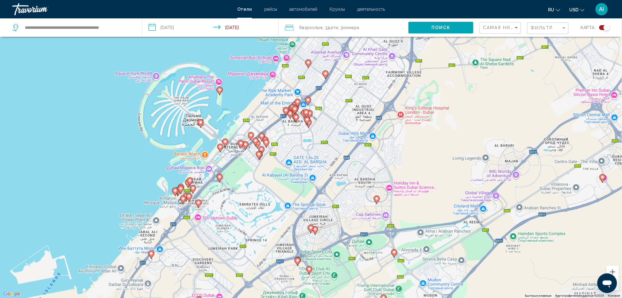
click at [375, 199] on icon "Main content" at bounding box center [377, 200] width 6 height 8
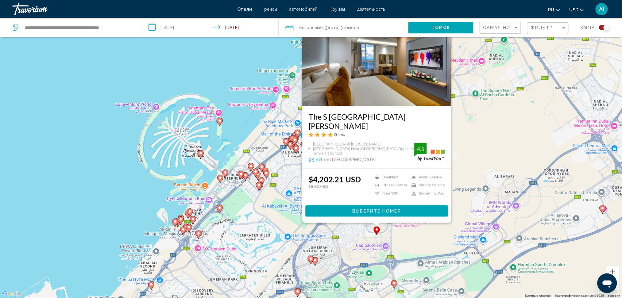
click at [466, 139] on div "Чтобы активировать перетаскивание с помощью клавиатуры, нажмите Alt + Ввод. Пос…" at bounding box center [311, 149] width 622 height 298
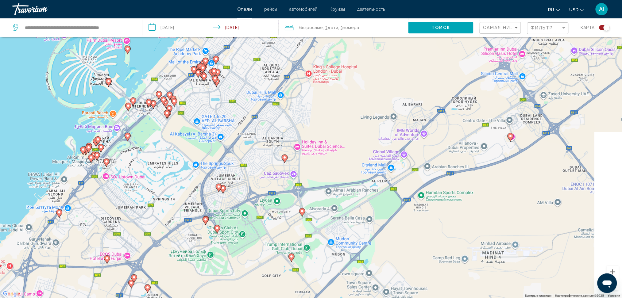
drag, startPoint x: 497, startPoint y: 161, endPoint x: 510, endPoint y: 144, distance: 21.5
click at [414, 99] on div "Чтобы активировать перетаскивание с помощью клавиатуры, нажмите Alt + Ввод. Пос…" at bounding box center [311, 149] width 622 height 298
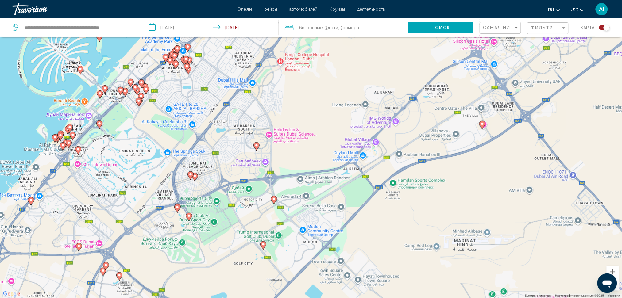
click at [482, 131] on div "Чтобы активировать перетаскивание с помощью клавиатуры, нажмите Alt + Ввод. Пос…" at bounding box center [311, 149] width 622 height 298
click at [481, 126] on icon "Main content" at bounding box center [482, 125] width 6 height 8
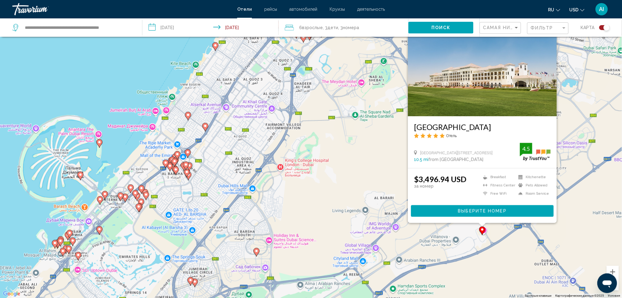
click at [394, 153] on div "Чтобы активировать перетаскивание с помощью клавиатуры, нажмите Alt + Ввод. Пос…" at bounding box center [311, 149] width 622 height 298
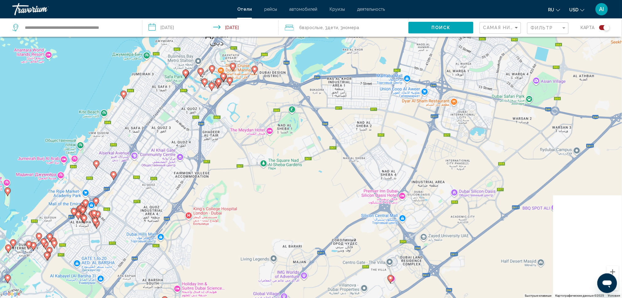
drag, startPoint x: 454, startPoint y: 140, endPoint x: 382, endPoint y: 137, distance: 71.9
click at [331, 177] on div "Чтобы активировать перетаскивание с помощью клавиатуры, нажмите Alt + Ввод. Пос…" at bounding box center [311, 149] width 622 height 298
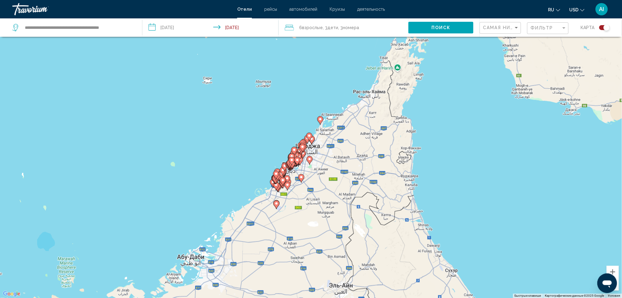
drag, startPoint x: 454, startPoint y: 110, endPoint x: 320, endPoint y: 158, distance: 142.1
click at [377, 182] on div "Чтобы активировать перетаскивание с помощью клавиатуры, нажмите Alt + Ввод. Пос…" at bounding box center [311, 149] width 622 height 298
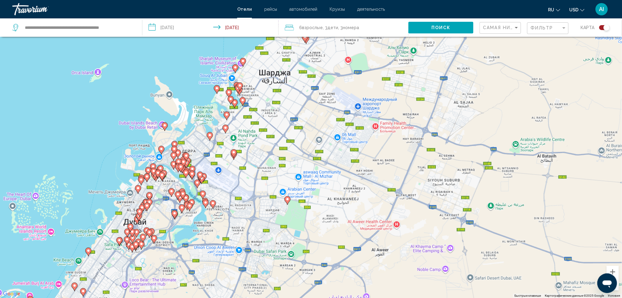
drag, startPoint x: 299, startPoint y: 168, endPoint x: 322, endPoint y: 101, distance: 70.5
click at [322, 101] on div "Чтобы активировать перетаскивание с помощью клавиатуры, нажмите Alt + Ввод. Пос…" at bounding box center [311, 149] width 622 height 298
click at [601, 27] on div "Toggle map" at bounding box center [604, 27] width 10 height 5
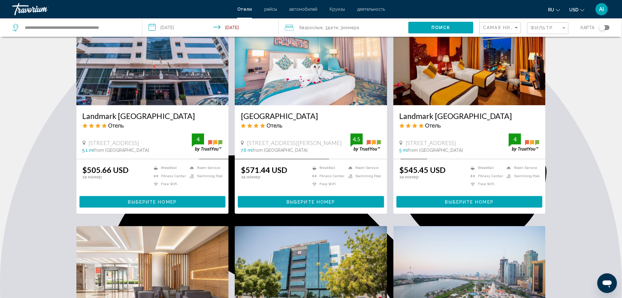
scroll to position [459, 0]
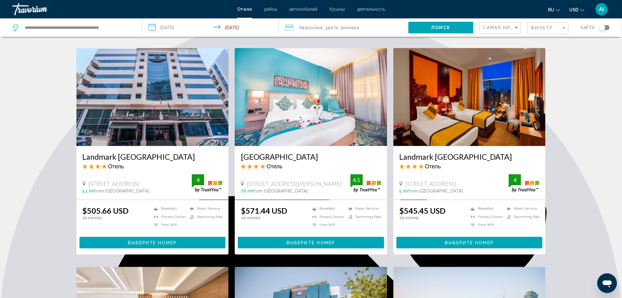
click at [413, 152] on h3 "Landmark [GEOGRAPHIC_DATA]" at bounding box center [470, 156] width 140 height 9
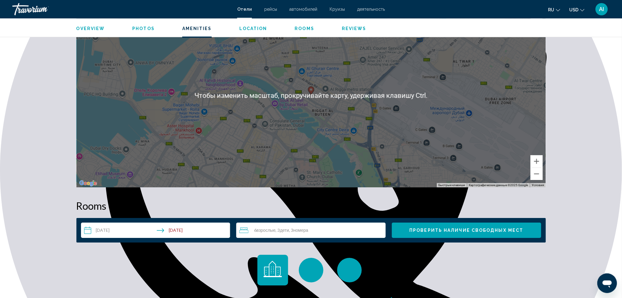
scroll to position [532, 0]
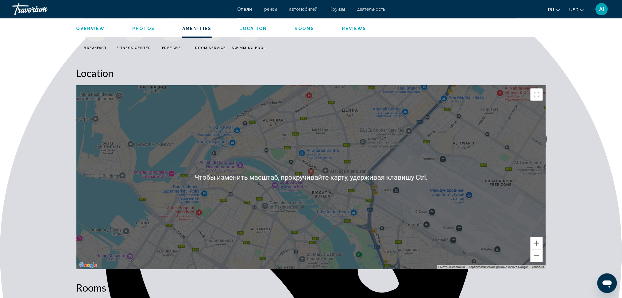
click at [361, 178] on div "Чтобы активировать перетаскивание с помощью клавиатуры, нажмите Alt + Ввод. Пос…" at bounding box center [311, 177] width 470 height 184
click at [312, 172] on image "Main content" at bounding box center [311, 172] width 4 height 4
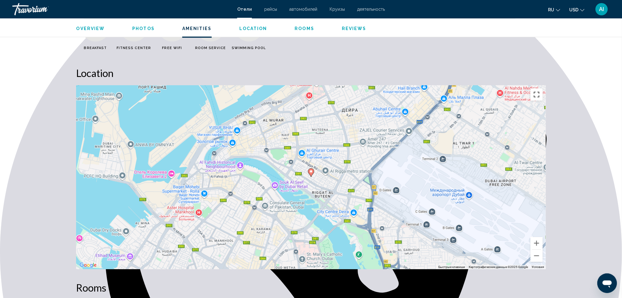
click at [532, 93] on button "Включить полноэкранный режим" at bounding box center [537, 94] width 12 height 12
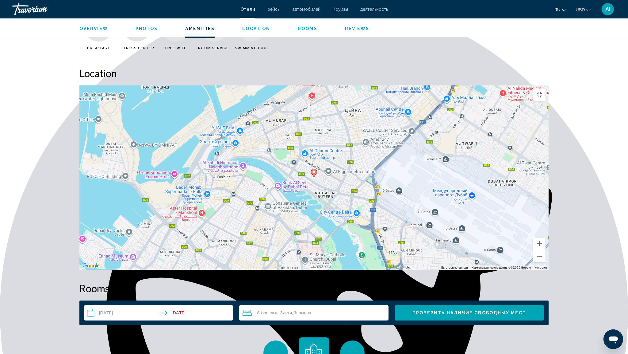
click at [315, 174] on icon "Main content" at bounding box center [314, 173] width 6 height 8
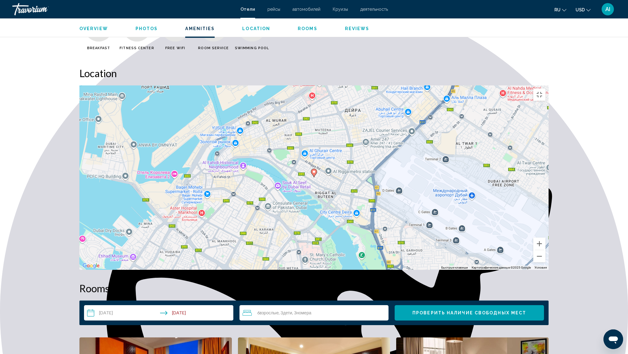
click at [311, 173] on gmp-advanced-marker "Main content" at bounding box center [314, 172] width 6 height 9
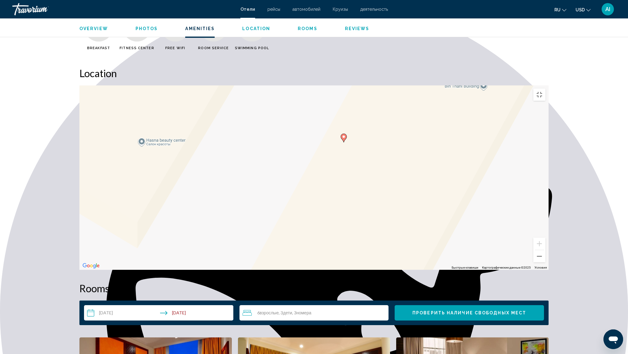
click at [348, 134] on div "Для навигации используйте клавиши со стрелками. Чтобы активировать перетаскиван…" at bounding box center [314, 177] width 470 height 184
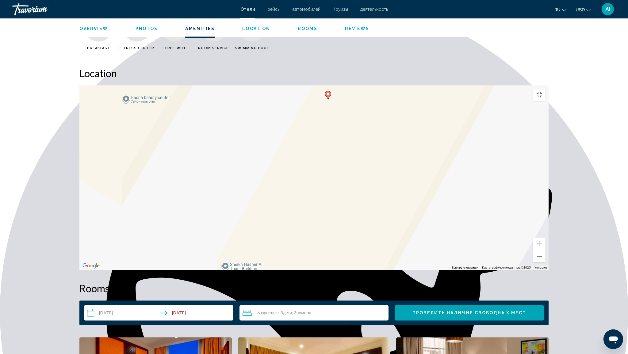
drag, startPoint x: 356, startPoint y: 190, endPoint x: 328, endPoint y: 126, distance: 70.0
click at [342, 181] on div "Чтобы активировать перетаскивание с помощью клавиатуры, нажмите Alt + Ввод. Пос…" at bounding box center [314, 177] width 470 height 184
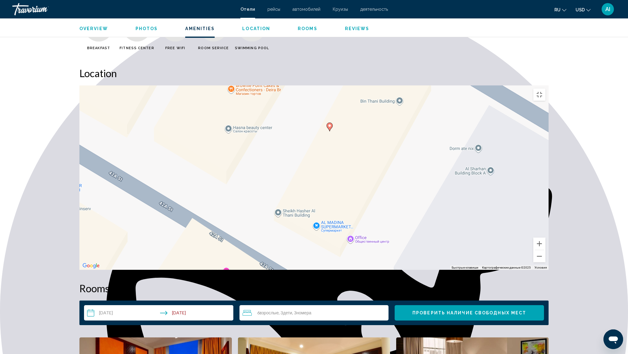
click at [328, 130] on gmp-advanced-marker "Main content" at bounding box center [330, 126] width 6 height 9
click at [328, 129] on gmp-advanced-marker "Main content" at bounding box center [330, 126] width 6 height 9
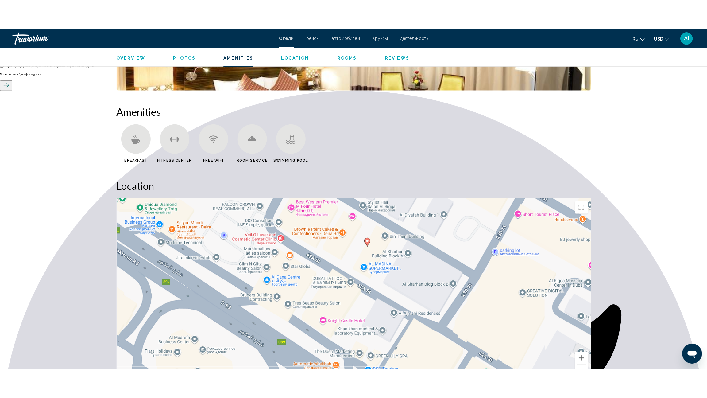
scroll to position [542, 0]
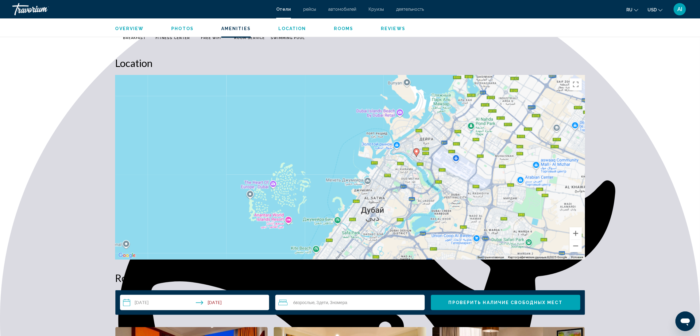
drag, startPoint x: 393, startPoint y: 170, endPoint x: 421, endPoint y: 173, distance: 28.4
click at [421, 173] on div "Чтобы активировать перетаскивание с помощью клавиатуры, нажмите Alt + Ввод. Пос…" at bounding box center [350, 167] width 470 height 184
click at [574, 87] on button "Включить полноэкранный режим" at bounding box center [576, 84] width 12 height 12
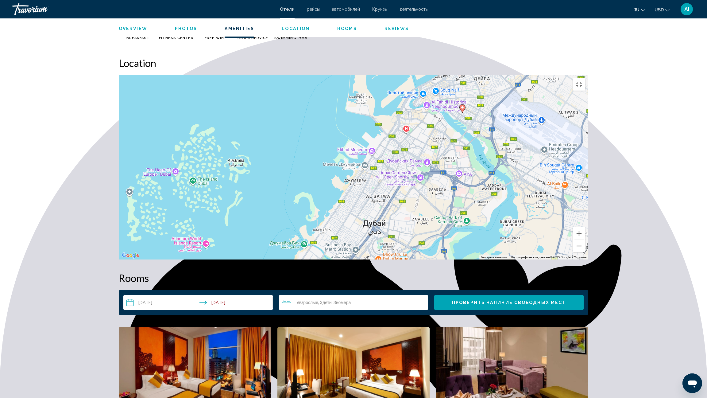
drag, startPoint x: 386, startPoint y: 205, endPoint x: 456, endPoint y: 167, distance: 79.4
click at [456, 167] on div "Чтобы активировать перетаскивание с помощью клавиатуры, нажмите Alt + Ввод. Пос…" at bounding box center [354, 167] width 470 height 184
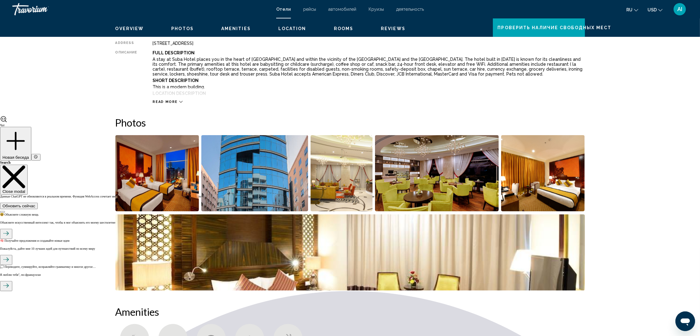
scroll to position [0, 0]
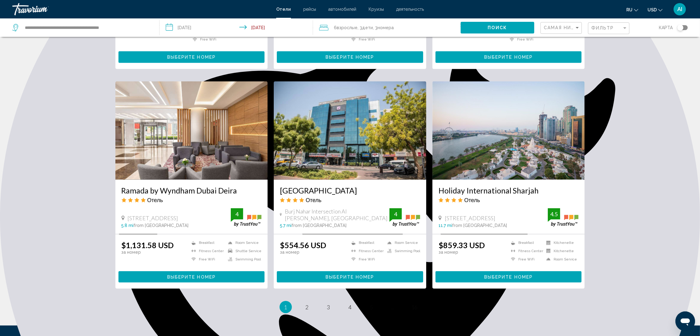
scroll to position [690, 0]
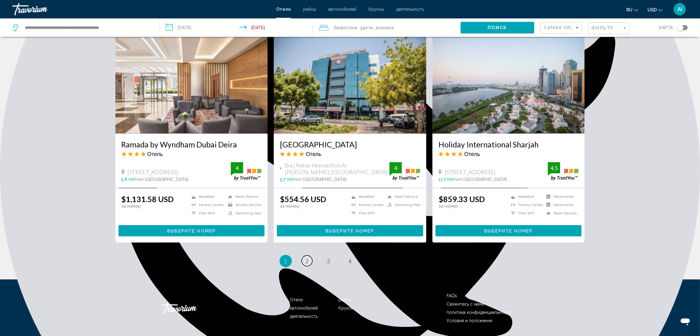
click at [304, 261] on link "page 2" at bounding box center [307, 260] width 11 height 11
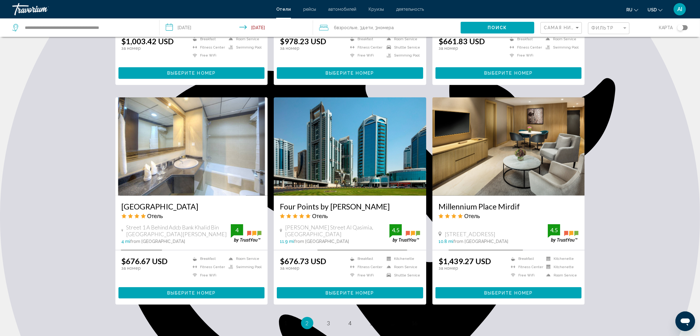
scroll to position [700, 0]
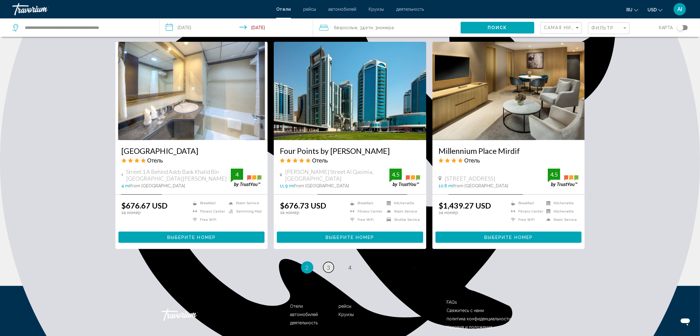
click at [326, 262] on link "page 3" at bounding box center [328, 267] width 11 height 11
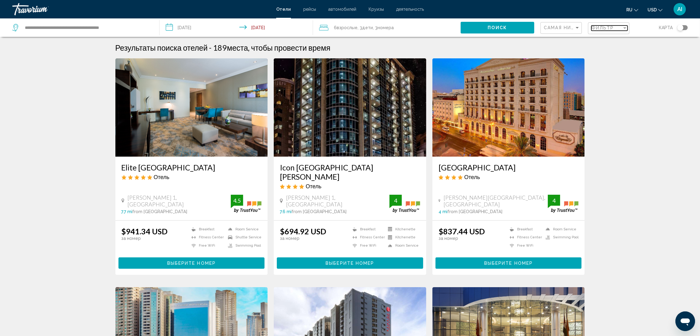
click at [612, 26] on span "Фильтр" at bounding box center [602, 27] width 23 height 5
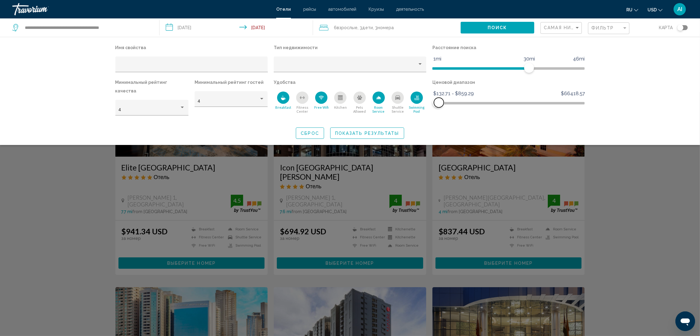
click at [439, 105] on span "Hotel Filters" at bounding box center [439, 103] width 10 height 10
click at [522, 24] on button "Поиск" at bounding box center [498, 27] width 74 height 11
click at [374, 130] on span "Показать результаты" at bounding box center [367, 132] width 64 height 5
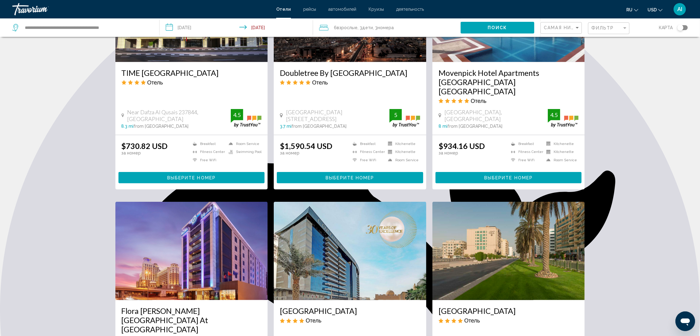
scroll to position [690, 0]
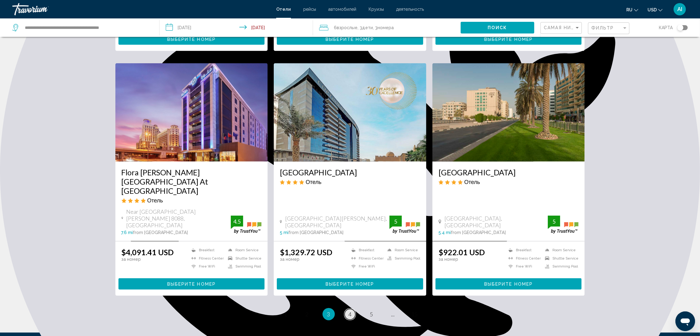
click at [346, 298] on link "page 4" at bounding box center [350, 314] width 11 height 11
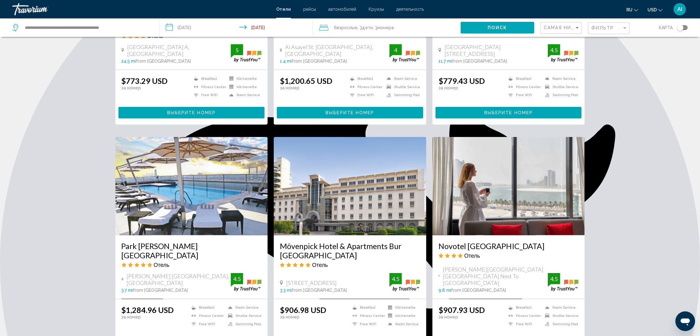
scroll to position [717, 0]
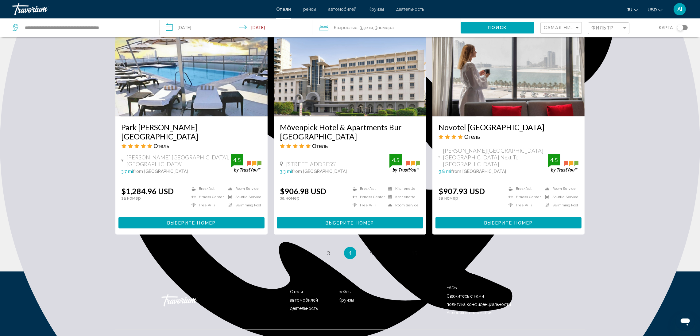
click at [301, 247] on li "page 2" at bounding box center [307, 253] width 12 height 12
click at [306, 249] on span "2" at bounding box center [307, 252] width 3 height 7
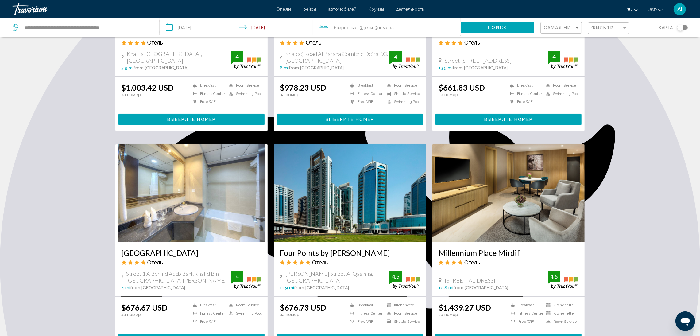
scroll to position [700, 0]
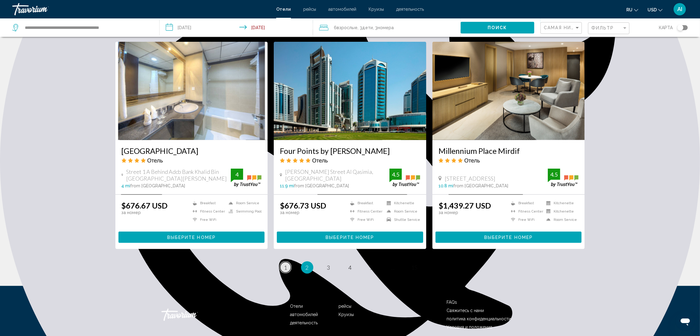
click at [285, 264] on span "1" at bounding box center [285, 267] width 3 height 7
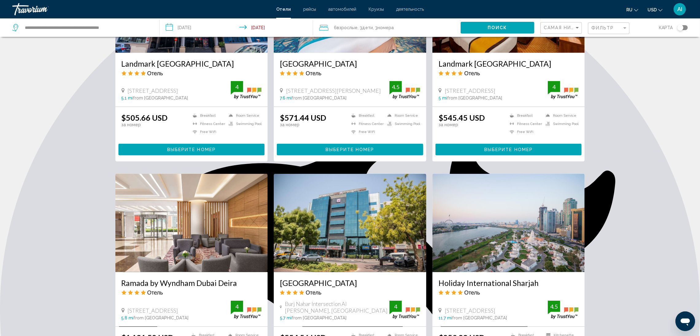
scroll to position [506, 0]
